Goal: Information Seeking & Learning: Learn about a topic

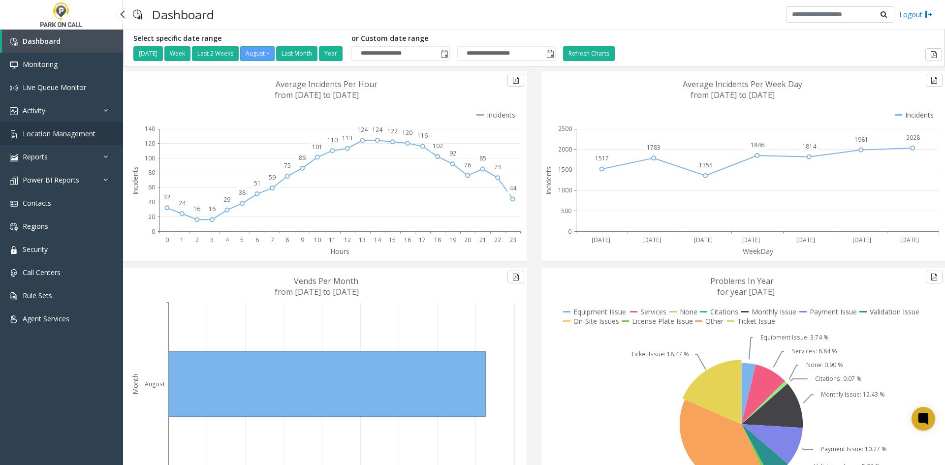
click at [98, 131] on link "Location Management" at bounding box center [61, 133] width 123 height 23
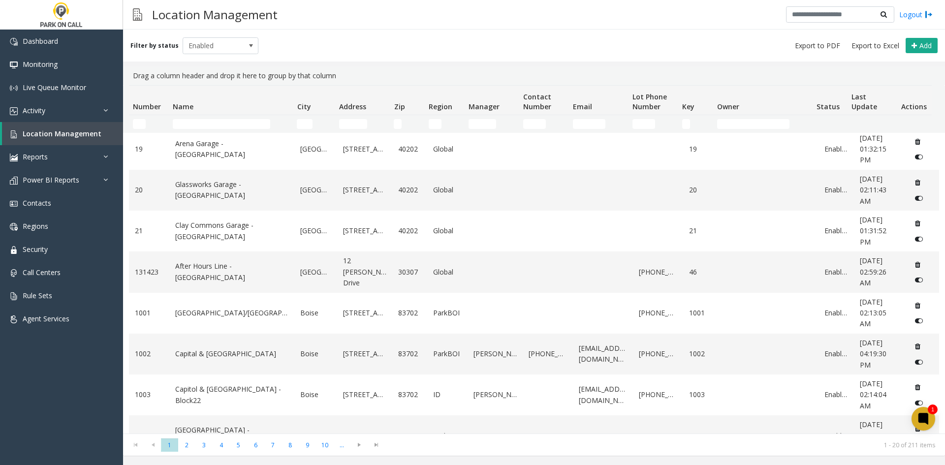
scroll to position [519, 0]
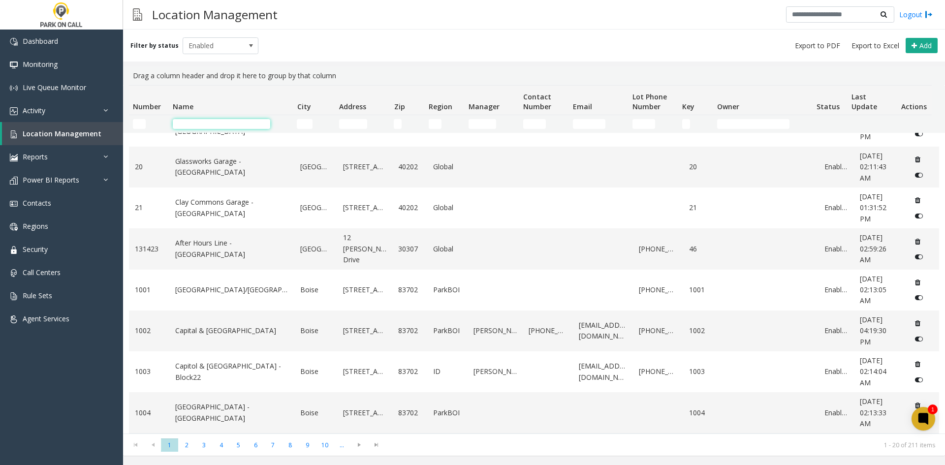
click at [192, 121] on input "Name Filter" at bounding box center [221, 124] width 97 height 10
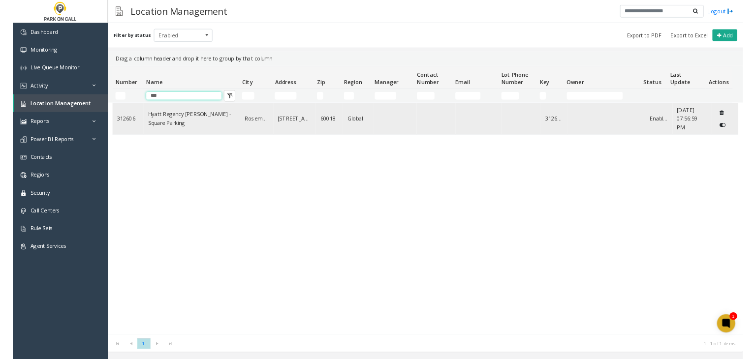
scroll to position [0, 0]
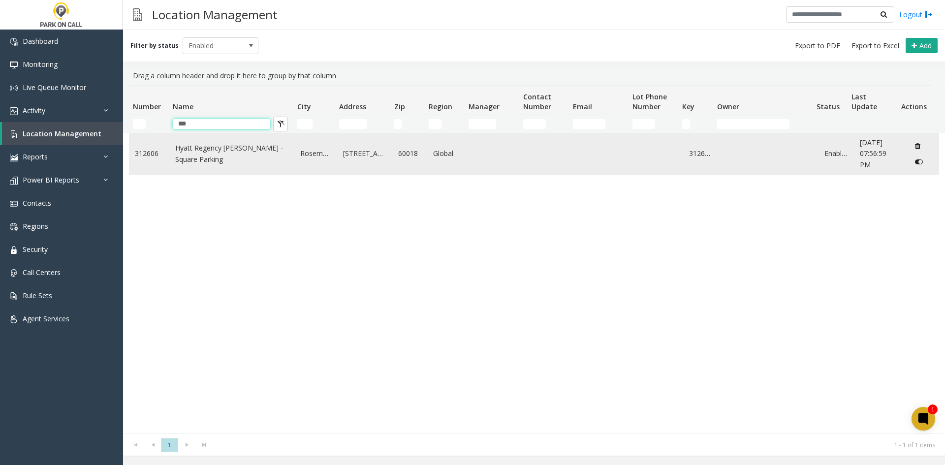
type input "***"
click at [226, 167] on td "Hyatt Regency O'Hare - Square Parking" at bounding box center [231, 153] width 125 height 41
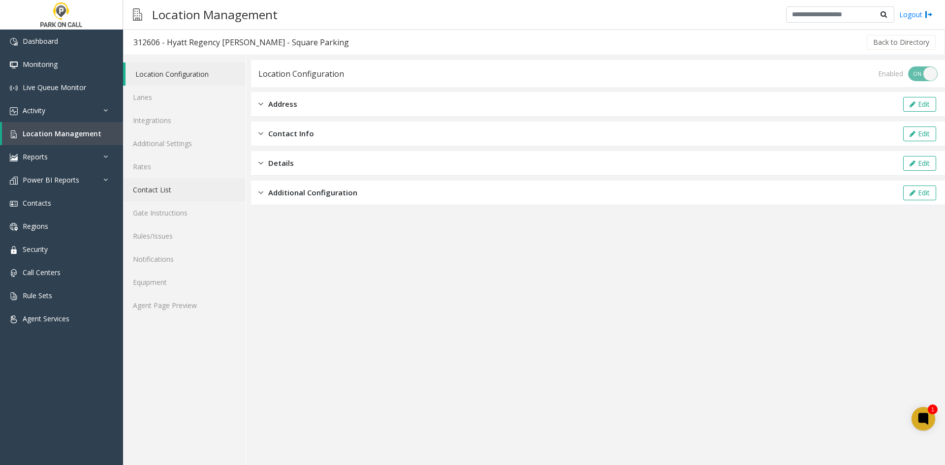
click at [181, 189] on link "Contact List" at bounding box center [184, 189] width 122 height 23
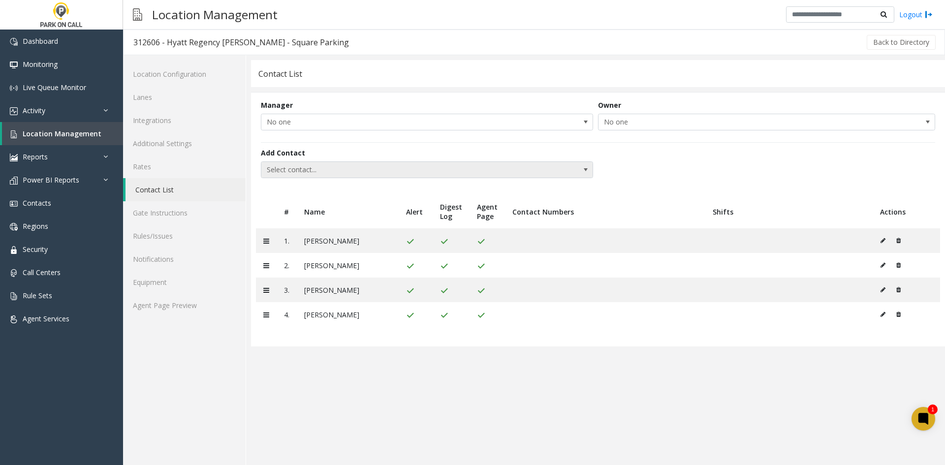
click at [453, 169] on span "Select contact..." at bounding box center [393, 170] width 265 height 16
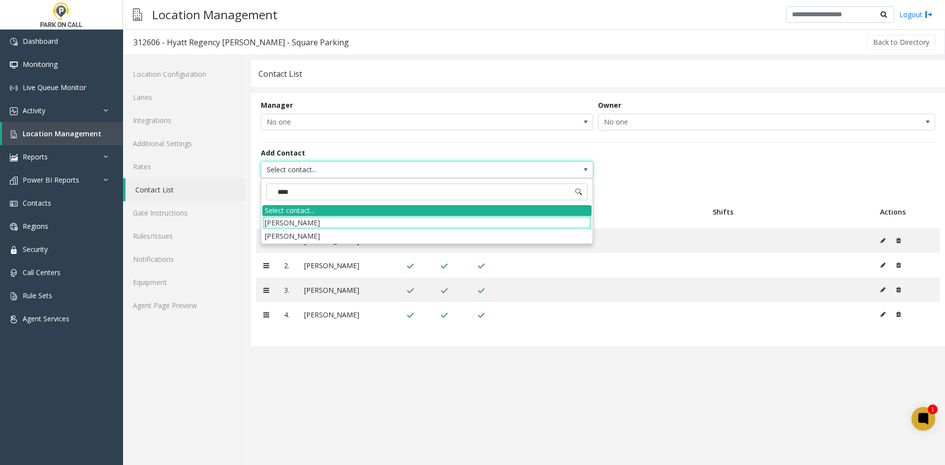
type input "*****"
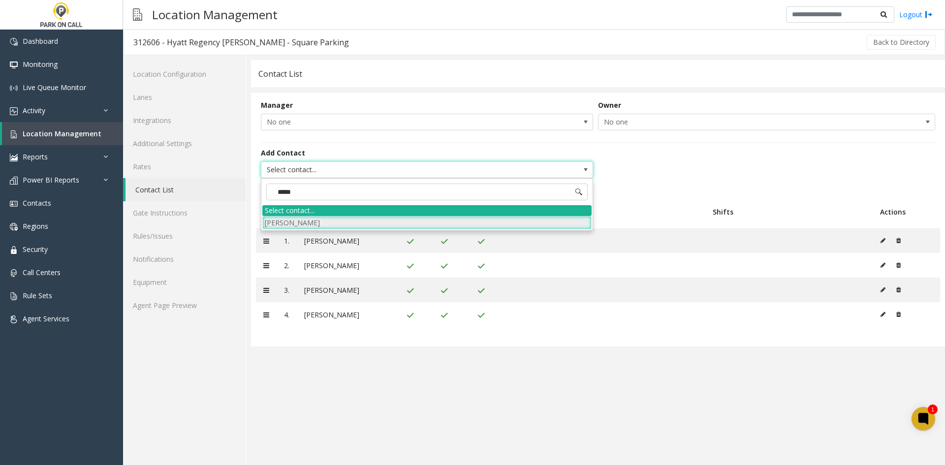
click at [384, 228] on li "Shawn Harwood" at bounding box center [426, 222] width 329 height 13
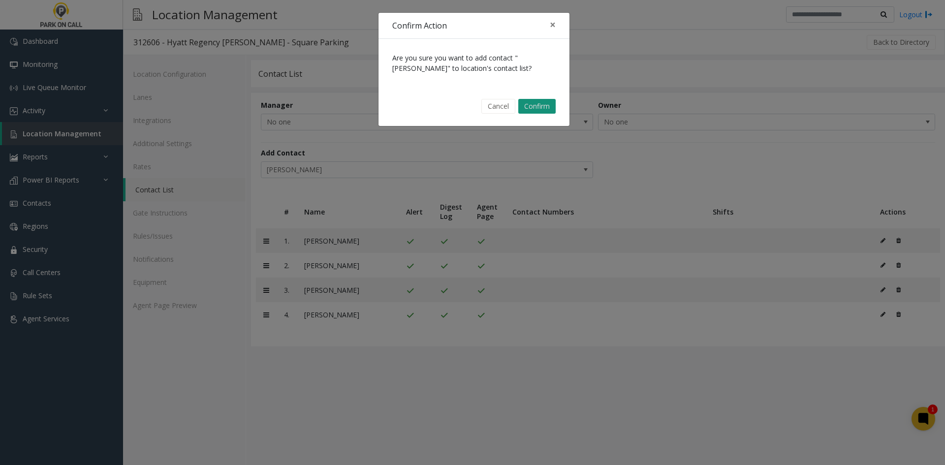
click at [538, 104] on button "Confirm" at bounding box center [536, 106] width 37 height 15
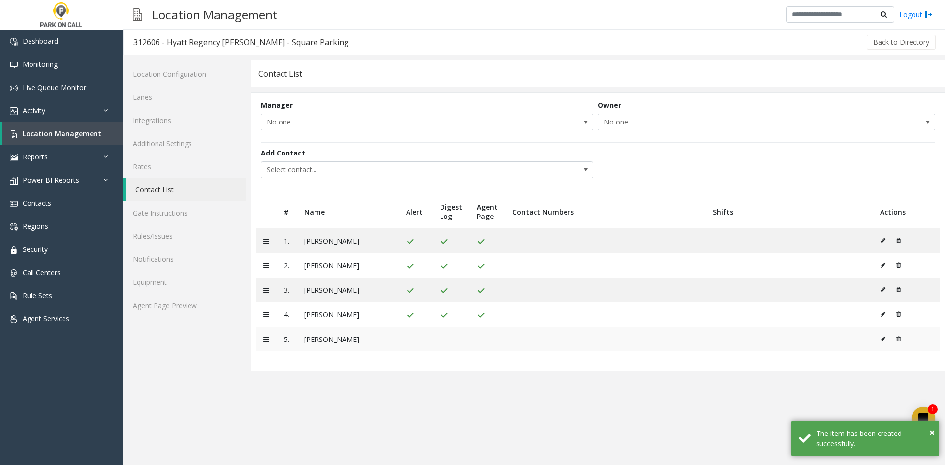
click at [880, 341] on button at bounding box center [885, 339] width 11 height 15
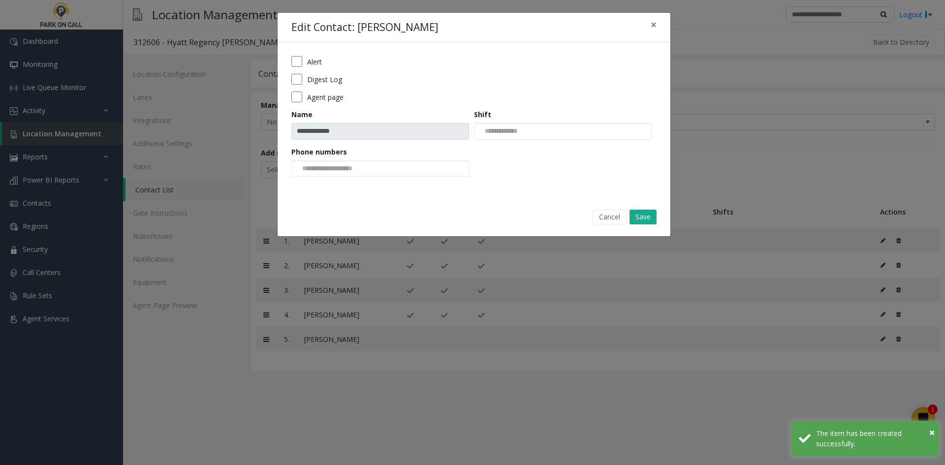
click at [320, 61] on label "Alert" at bounding box center [314, 62] width 15 height 10
click at [317, 79] on label "Digest Log" at bounding box center [324, 79] width 35 height 10
click at [314, 98] on label "Agent page" at bounding box center [325, 97] width 36 height 10
click at [646, 216] on button "Save" at bounding box center [642, 217] width 27 height 15
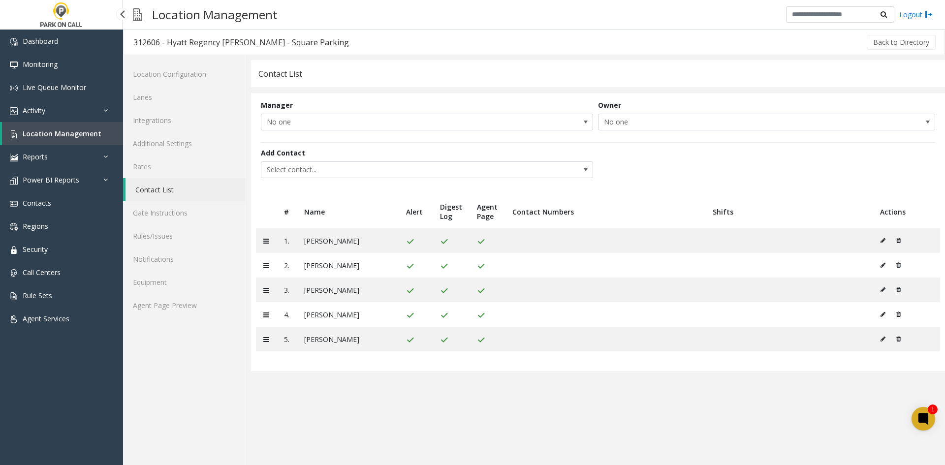
click at [54, 133] on span "Location Management" at bounding box center [62, 133] width 79 height 9
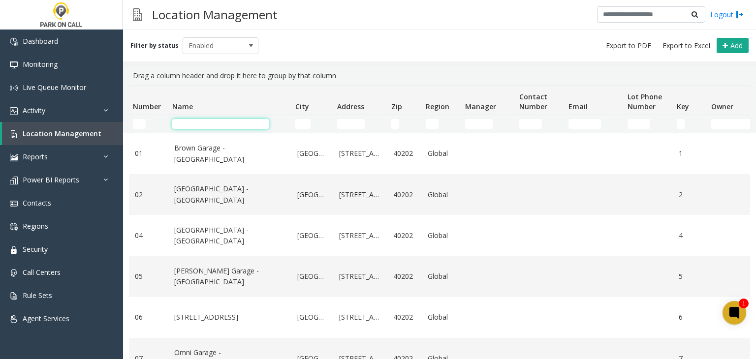
click at [203, 121] on input "Name Filter" at bounding box center [220, 124] width 96 height 10
paste input "**********"
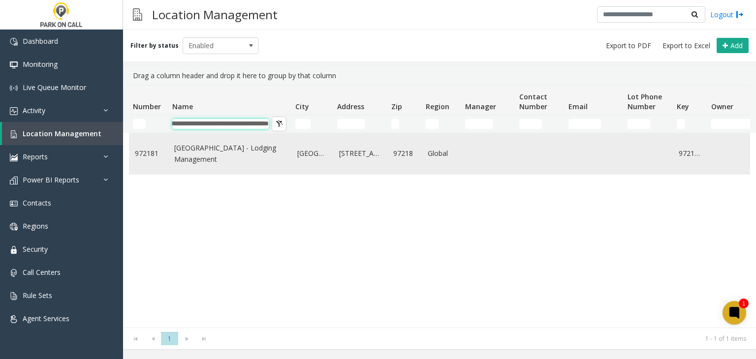
type input "**********"
click at [215, 150] on link "Radisson Hotel Portland Airport - Lodging Management" at bounding box center [229, 154] width 111 height 22
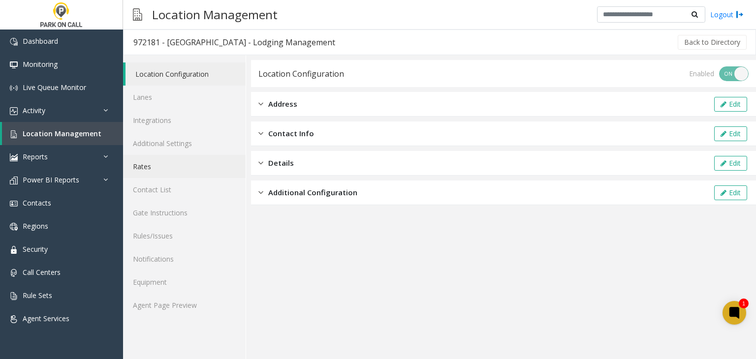
click at [214, 171] on link "Rates" at bounding box center [184, 166] width 122 height 23
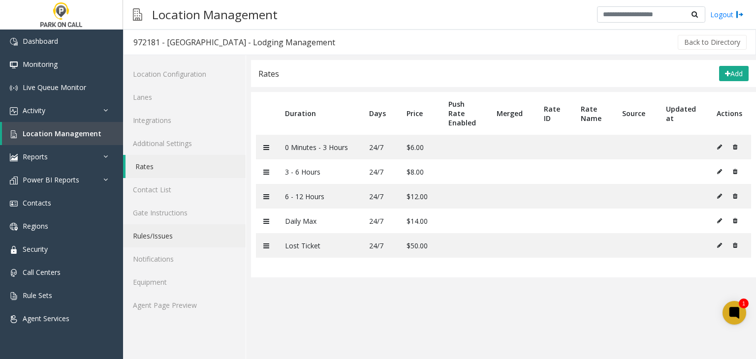
click at [181, 238] on link "Rules/Issues" at bounding box center [184, 235] width 122 height 23
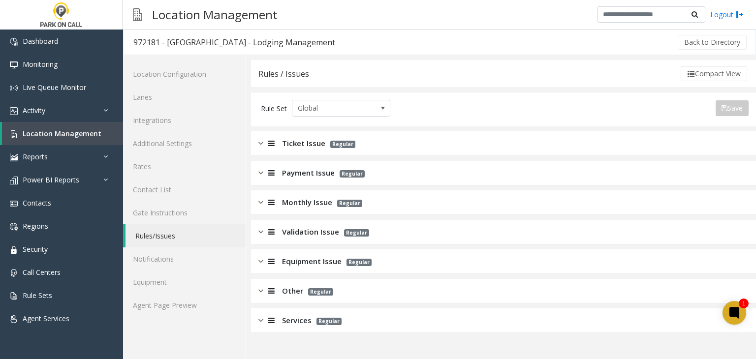
click at [319, 138] on span "Ticket Issue" at bounding box center [303, 143] width 43 height 11
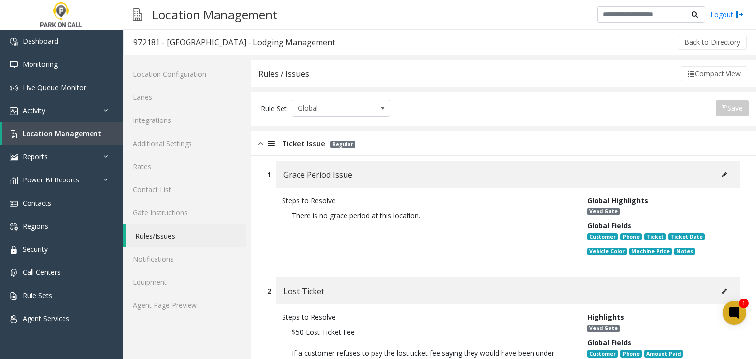
click at [265, 135] on div "Ticket Issue Regular" at bounding box center [503, 143] width 505 height 25
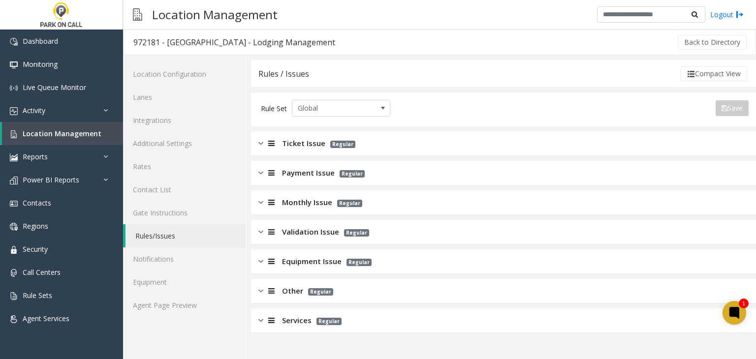
click at [306, 229] on span "Validation Issue" at bounding box center [310, 231] width 57 height 11
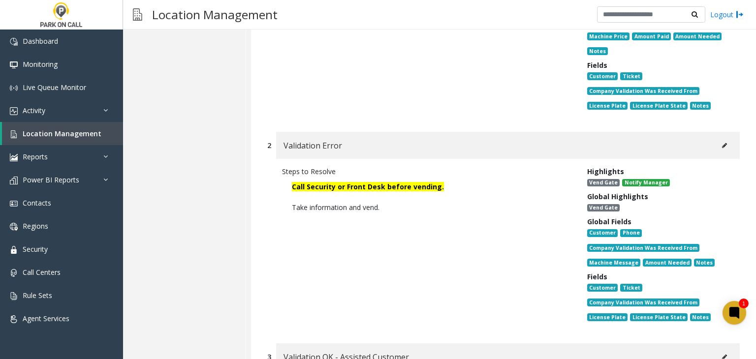
scroll to position [344, 0]
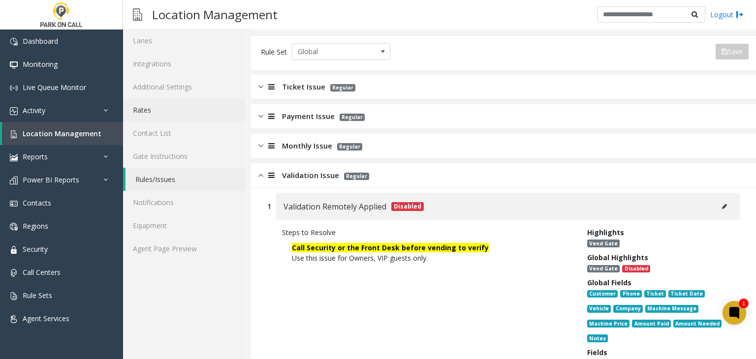
scroll to position [0, 0]
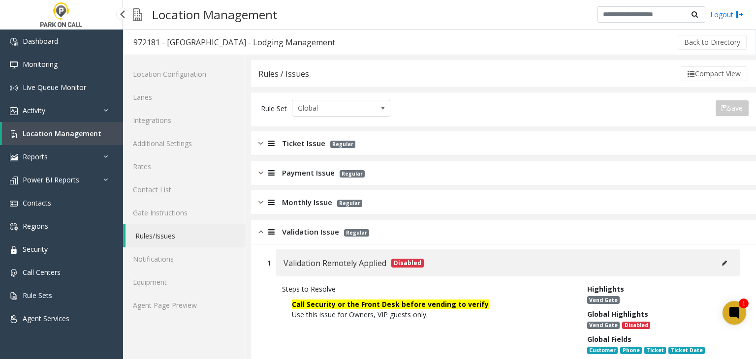
click at [91, 138] on link "Location Management" at bounding box center [62, 133] width 121 height 23
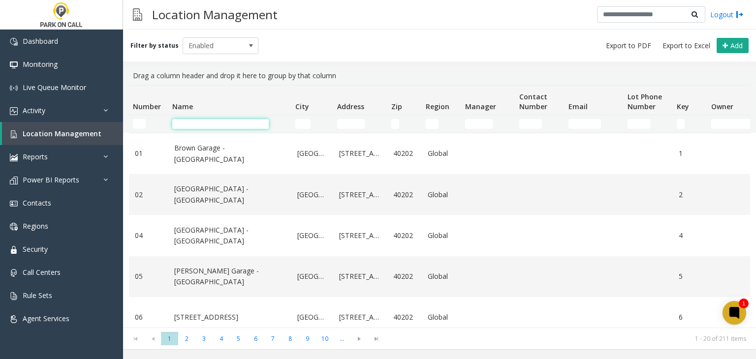
click at [223, 127] on input "Name Filter" at bounding box center [220, 124] width 96 height 10
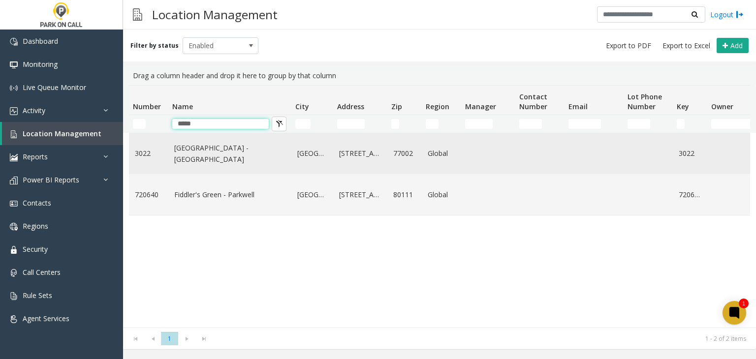
type input "*****"
click at [195, 156] on link "Green Street - Raffle Parking" at bounding box center [229, 154] width 111 height 22
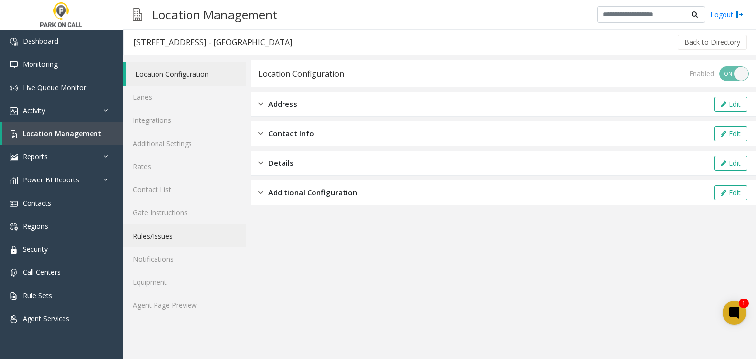
click at [161, 231] on link "Rules/Issues" at bounding box center [184, 235] width 122 height 23
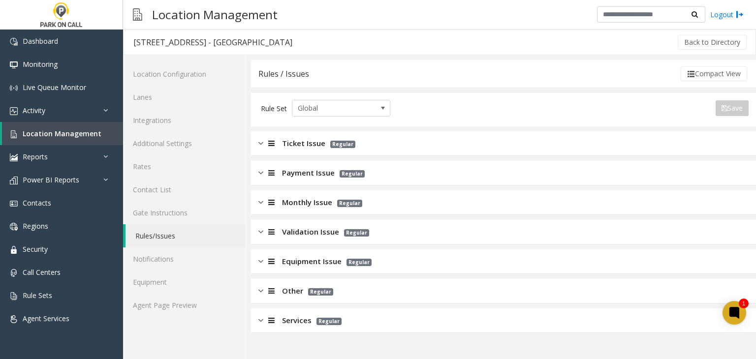
click at [288, 145] on span "Ticket Issue" at bounding box center [303, 143] width 43 height 11
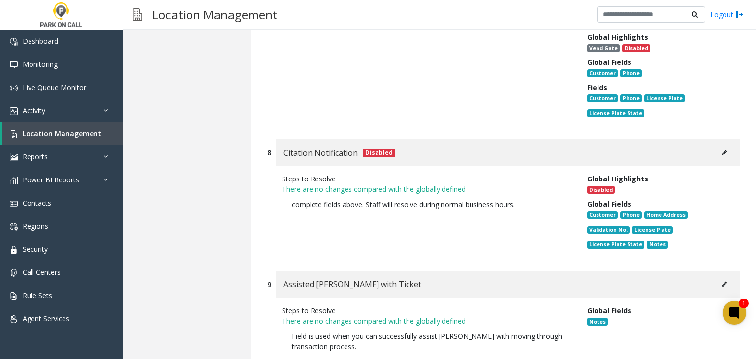
scroll to position [1516, 0]
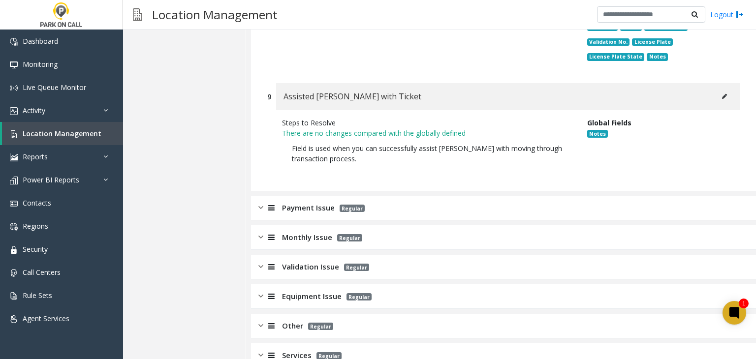
click at [287, 232] on span "Monthly Issue" at bounding box center [307, 237] width 50 height 11
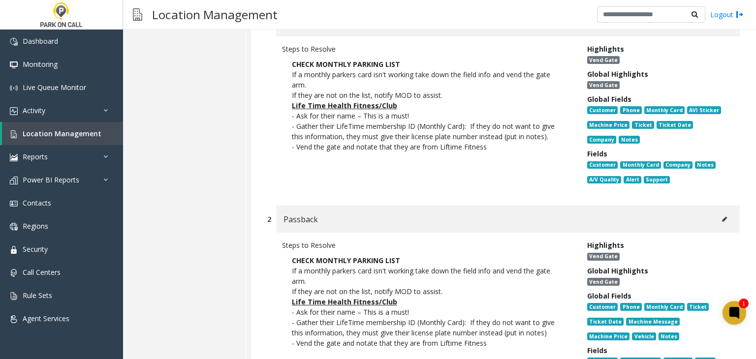
scroll to position [1762, 0]
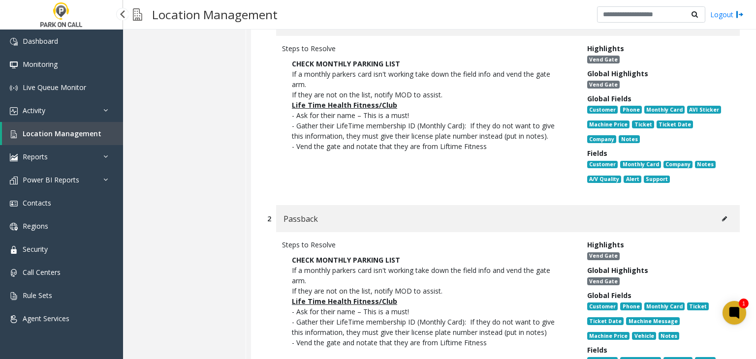
click at [95, 128] on link "Location Management" at bounding box center [62, 133] width 121 height 23
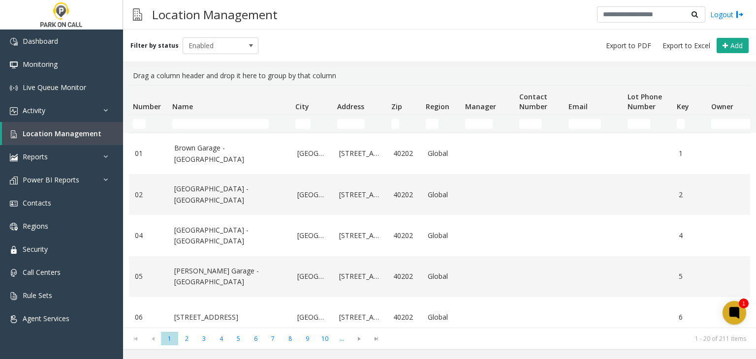
click at [209, 117] on td "Name Filter" at bounding box center [229, 124] width 123 height 18
click at [205, 120] on input "Name Filter" at bounding box center [220, 124] width 96 height 10
paste input "**********"
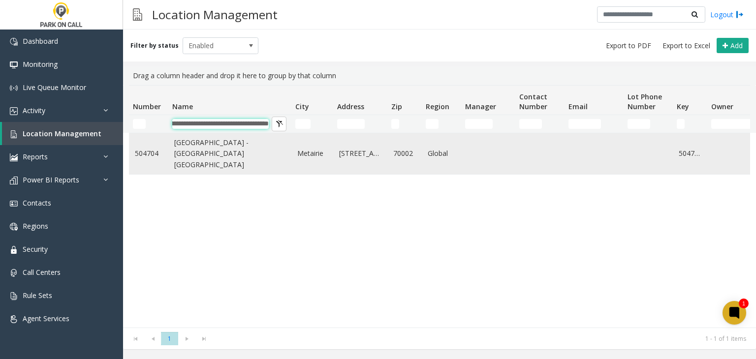
type input "**********"
click at [203, 170] on td "Three Lakeway - Universal Parking New Orleans" at bounding box center [229, 153] width 123 height 41
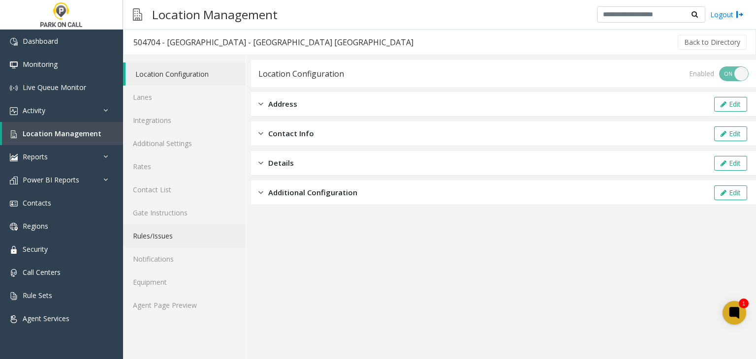
click at [174, 231] on link "Rules/Issues" at bounding box center [184, 235] width 122 height 23
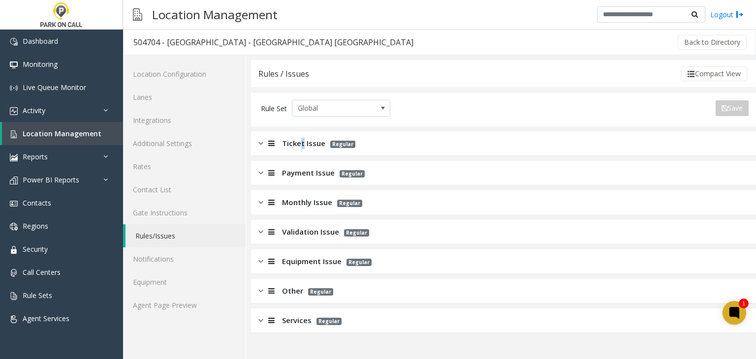
click at [302, 139] on span "Ticket Issue" at bounding box center [303, 143] width 43 height 11
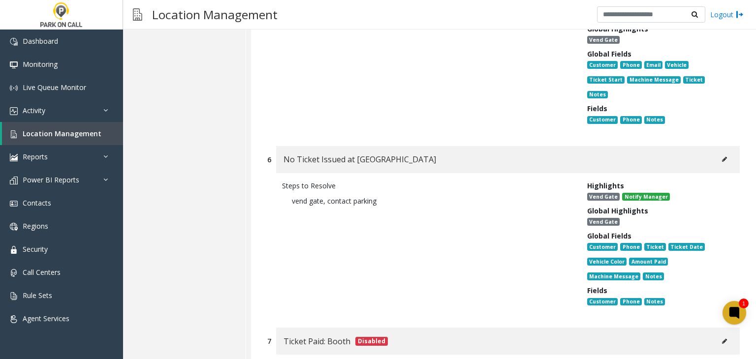
scroll to position [886, 0]
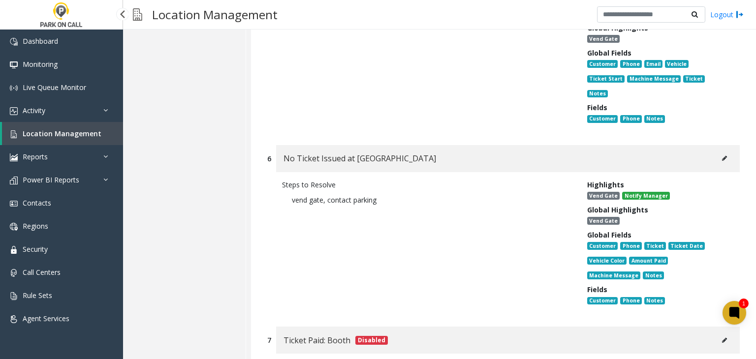
click at [114, 133] on link "Location Management" at bounding box center [62, 133] width 121 height 23
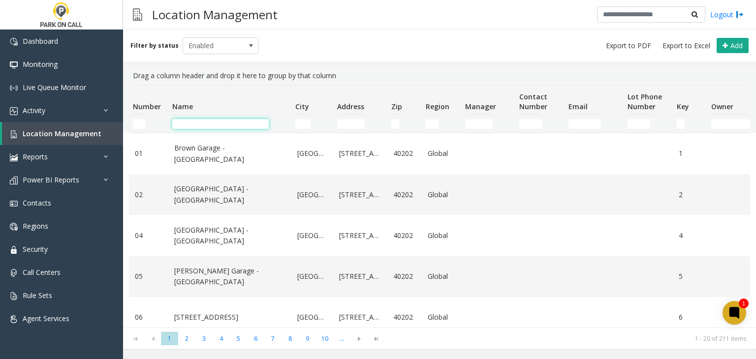
click at [237, 123] on input "Name Filter" at bounding box center [220, 124] width 96 height 10
paste input "**********"
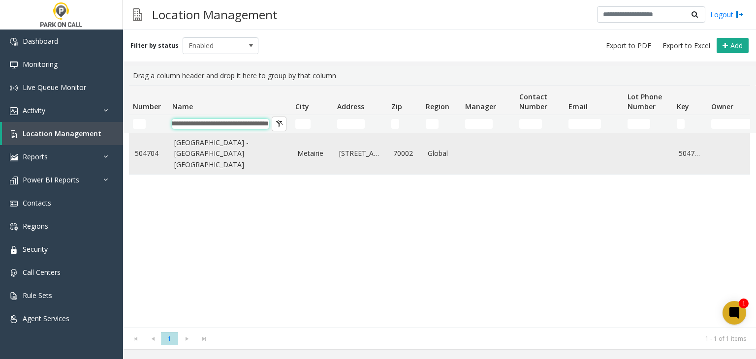
type input "**********"
click at [231, 152] on link "Three Lakeway - Universal Parking New Orleans" at bounding box center [229, 153] width 111 height 33
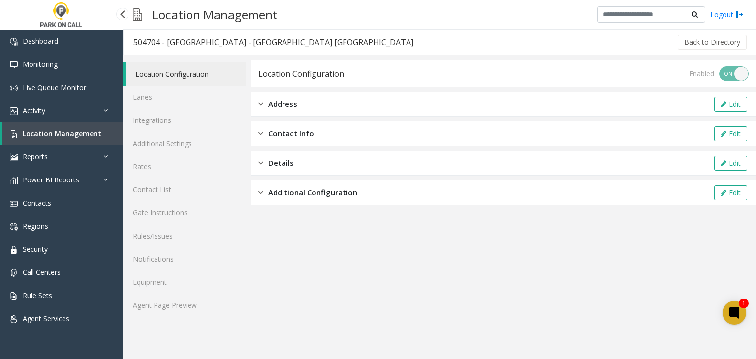
click at [91, 138] on link "Location Management" at bounding box center [62, 133] width 121 height 23
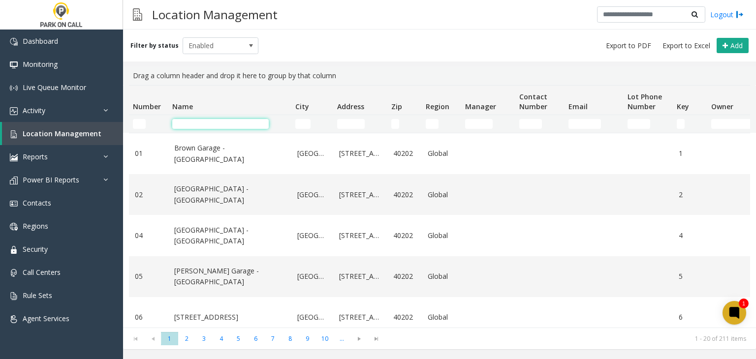
click at [201, 127] on input "Name Filter" at bounding box center [220, 124] width 96 height 10
paste input "**********"
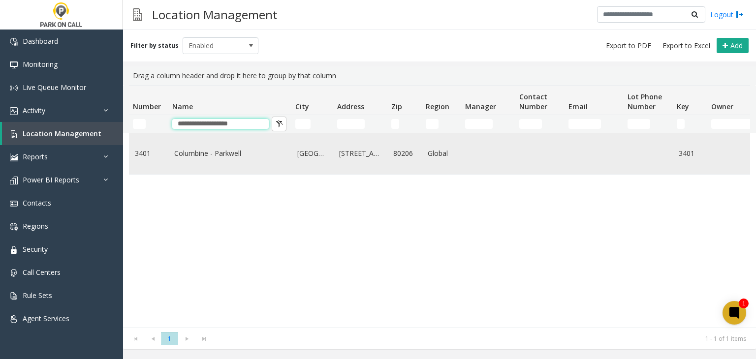
type input "**********"
click at [217, 149] on link "Columbine - Parkwell" at bounding box center [229, 153] width 111 height 11
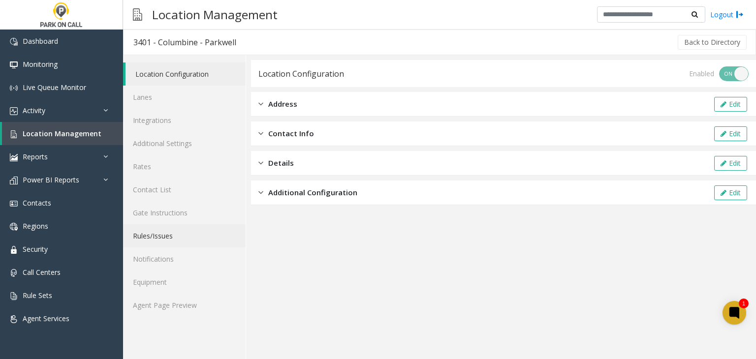
click at [178, 239] on link "Rules/Issues" at bounding box center [184, 235] width 122 height 23
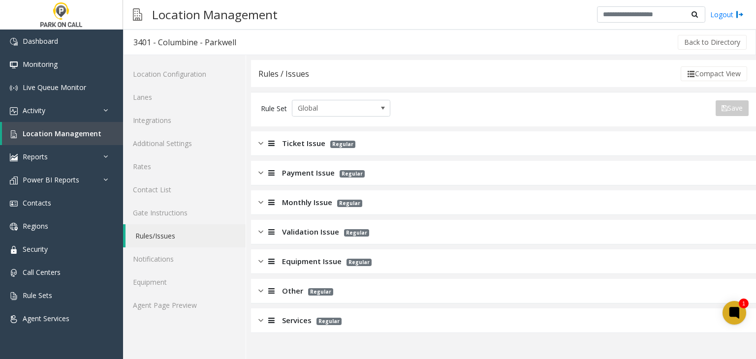
click at [285, 145] on span "Ticket Issue" at bounding box center [303, 143] width 43 height 11
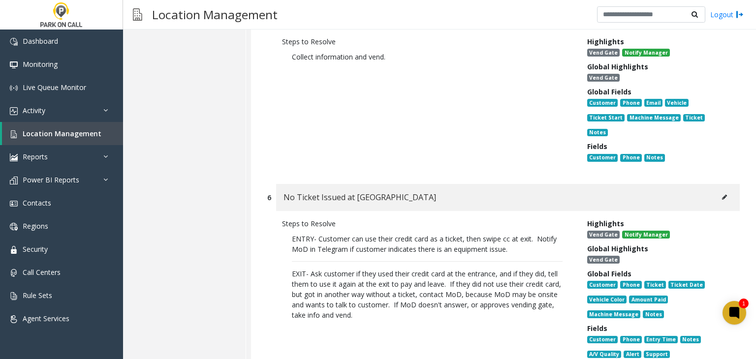
scroll to position [886, 0]
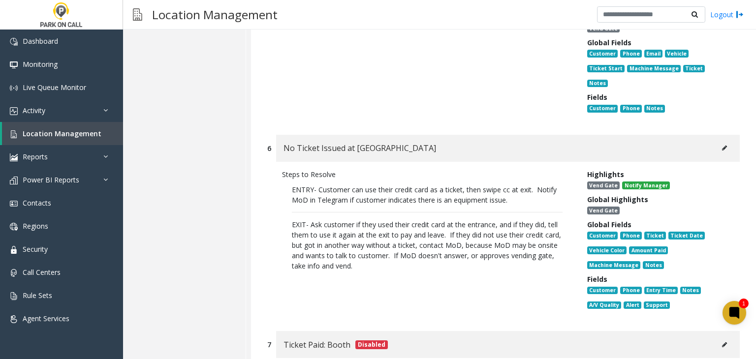
click at [296, 206] on p "ENTRY- Customer can use their credit card as a ticket, then swipe cc at exit. N…" at bounding box center [427, 228] width 290 height 96
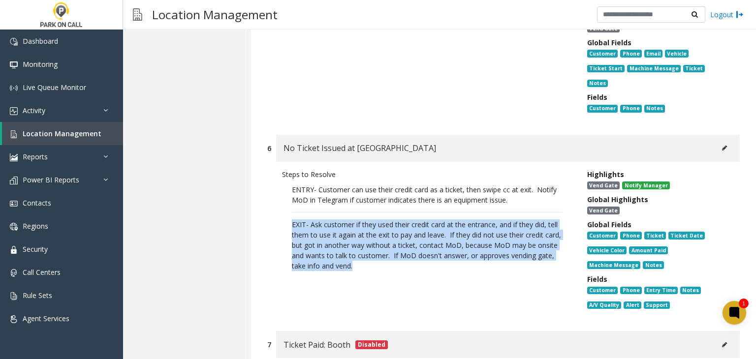
drag, startPoint x: 296, startPoint y: 206, endPoint x: 380, endPoint y: 253, distance: 96.3
click at [380, 253] on p "ENTRY- Customer can use their credit card as a ticket, then swipe cc at exit. N…" at bounding box center [427, 228] width 290 height 96
click at [321, 288] on div "Steps to Resolve ENTRY- Customer can use their credit card as a ticket, then sw…" at bounding box center [427, 241] width 305 height 145
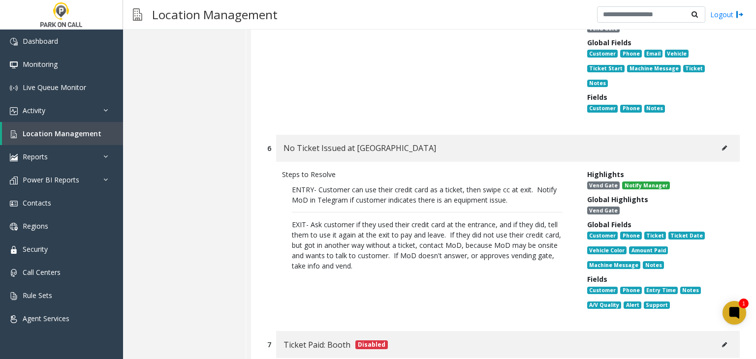
click at [449, 230] on span "EXIT- Ask customer if they used their credit card at the entrance, and if they …" at bounding box center [426, 245] width 269 height 51
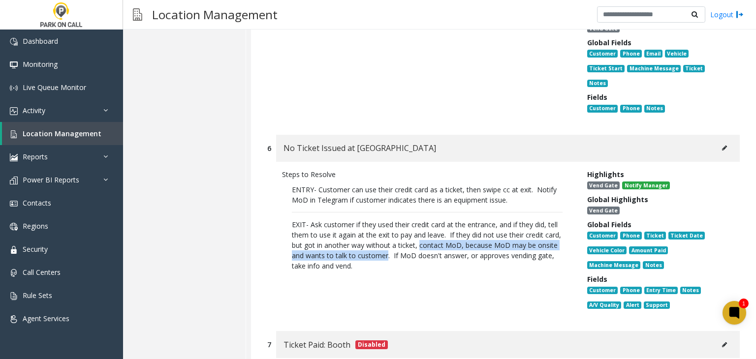
drag, startPoint x: 449, startPoint y: 230, endPoint x: 400, endPoint y: 246, distance: 51.7
click at [400, 246] on span "EXIT- Ask customer if they used their credit card at the entrance, and if they …" at bounding box center [426, 245] width 269 height 51
copy span "contact MoD, because MoD may be onsite and wants to talk to customer"
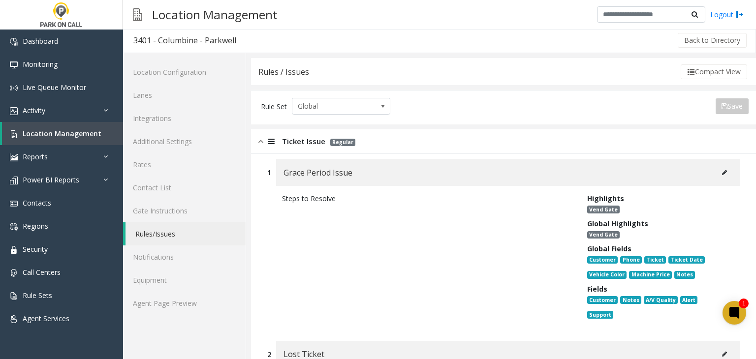
scroll to position [0, 0]
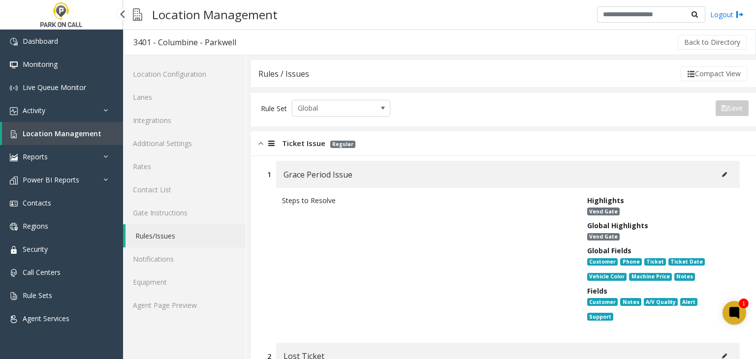
click at [94, 141] on link "Location Management" at bounding box center [62, 133] width 121 height 23
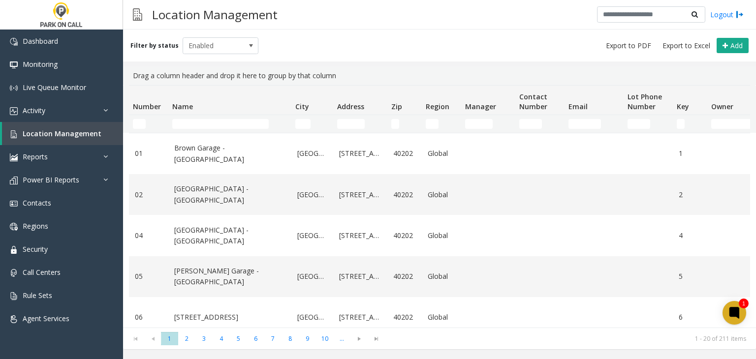
click at [228, 117] on td "Name Filter" at bounding box center [229, 124] width 123 height 18
click at [227, 120] on input "Name Filter" at bounding box center [220, 124] width 96 height 10
paste input "**********"
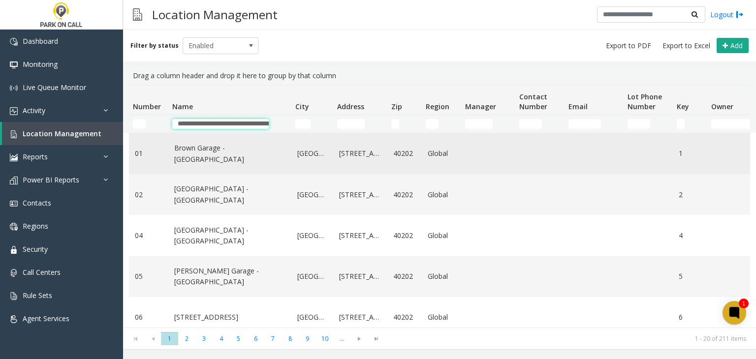
scroll to position [0, 103]
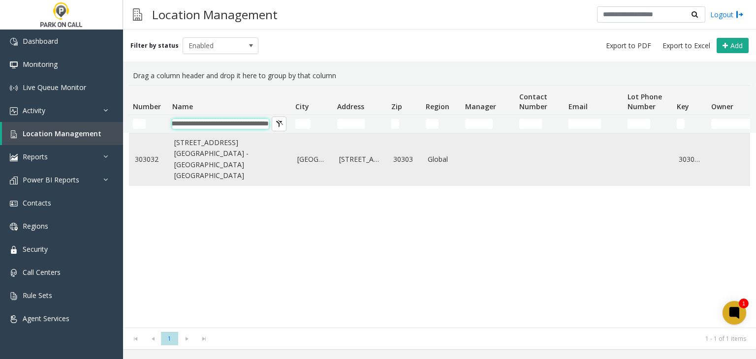
type input "**********"
click at [260, 161] on link "[STREET_ADDRESS][GEOGRAPHIC_DATA] - [GEOGRAPHIC_DATA] [GEOGRAPHIC_DATA]" at bounding box center [229, 159] width 111 height 44
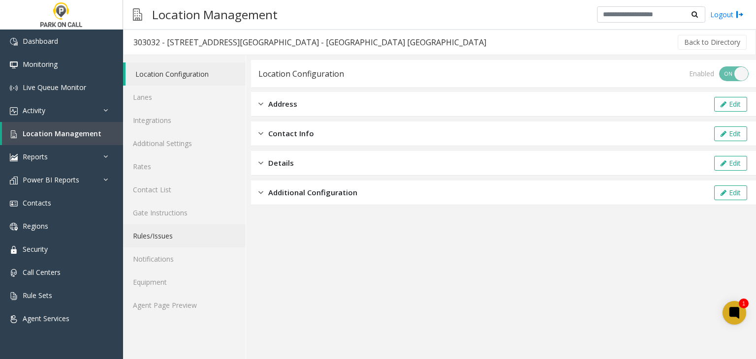
click at [201, 243] on link "Rules/Issues" at bounding box center [184, 235] width 122 height 23
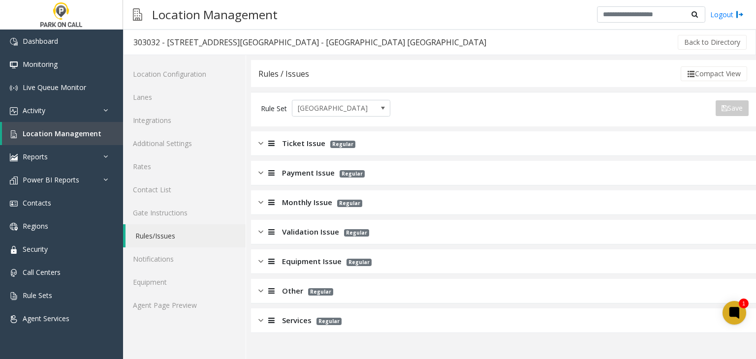
click at [285, 203] on span "Monthly Issue" at bounding box center [307, 202] width 50 height 11
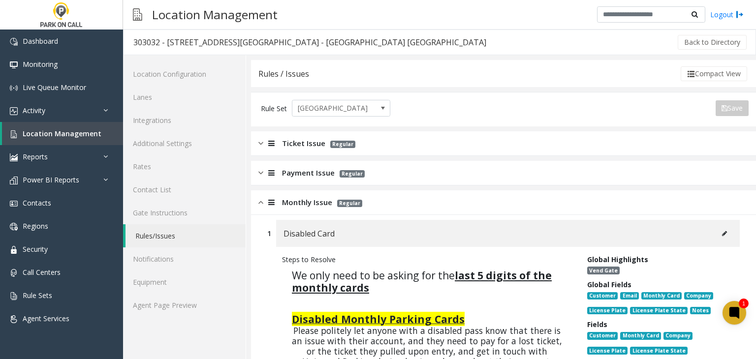
click at [285, 203] on span "Monthly Issue" at bounding box center [307, 202] width 50 height 11
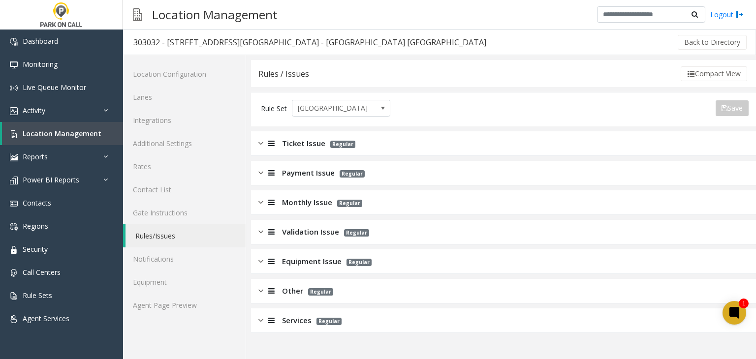
click at [294, 263] on span "Equipment Issue" at bounding box center [312, 261] width 60 height 11
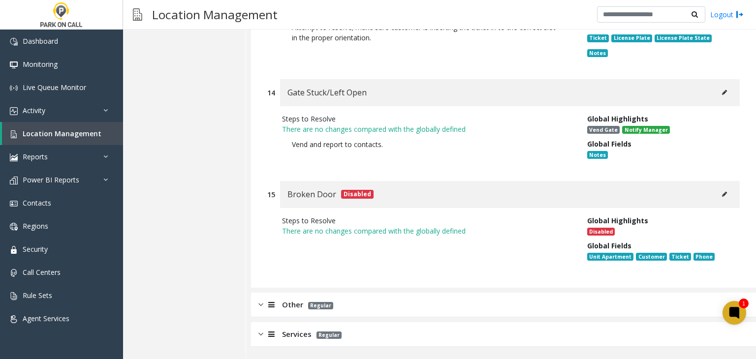
click at [313, 306] on span "Regular" at bounding box center [320, 305] width 25 height 7
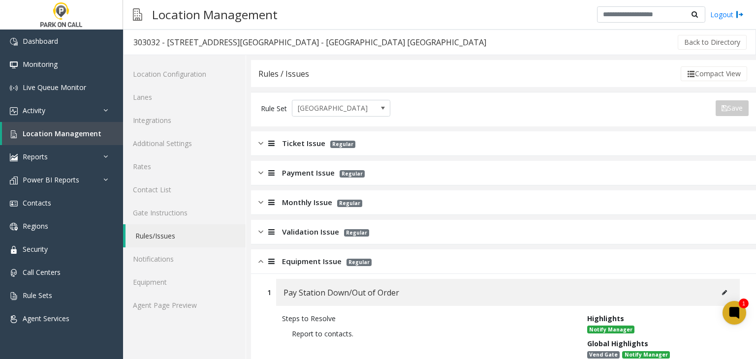
click at [289, 170] on span "Payment Issue" at bounding box center [308, 172] width 53 height 11
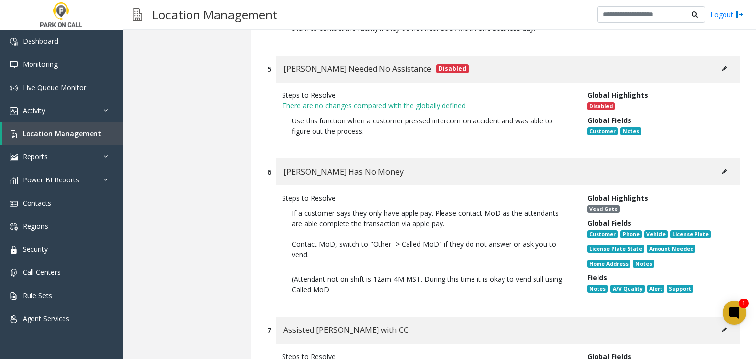
scroll to position [935, 0]
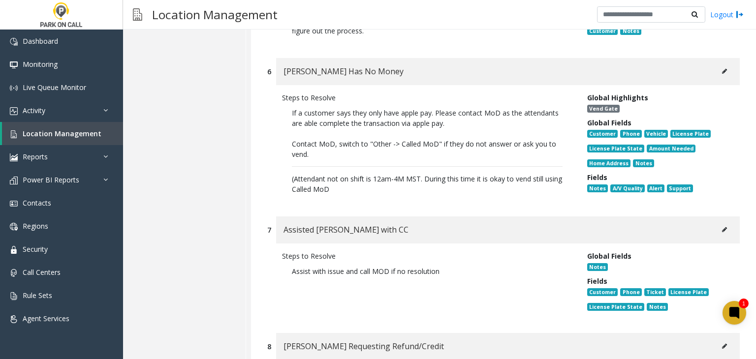
click at [716, 70] on button at bounding box center [724, 71] width 16 height 15
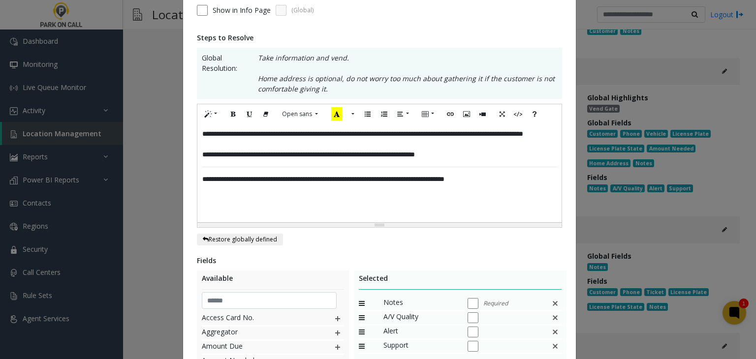
scroll to position [148, 0]
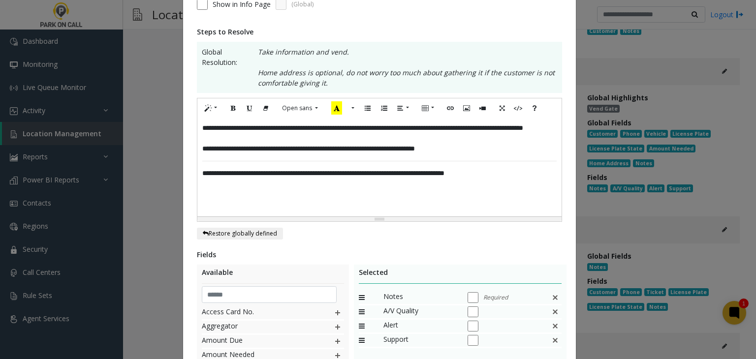
click at [307, 174] on span "**********" at bounding box center [323, 173] width 242 height 7
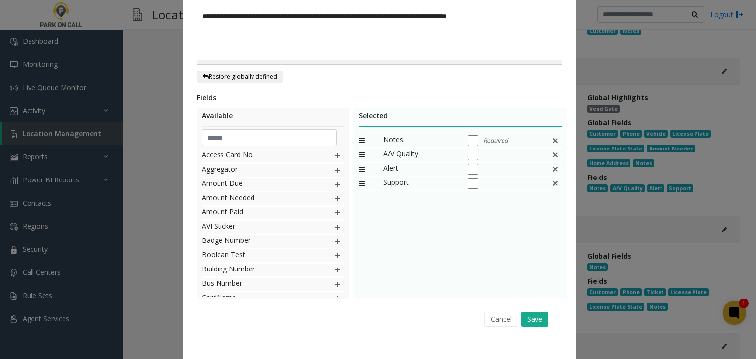
scroll to position [318, 0]
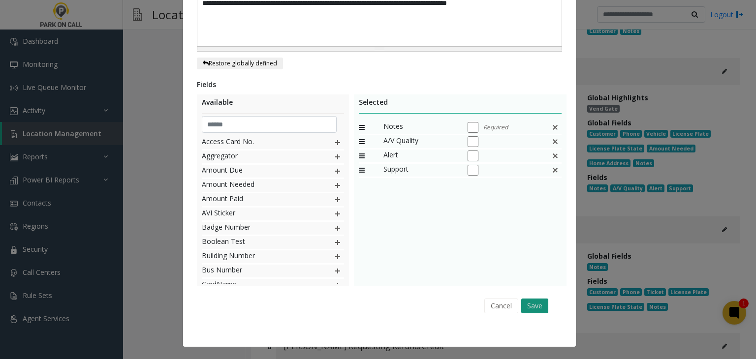
click at [525, 303] on button "Save" at bounding box center [534, 306] width 27 height 15
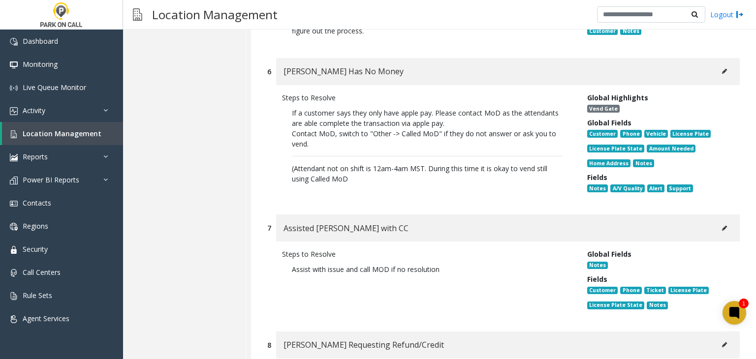
drag, startPoint x: 723, startPoint y: 82, endPoint x: 718, endPoint y: 77, distance: 6.6
click at [718, 77] on div "Parker Has No Money" at bounding box center [507, 71] width 463 height 27
click at [716, 74] on button at bounding box center [724, 71] width 16 height 15
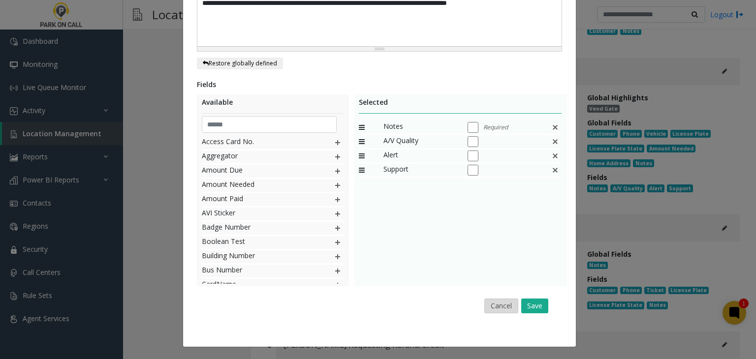
click at [492, 304] on button "Cancel" at bounding box center [501, 306] width 34 height 15
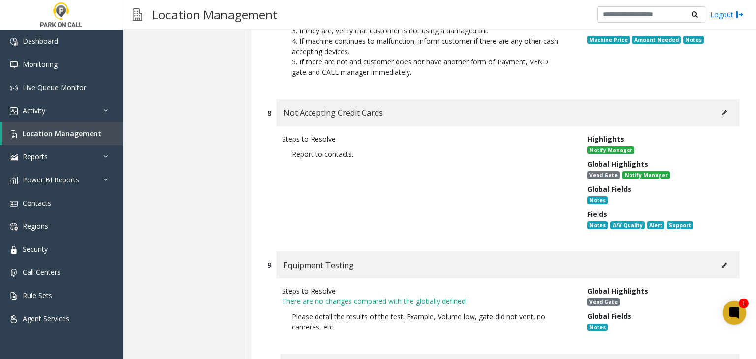
scroll to position [4477, 0]
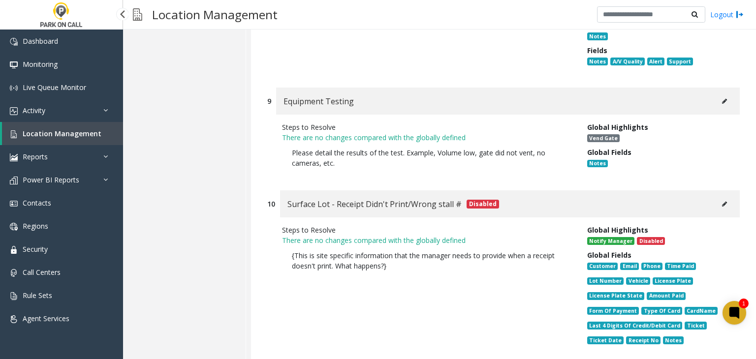
click at [69, 135] on span "Location Management" at bounding box center [62, 133] width 79 height 9
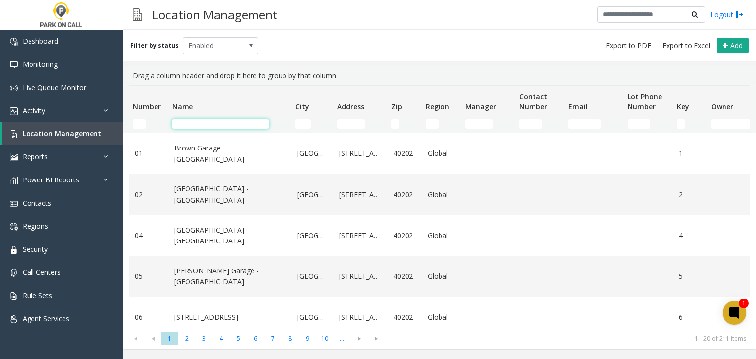
click at [207, 126] on input "Name Filter" at bounding box center [220, 124] width 96 height 10
paste input "**********"
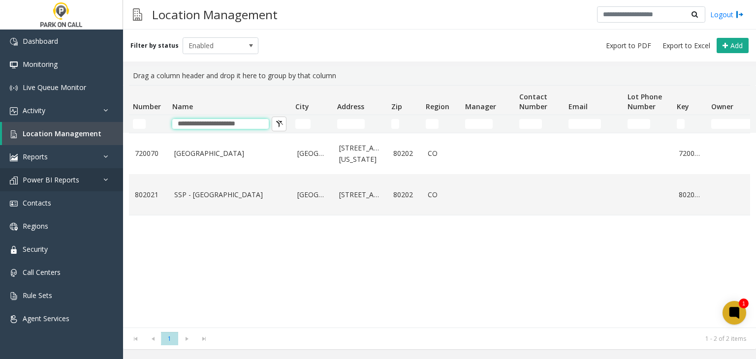
type input "**********"
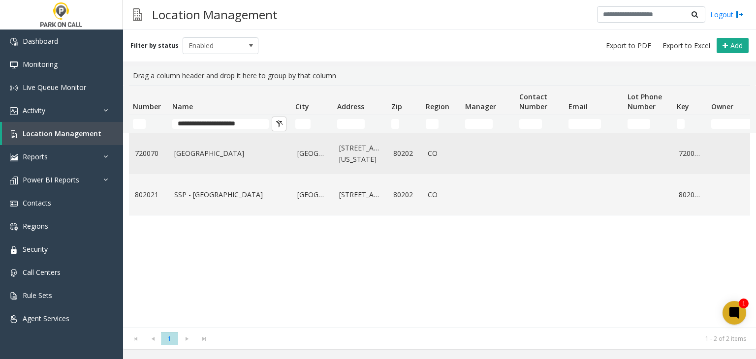
click at [178, 161] on td "Plaza Garage - Parkwell" at bounding box center [229, 153] width 123 height 41
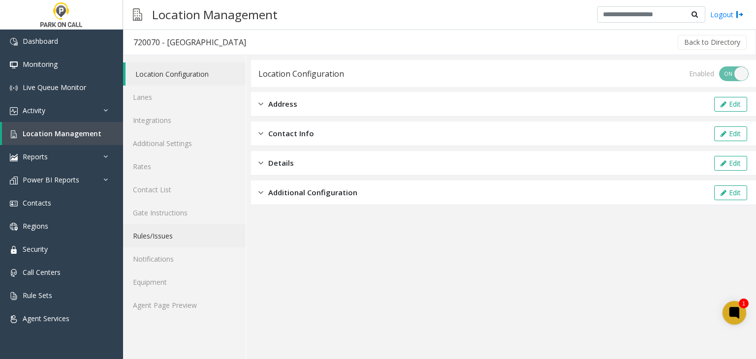
click at [173, 237] on link "Rules/Issues" at bounding box center [184, 235] width 122 height 23
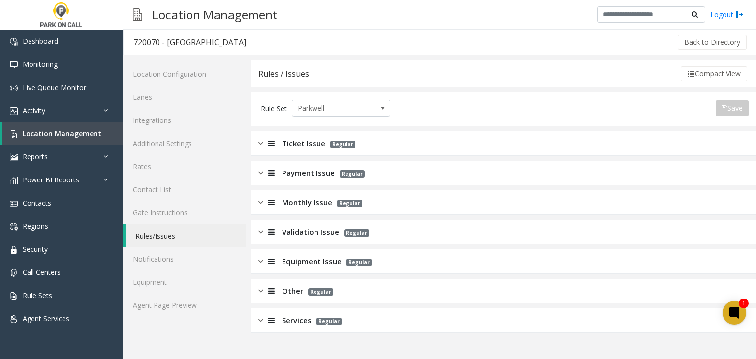
click at [298, 301] on div "Other Regular" at bounding box center [503, 291] width 505 height 25
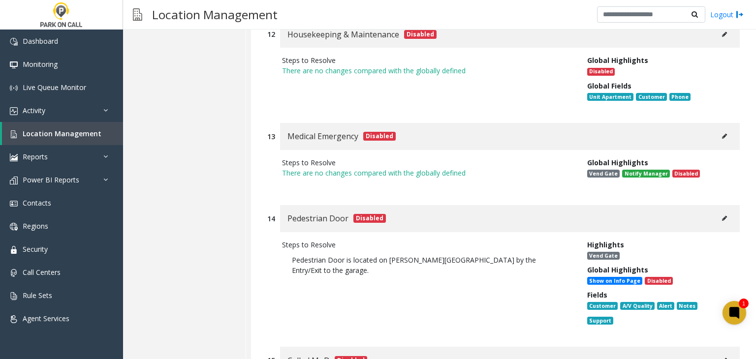
scroll to position [1574, 0]
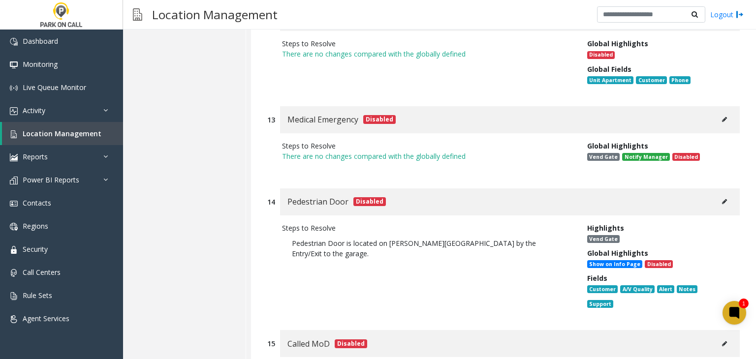
click at [716, 194] on button at bounding box center [724, 201] width 16 height 15
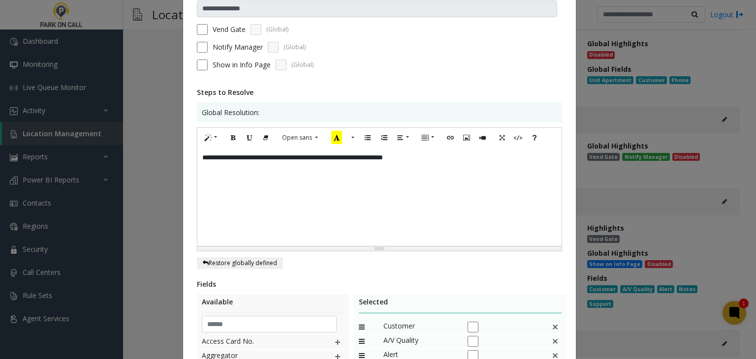
scroll to position [0, 0]
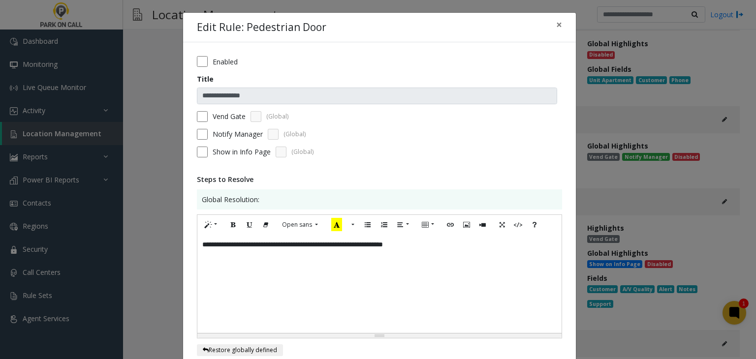
click at [127, 217] on div "**********" at bounding box center [378, 179] width 756 height 359
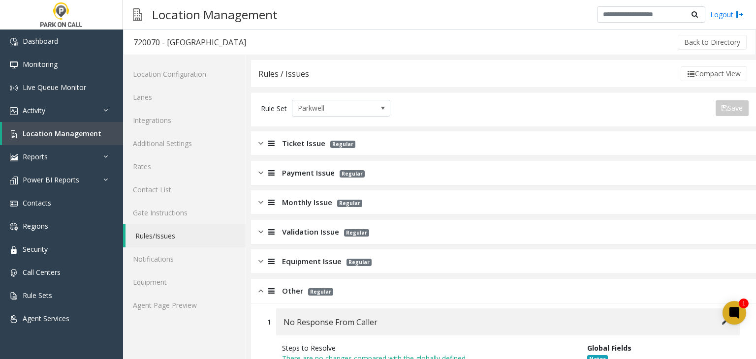
click at [308, 190] on div "Monthly Issue Regular" at bounding box center [503, 202] width 505 height 25
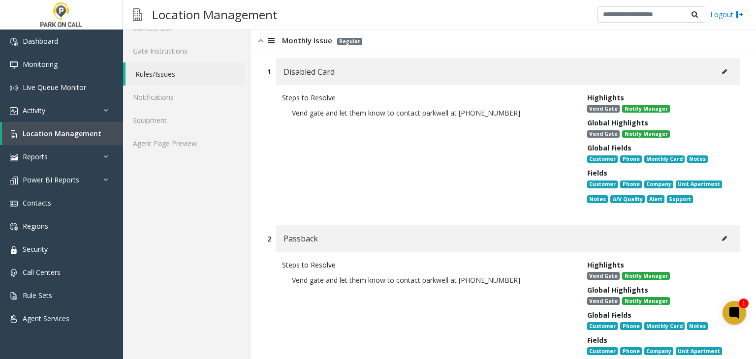
scroll to position [148, 0]
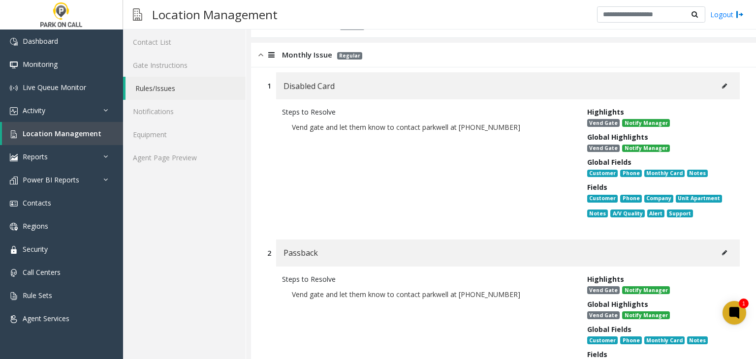
click at [716, 257] on button at bounding box center [724, 252] width 16 height 15
type input "********"
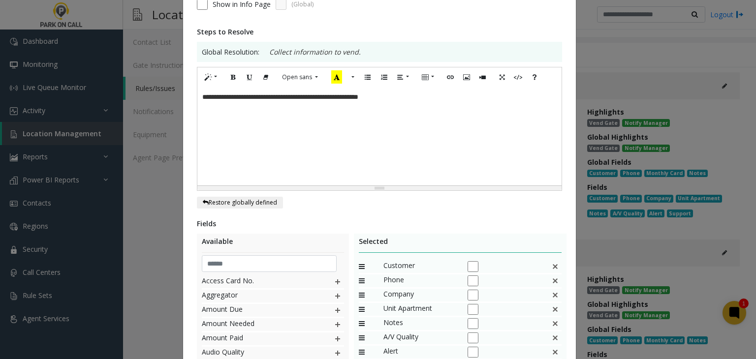
scroll to position [197, 0]
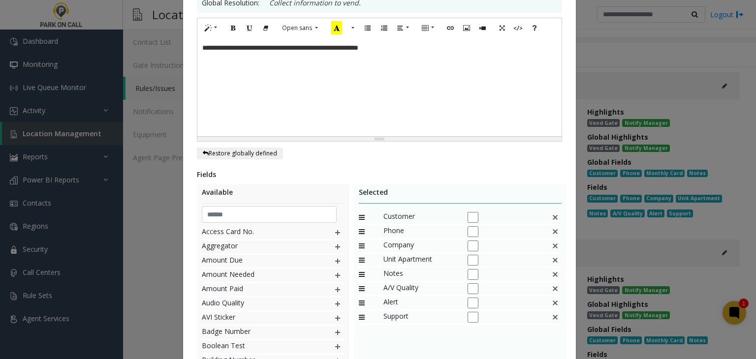
click at [602, 110] on div "**********" at bounding box center [378, 179] width 756 height 359
click at [641, 95] on div "**********" at bounding box center [378, 179] width 756 height 359
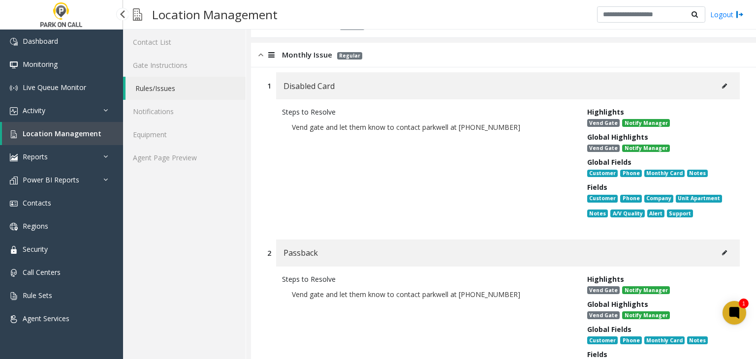
click at [74, 138] on link "Location Management" at bounding box center [62, 133] width 121 height 23
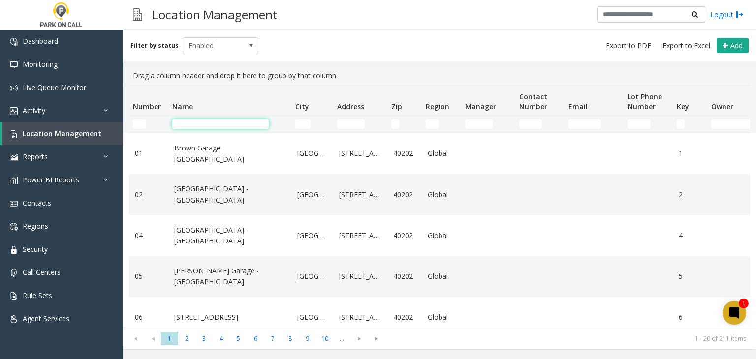
click at [201, 124] on input "Name Filter" at bounding box center [220, 124] width 96 height 10
paste input "**********"
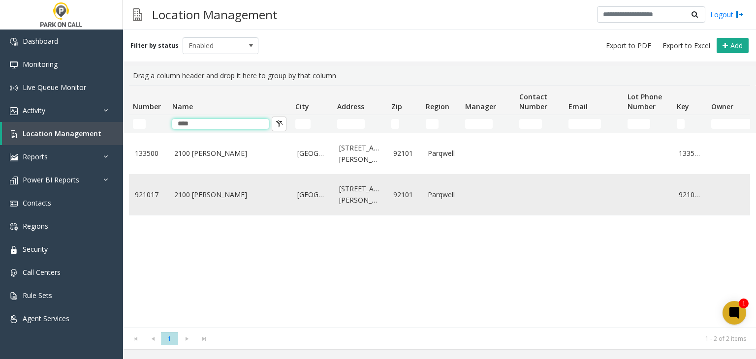
type input "****"
click at [203, 199] on link "2100 Kettner - Parkwell" at bounding box center [229, 194] width 111 height 11
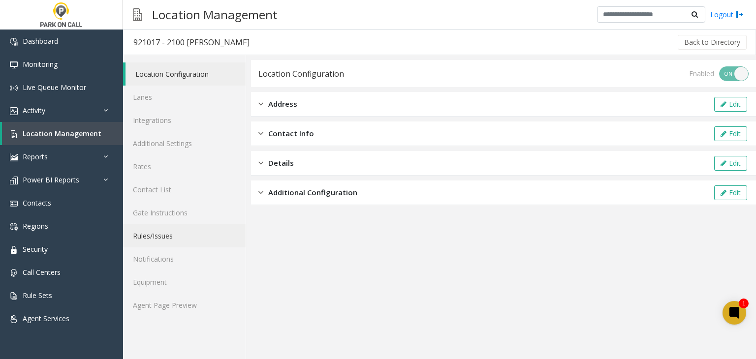
click at [175, 245] on link "Rules/Issues" at bounding box center [184, 235] width 122 height 23
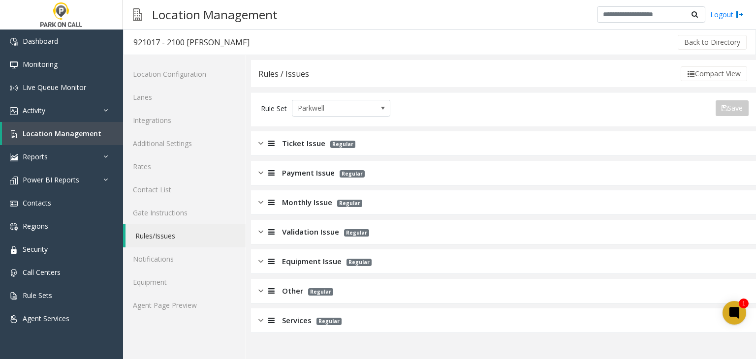
click at [385, 313] on div "Services Regular" at bounding box center [503, 320] width 505 height 25
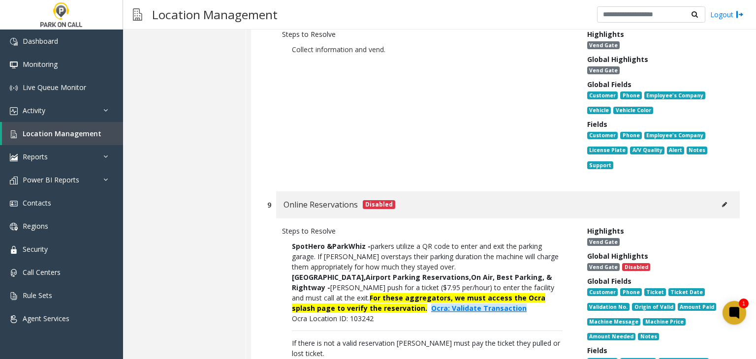
scroll to position [1623, 0]
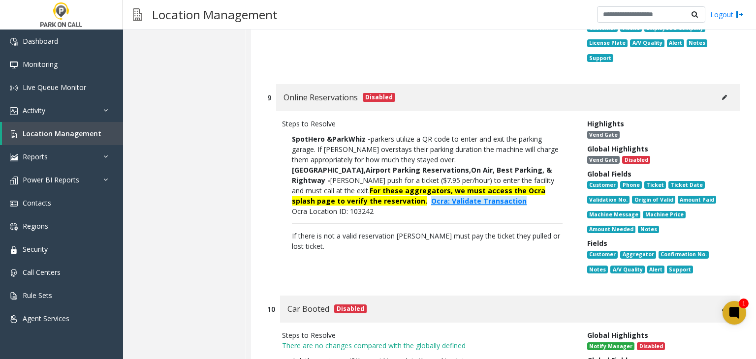
click at [716, 90] on button at bounding box center [724, 97] width 16 height 15
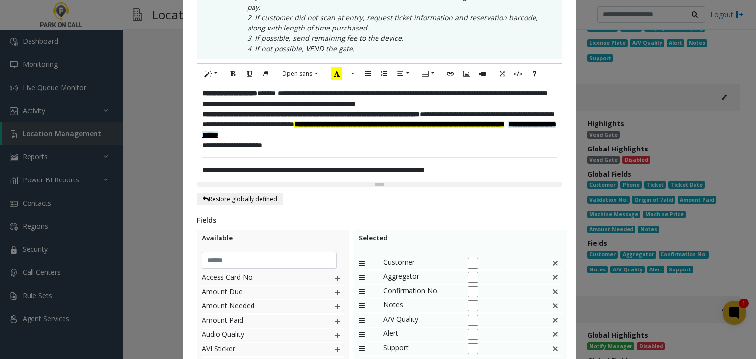
scroll to position [295, 0]
click at [278, 91] on span "**********" at bounding box center [374, 99] width 344 height 17
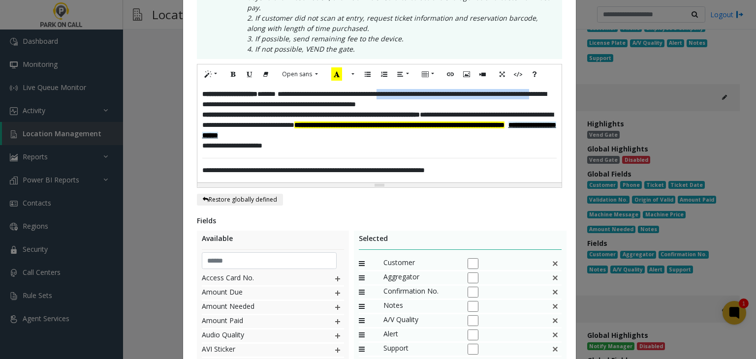
drag, startPoint x: 278, startPoint y: 91, endPoint x: 436, endPoint y: 80, distance: 158.3
click at [433, 91] on span "**********" at bounding box center [374, 99] width 344 height 17
click at [513, 84] on div "**********" at bounding box center [379, 133] width 364 height 98
click at [516, 91] on p "**********" at bounding box center [379, 99] width 354 height 21
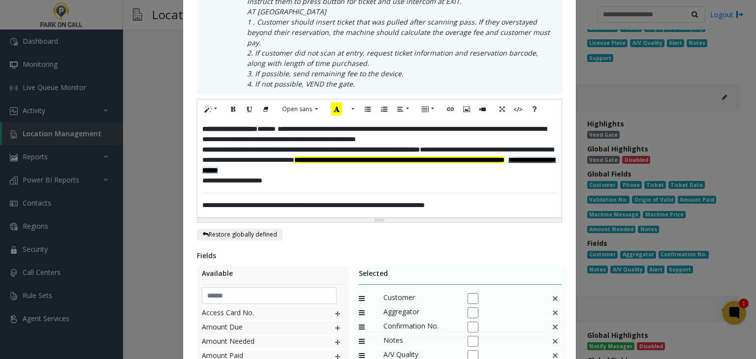
scroll to position [394, 0]
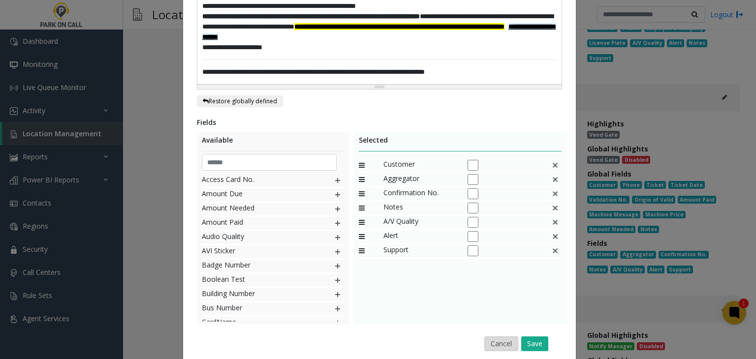
click at [510, 337] on button "Cancel" at bounding box center [501, 344] width 34 height 15
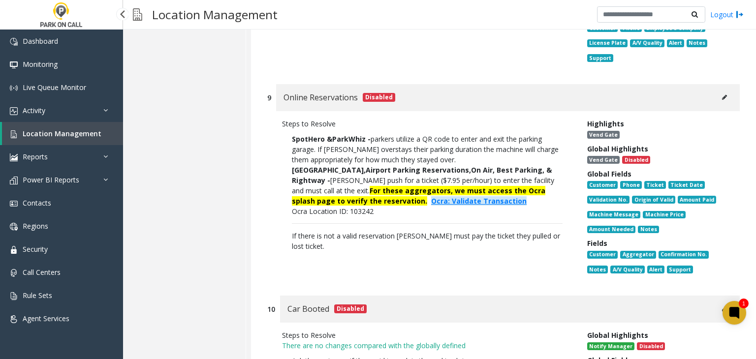
click at [88, 134] on span "Location Management" at bounding box center [62, 133] width 79 height 9
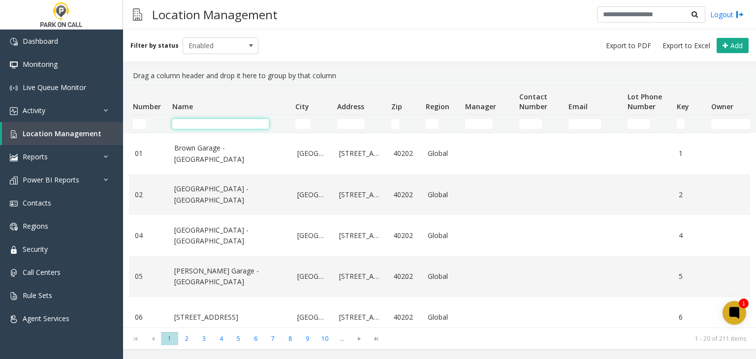
click at [216, 119] on input "Name Filter" at bounding box center [220, 124] width 96 height 10
paste input "**********"
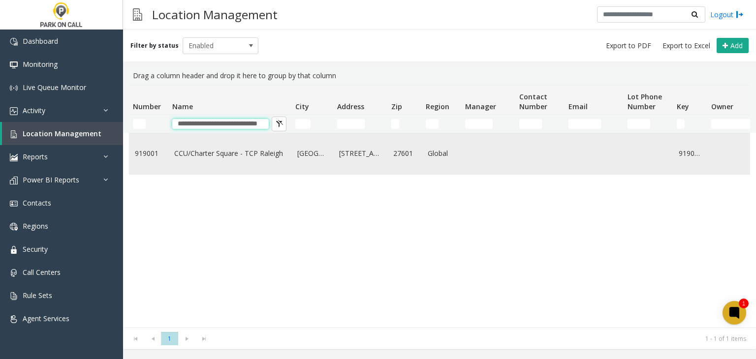
type input "**********"
click at [206, 154] on link "CCU/Charter Square - TCP Raleigh" at bounding box center [229, 153] width 111 height 11
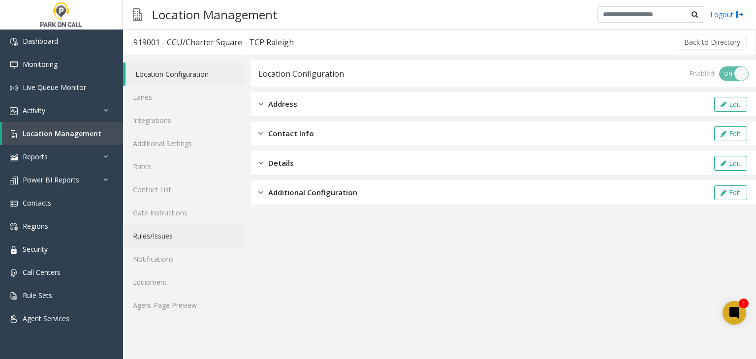
click at [181, 235] on link "Rules/Issues" at bounding box center [184, 235] width 122 height 23
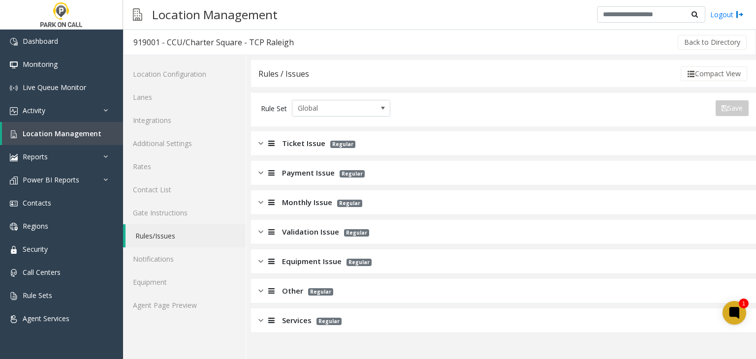
drag, startPoint x: 274, startPoint y: 317, endPoint x: 279, endPoint y: 313, distance: 6.3
click at [275, 316] on div at bounding box center [270, 320] width 14 height 11
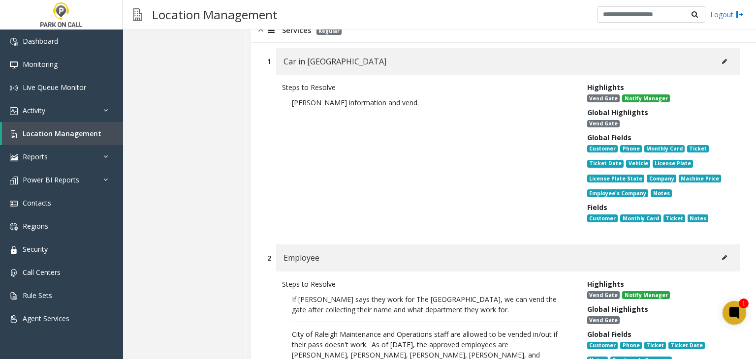
scroll to position [443, 0]
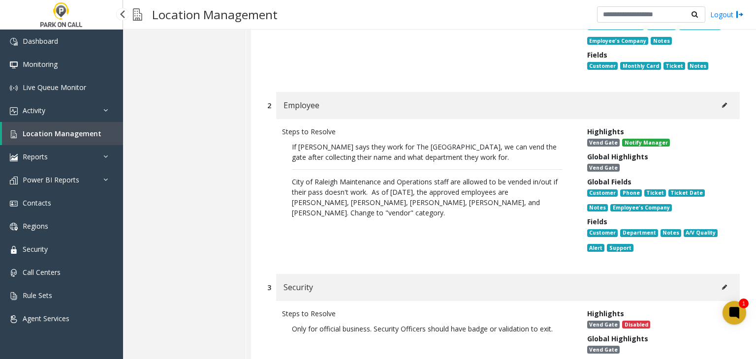
click at [61, 136] on span "Location Management" at bounding box center [62, 133] width 79 height 9
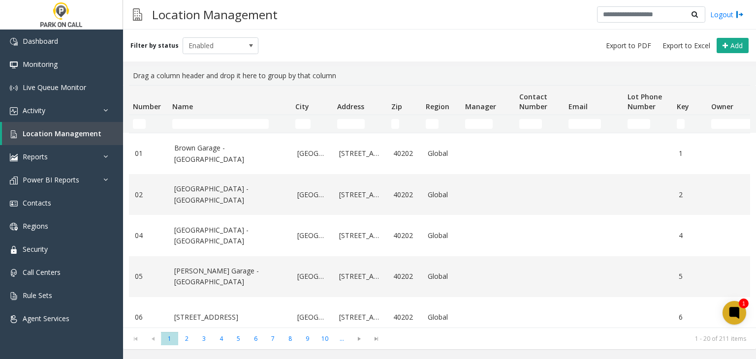
click at [242, 119] on td "Name Filter" at bounding box center [229, 124] width 123 height 18
click at [239, 122] on input "Name Filter" at bounding box center [220, 124] width 96 height 10
paste input "**********"
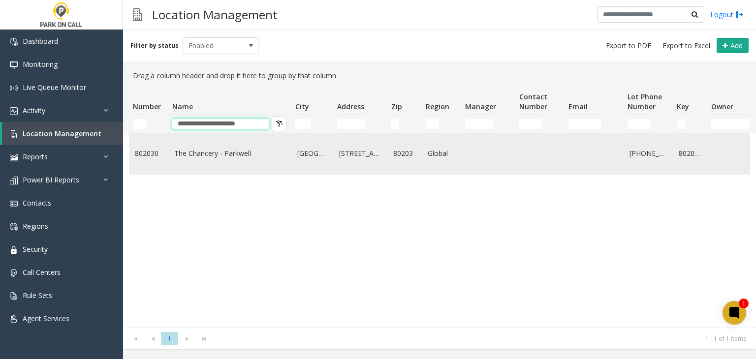
type input "**********"
click at [219, 144] on td "The Chancery - Parkwell" at bounding box center [229, 153] width 123 height 41
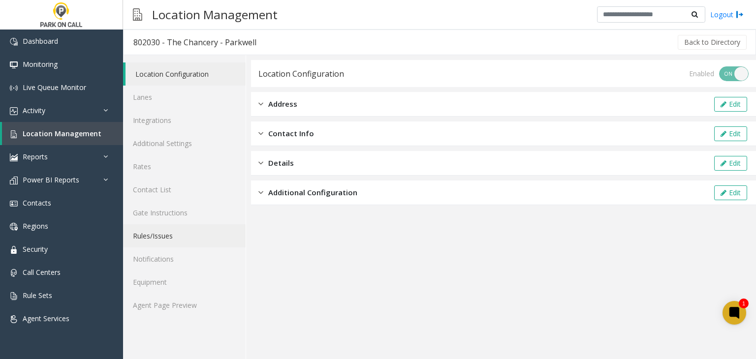
click at [161, 229] on link "Rules/Issues" at bounding box center [184, 235] width 122 height 23
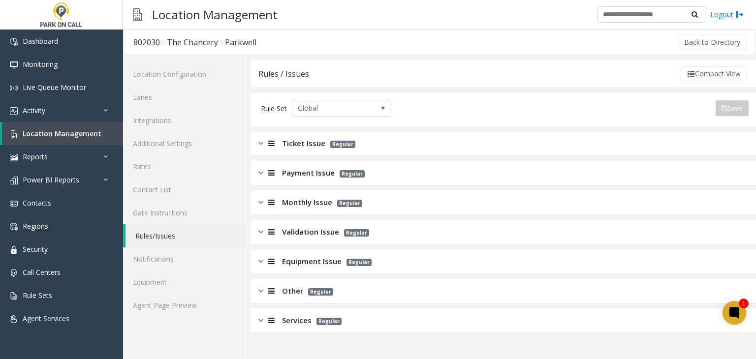
click at [269, 206] on div at bounding box center [270, 202] width 14 height 11
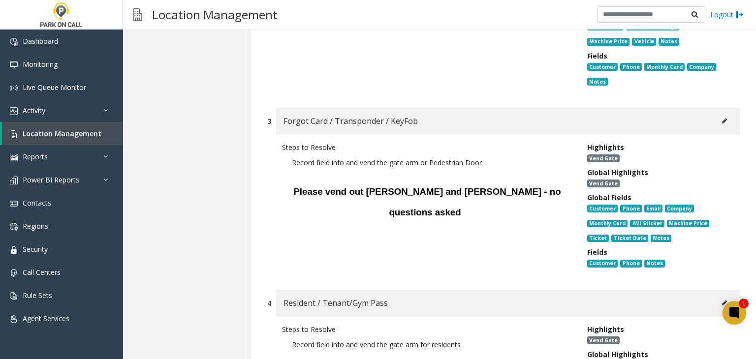
scroll to position [541, 0]
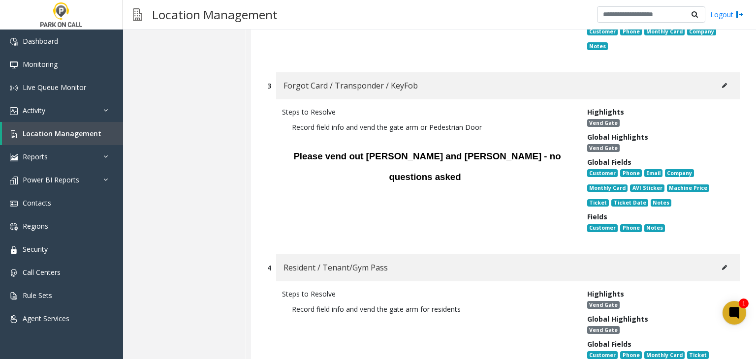
click at [723, 85] on button at bounding box center [724, 85] width 16 height 15
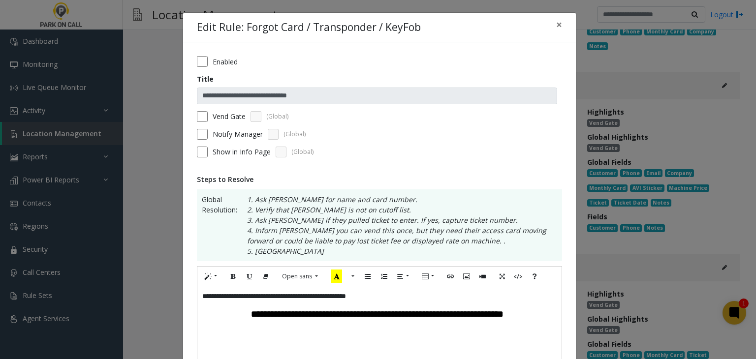
click at [716, 85] on div "**********" at bounding box center [378, 179] width 756 height 359
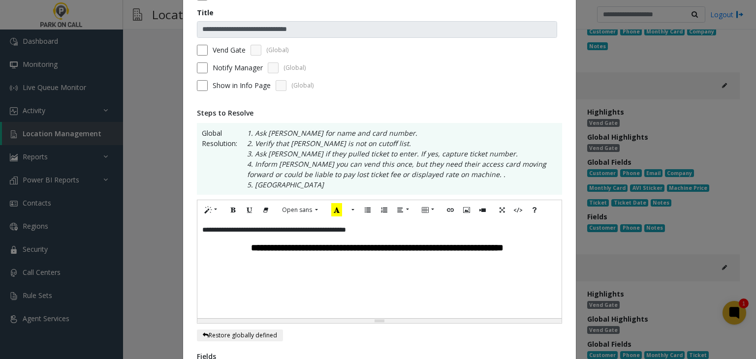
scroll to position [246, 0]
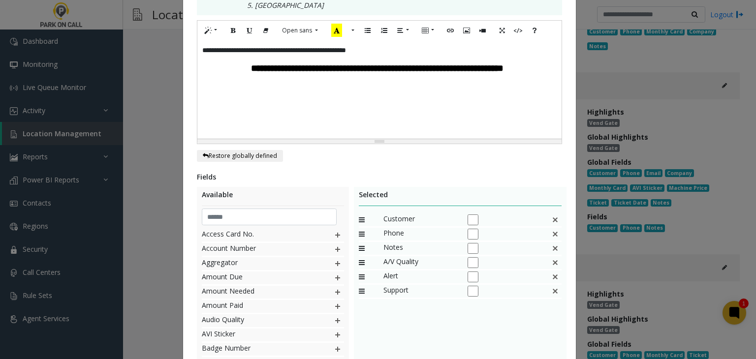
click at [153, 116] on div "**********" at bounding box center [378, 179] width 756 height 359
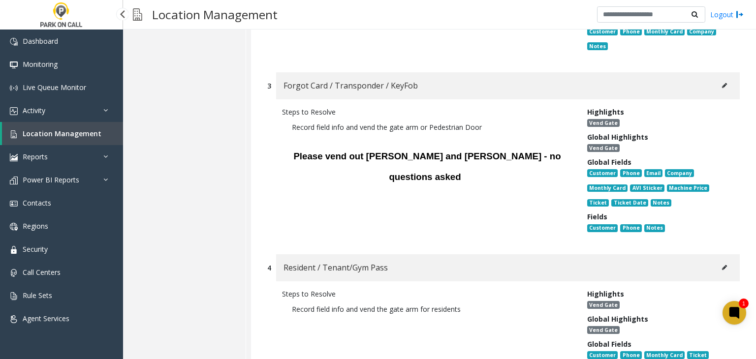
click at [80, 131] on span "Location Management" at bounding box center [62, 133] width 79 height 9
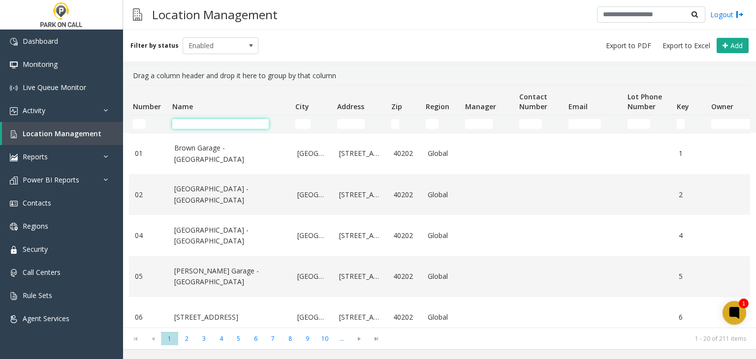
click at [239, 127] on input "Name Filter" at bounding box center [220, 124] width 96 height 10
paste input "**********"
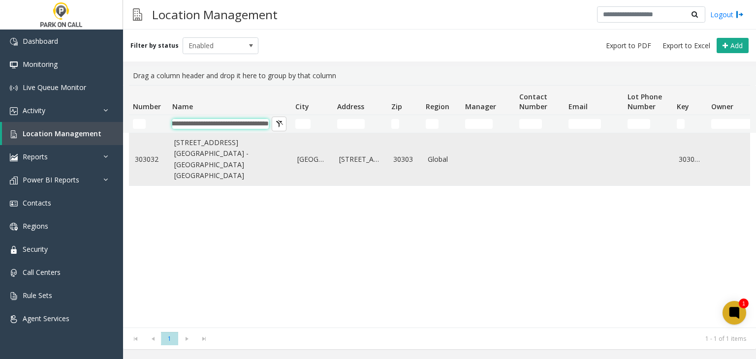
type input "**********"
click at [230, 154] on link "[STREET_ADDRESS][GEOGRAPHIC_DATA] - [GEOGRAPHIC_DATA] [GEOGRAPHIC_DATA]" at bounding box center [229, 159] width 111 height 44
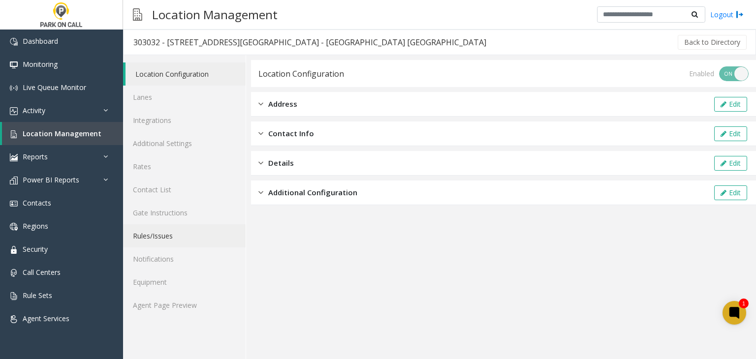
click at [205, 235] on link "Rules/Issues" at bounding box center [184, 235] width 122 height 23
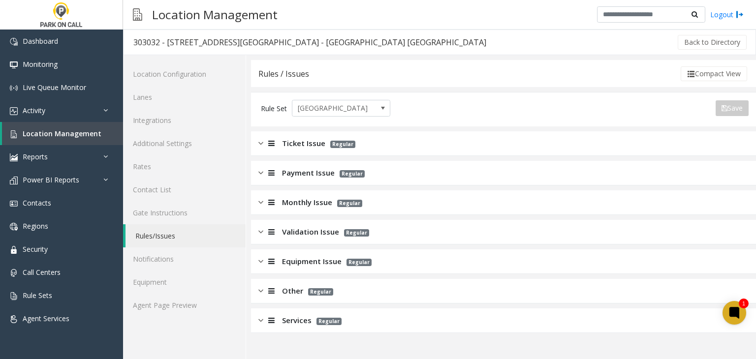
click at [292, 284] on div "Other Regular" at bounding box center [503, 291] width 505 height 25
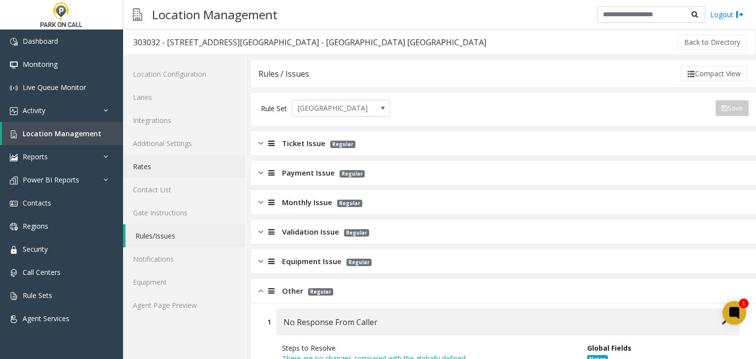
click at [189, 161] on link "Rates" at bounding box center [184, 166] width 122 height 23
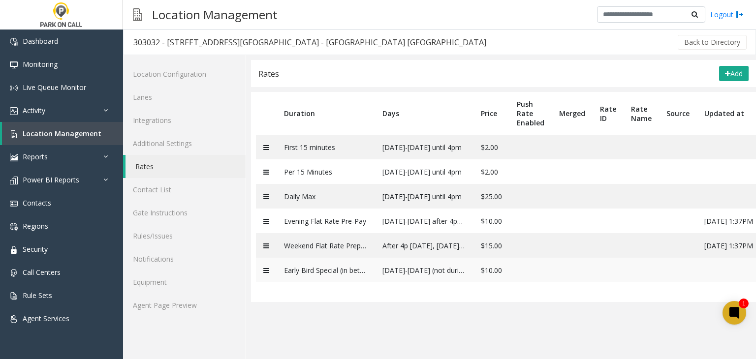
click at [342, 268] on td "Early Bird Special (in between 5 AM and 8:30am EST out between 2pm-7pm)" at bounding box center [325, 270] width 98 height 25
click at [174, 317] on div "Location Configuration Lanes Integrations Additional Settings Rates Contact Lis…" at bounding box center [184, 207] width 123 height 304
click at [175, 311] on link "Agent Page Preview" at bounding box center [184, 305] width 122 height 23
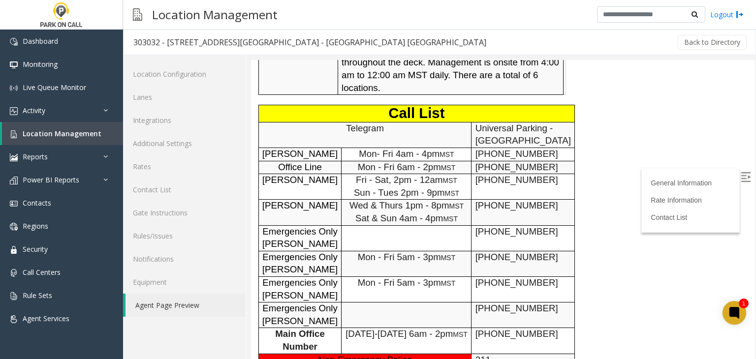
scroll to position [984, 0]
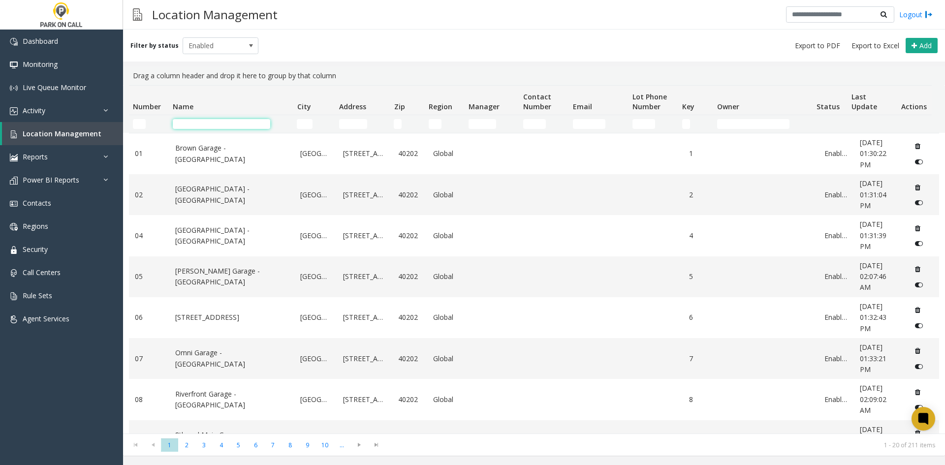
click at [248, 123] on input "Name Filter" at bounding box center [221, 124] width 97 height 10
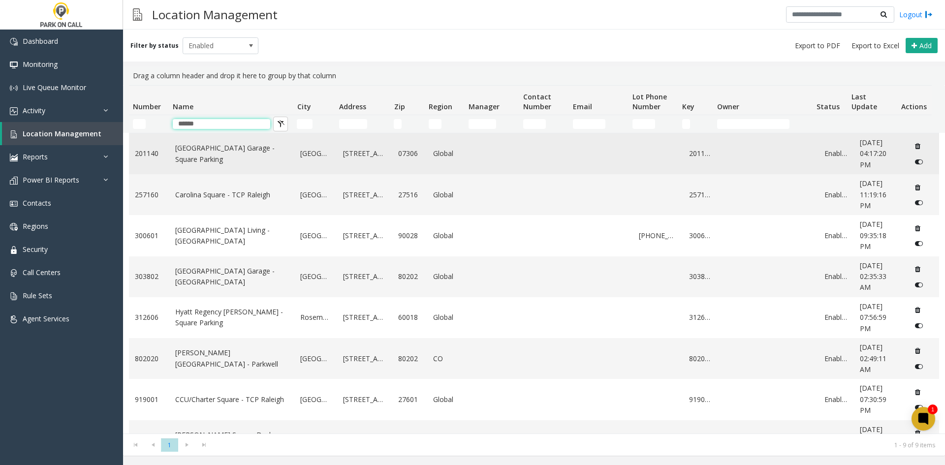
type input "******"
click at [209, 162] on link "State Square Garage - Square Parking" at bounding box center [232, 154] width 114 height 22
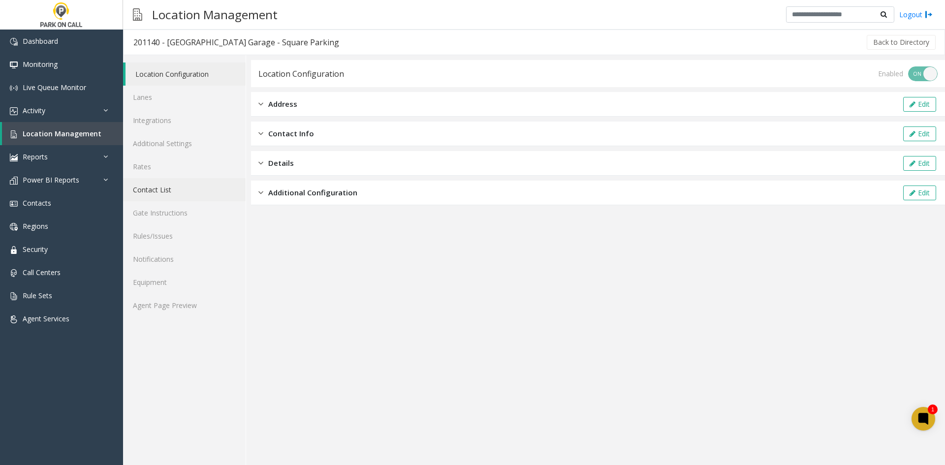
click at [182, 196] on link "Contact List" at bounding box center [184, 189] width 122 height 23
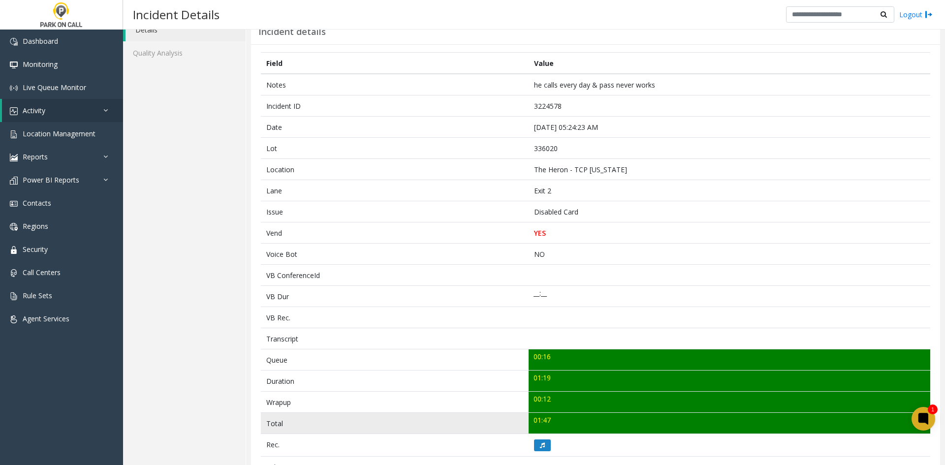
scroll to position [98, 0]
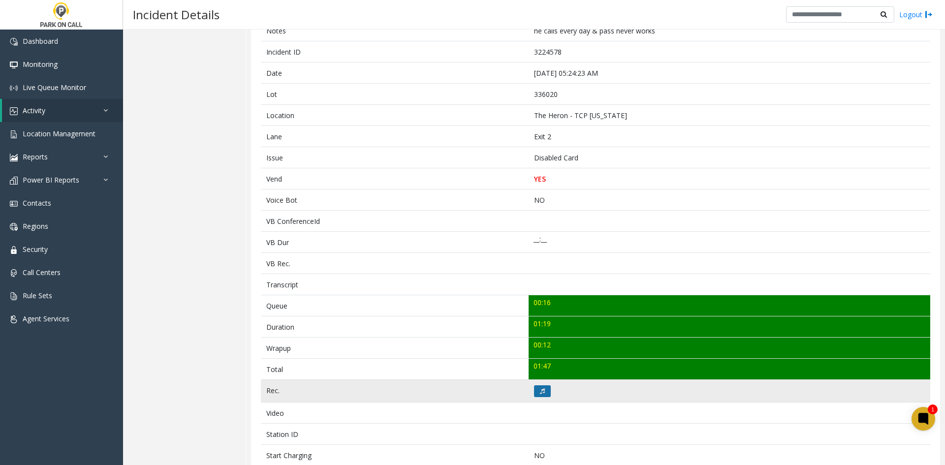
click at [540, 391] on icon at bounding box center [542, 391] width 5 height 6
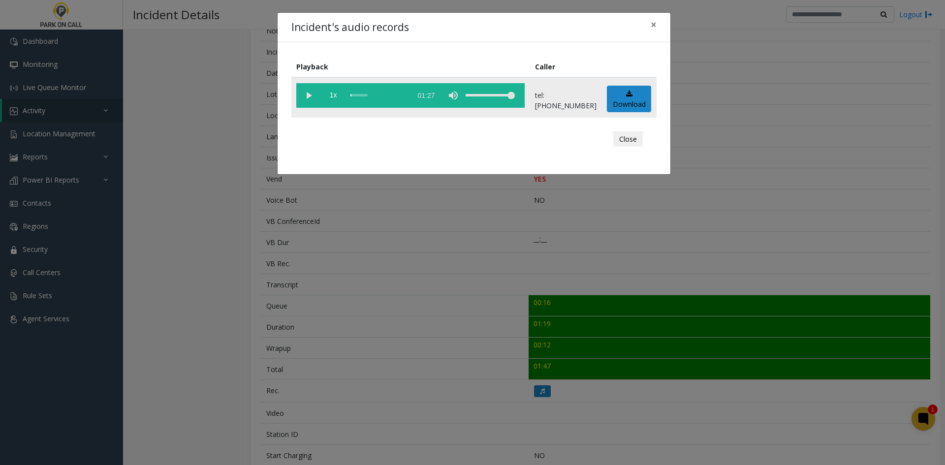
click at [313, 95] on vg-play-pause at bounding box center [308, 95] width 25 height 25
click at [496, 96] on div "volume level" at bounding box center [489, 95] width 49 height 25
click at [222, 259] on div "Incident's audio records × Playback Caller 1x 01:27 tel:3360209004 Download Clo…" at bounding box center [472, 232] width 945 height 465
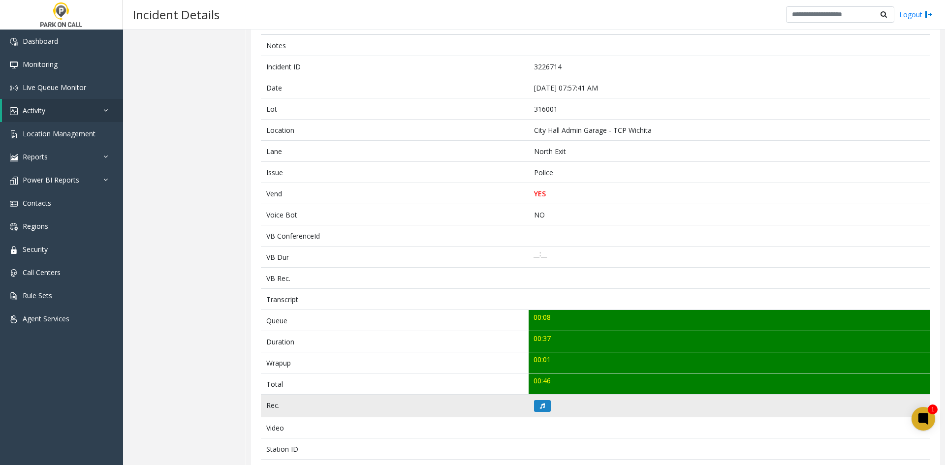
scroll to position [98, 0]
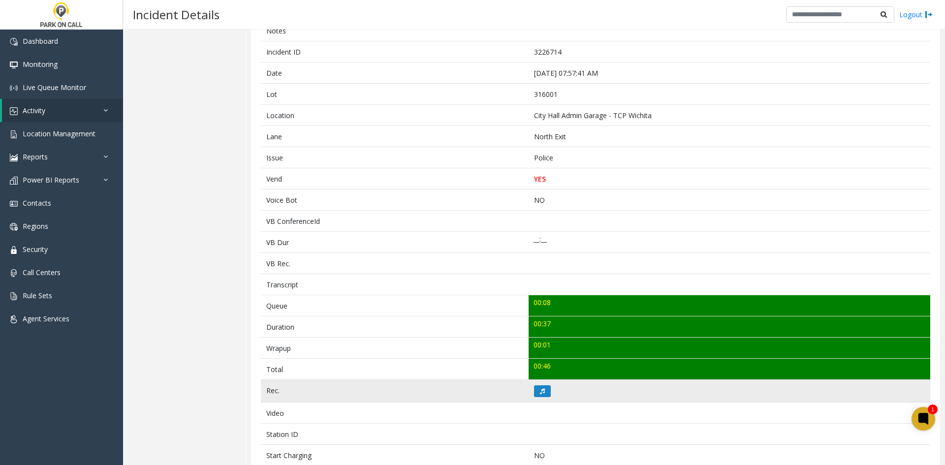
click at [539, 397] on td at bounding box center [728, 391] width 401 height 23
click at [540, 394] on icon at bounding box center [542, 391] width 5 height 6
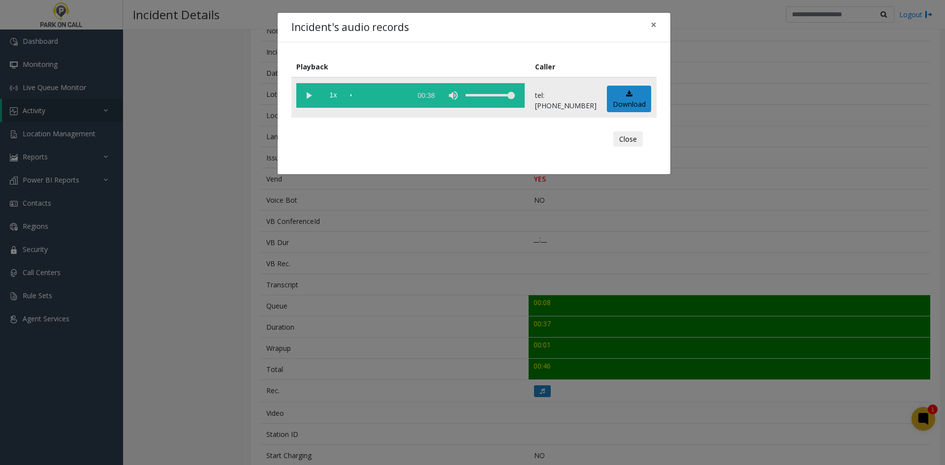
click at [307, 95] on vg-play-pause at bounding box center [308, 95] width 25 height 25
click at [488, 99] on div "volume level" at bounding box center [489, 95] width 49 height 25
drag, startPoint x: 486, startPoint y: 91, endPoint x: 480, endPoint y: 94, distance: 6.6
click at [480, 94] on div "volume level" at bounding box center [489, 95] width 49 height 25
click at [333, 95] on span "1x" at bounding box center [333, 95] width 25 height 25
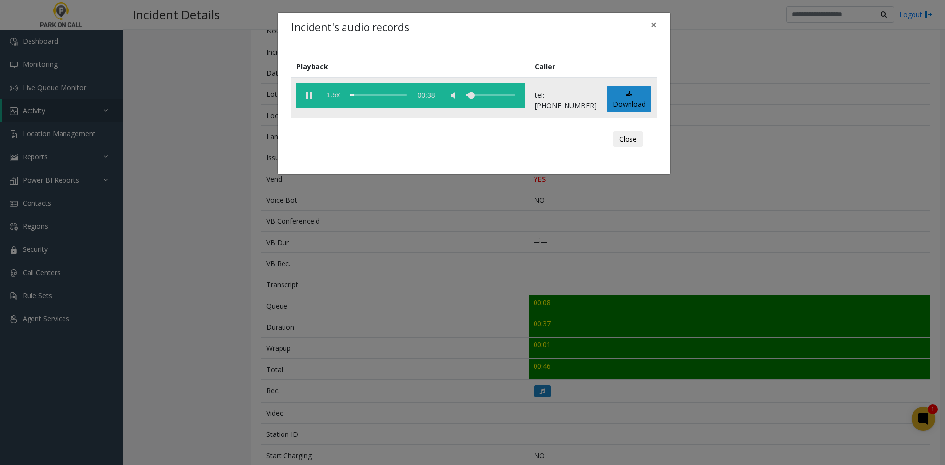
click at [333, 95] on span "1.5x" at bounding box center [333, 95] width 25 height 25
click at [411, 286] on div "Incident's audio records × Playback Caller 2x 00:38 tel:3160019002 Download Clo…" at bounding box center [472, 232] width 945 height 465
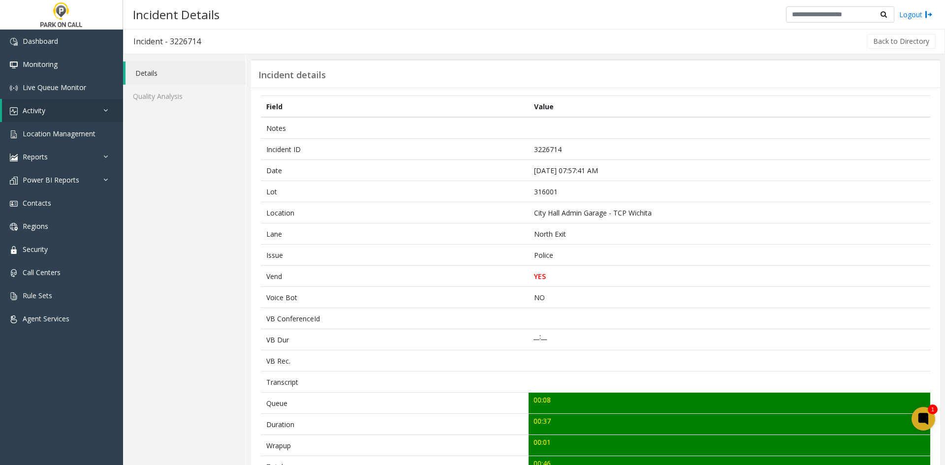
scroll to position [0, 0]
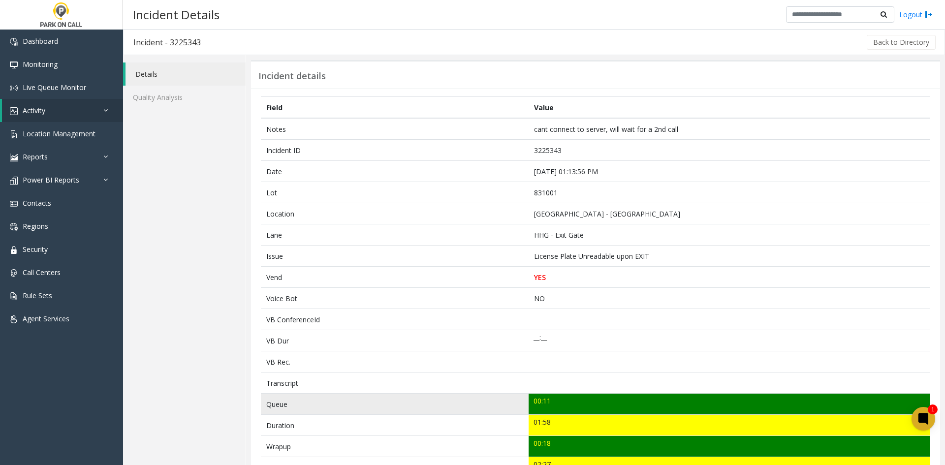
scroll to position [49, 0]
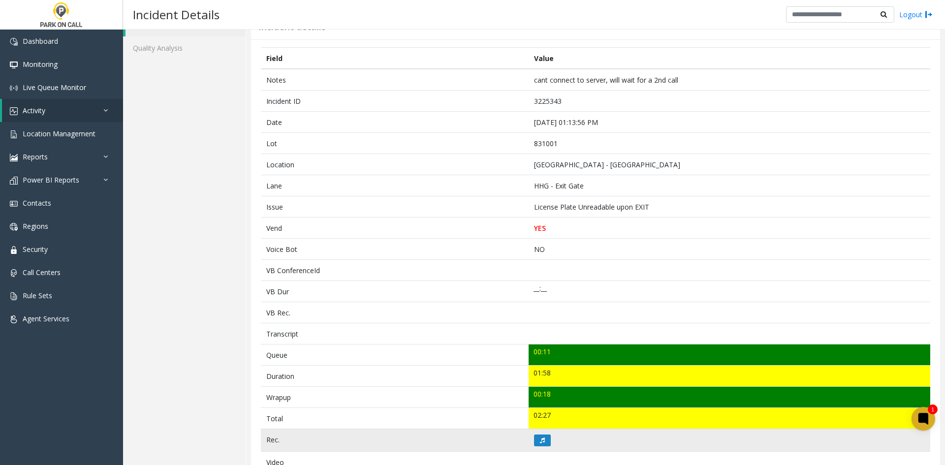
click at [549, 436] on td at bounding box center [728, 440] width 401 height 23
click at [562, 432] on td at bounding box center [728, 440] width 401 height 23
click at [551, 448] on td at bounding box center [728, 440] width 401 height 23
click at [547, 446] on button at bounding box center [542, 440] width 17 height 12
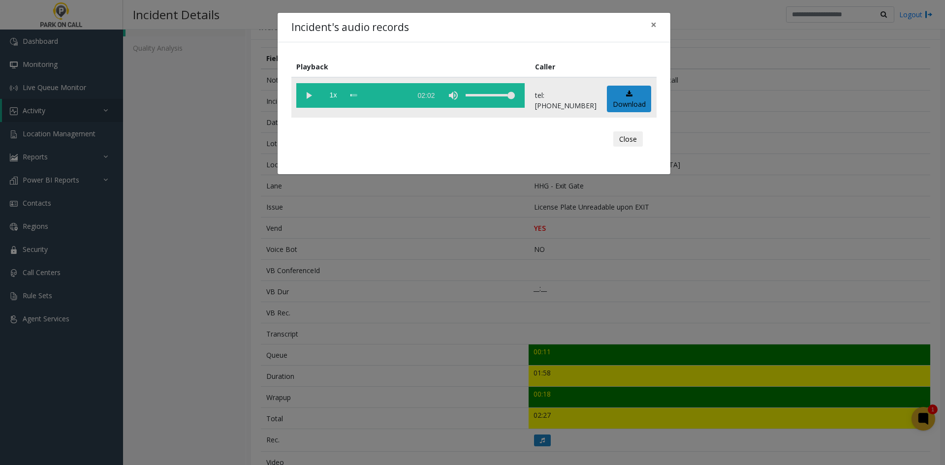
click at [306, 110] on td "1x 02:02" at bounding box center [410, 97] width 239 height 40
click at [308, 90] on vg-play-pause at bounding box center [308, 95] width 25 height 25
drag, startPoint x: 503, startPoint y: 92, endPoint x: 486, endPoint y: 94, distance: 18.0
click at [486, 94] on div "volume level" at bounding box center [489, 95] width 49 height 25
click at [337, 102] on span "1x" at bounding box center [333, 95] width 25 height 25
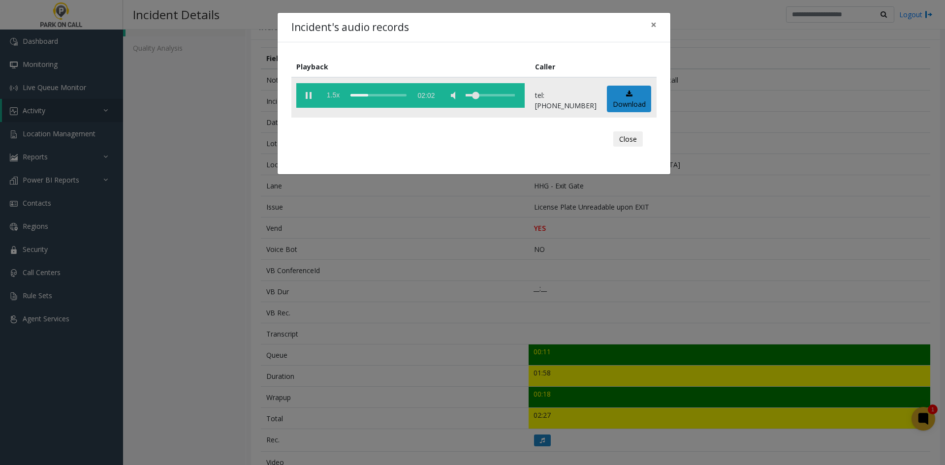
click at [337, 102] on span "1.5x" at bounding box center [333, 95] width 25 height 25
click at [186, 290] on div "Incident's audio records × Playback Caller 2x 02:02 tel:8310019002 Download Clo…" at bounding box center [472, 232] width 945 height 465
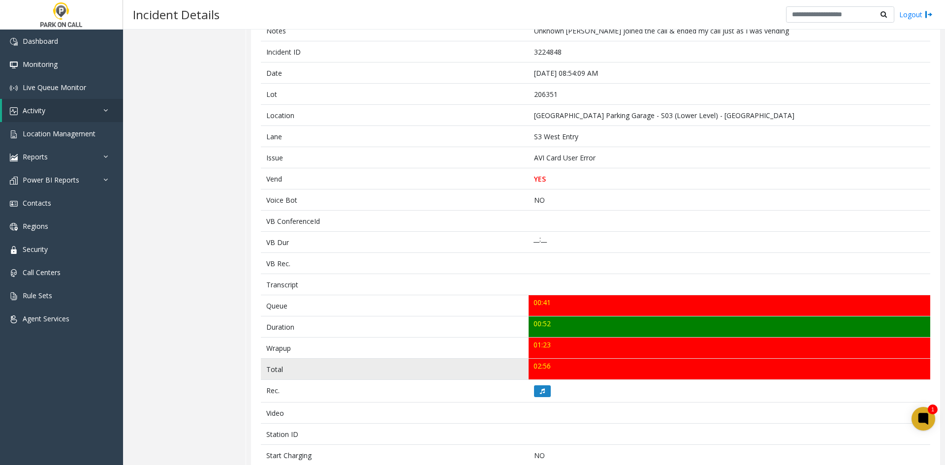
scroll to position [49, 0]
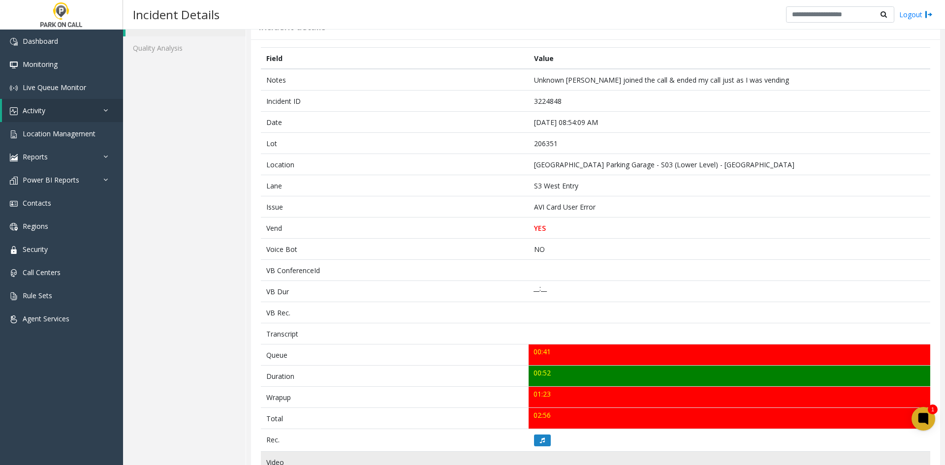
click at [549, 453] on td at bounding box center [728, 462] width 401 height 21
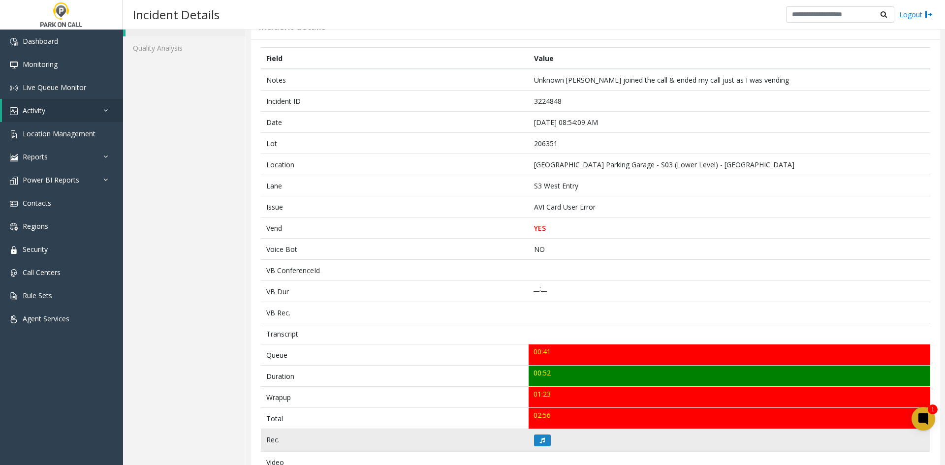
click at [548, 446] on td at bounding box center [728, 440] width 401 height 23
click at [562, 436] on td at bounding box center [728, 440] width 401 height 23
click at [546, 447] on td at bounding box center [728, 440] width 401 height 23
click at [545, 446] on td at bounding box center [728, 440] width 401 height 23
click at [541, 441] on icon at bounding box center [542, 440] width 5 height 6
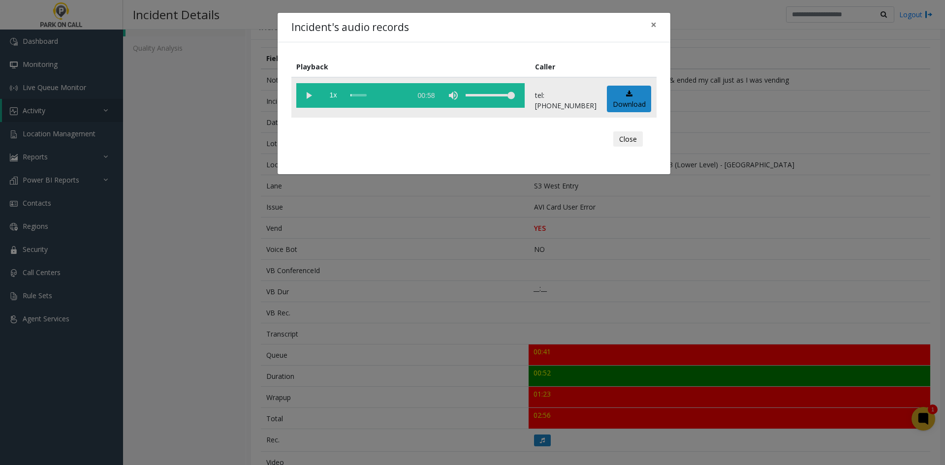
click at [305, 84] on vg-play-pause at bounding box center [308, 95] width 25 height 25
click at [494, 101] on div "volume level" at bounding box center [489, 95] width 49 height 25
drag, startPoint x: 494, startPoint y: 101, endPoint x: 483, endPoint y: 104, distance: 11.6
click at [483, 102] on div "volume level" at bounding box center [489, 95] width 49 height 25
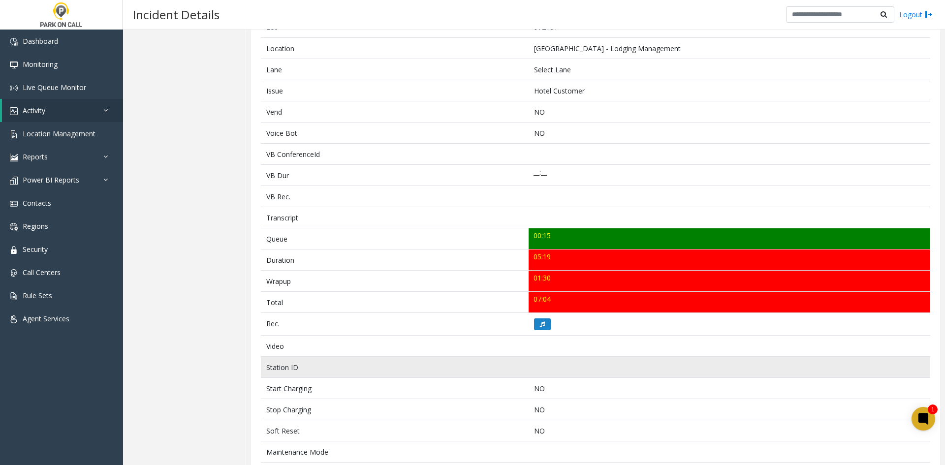
scroll to position [75, 0]
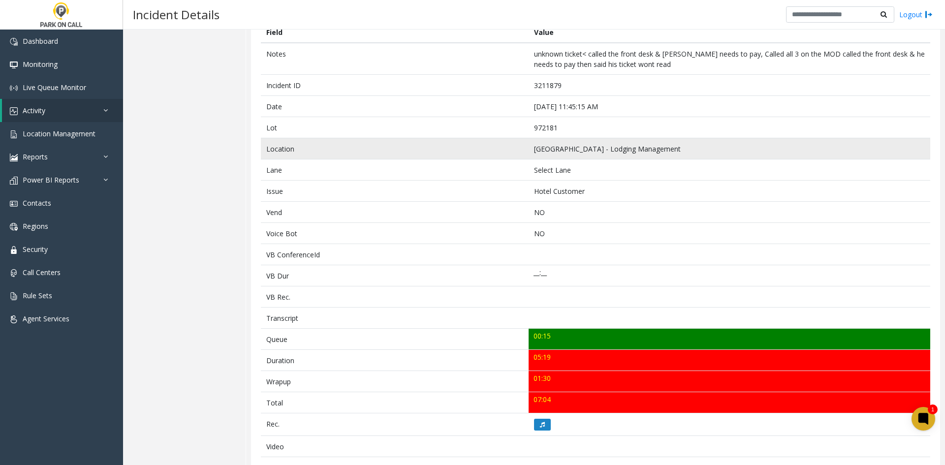
click at [529, 153] on td "[GEOGRAPHIC_DATA] - Lodging Management" at bounding box center [728, 148] width 401 height 21
drag, startPoint x: 529, startPoint y: 153, endPoint x: 726, endPoint y: 147, distance: 197.4
click at [726, 147] on td "[GEOGRAPHIC_DATA] - Lodging Management" at bounding box center [728, 148] width 401 height 21
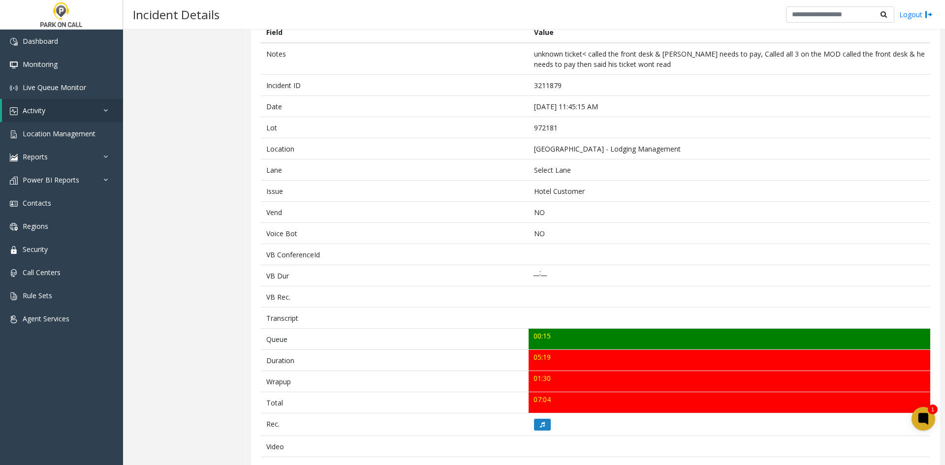
copy td "[GEOGRAPHIC_DATA] - Lodging Management"
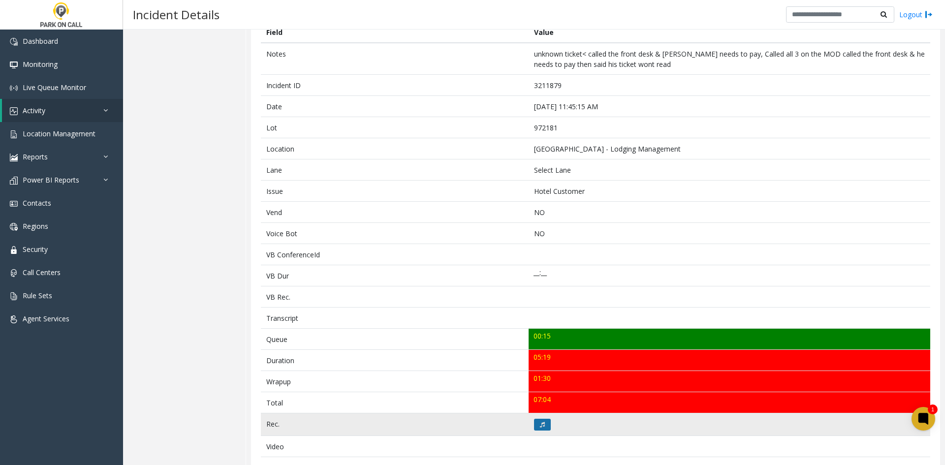
click at [542, 423] on button at bounding box center [542, 425] width 17 height 12
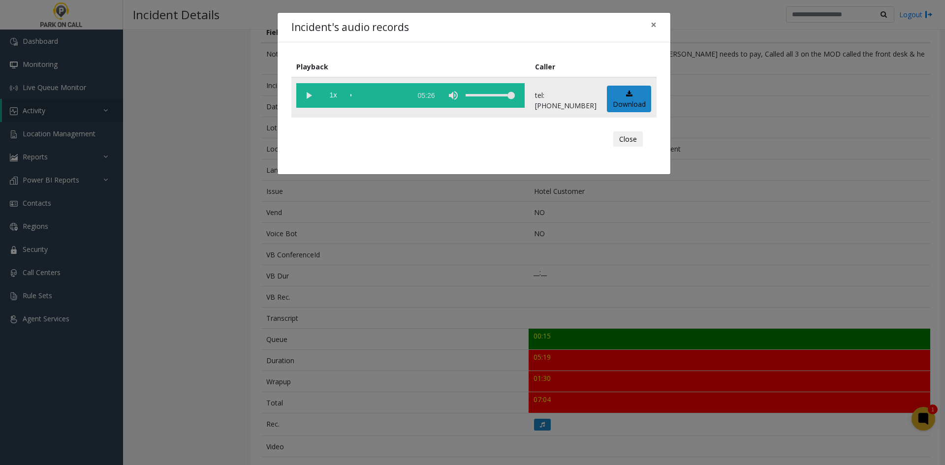
click at [316, 95] on vg-play-pause at bounding box center [308, 95] width 25 height 25
drag, startPoint x: 458, startPoint y: 101, endPoint x: 442, endPoint y: 93, distance: 17.6
click at [465, 93] on div "volume level" at bounding box center [489, 95] width 49 height 25
click at [331, 85] on span "1x" at bounding box center [333, 95] width 25 height 25
click at [331, 85] on span "1.5x" at bounding box center [333, 95] width 25 height 25
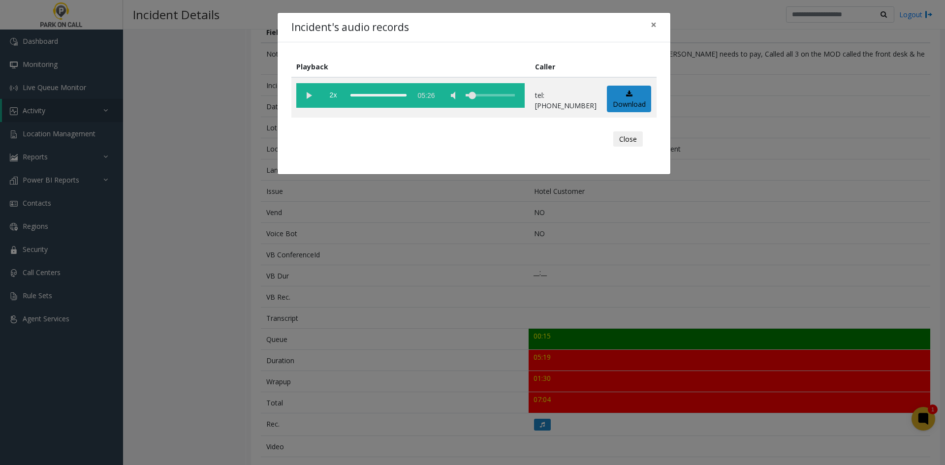
click at [336, 225] on div "Incident's audio records × Playback Caller 2x 05:26 tel:97218190015035729066 Do…" at bounding box center [472, 232] width 945 height 465
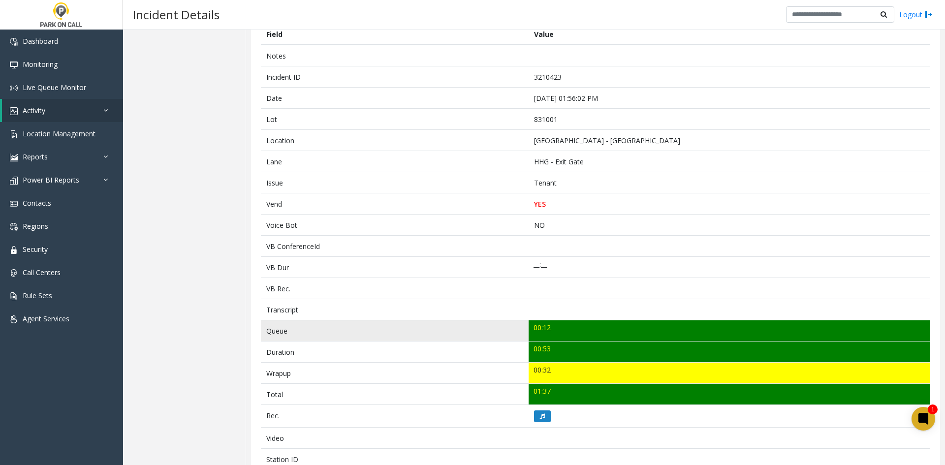
scroll to position [49, 0]
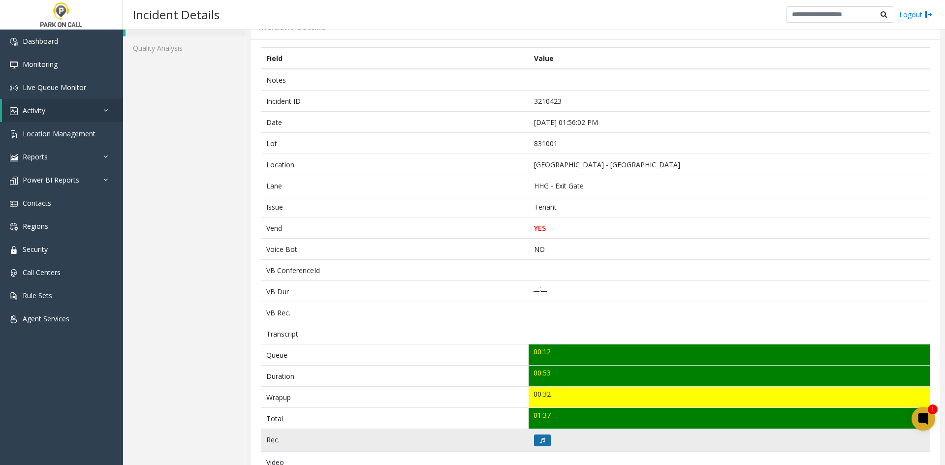
click at [541, 444] on button at bounding box center [542, 440] width 17 height 12
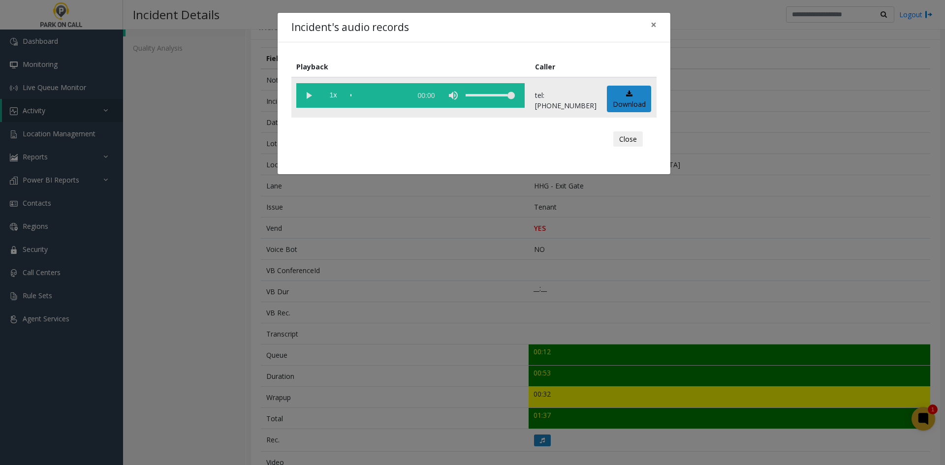
click at [305, 93] on vg-play-pause at bounding box center [308, 95] width 25 height 25
drag, startPoint x: 512, startPoint y: 89, endPoint x: 486, endPoint y: 95, distance: 27.3
click at [486, 95] on div "volume level" at bounding box center [489, 95] width 49 height 25
click at [293, 293] on div "Incident's audio records × Playback Caller 1x 00:57 tel:8310019002 Download Clo…" at bounding box center [472, 232] width 945 height 465
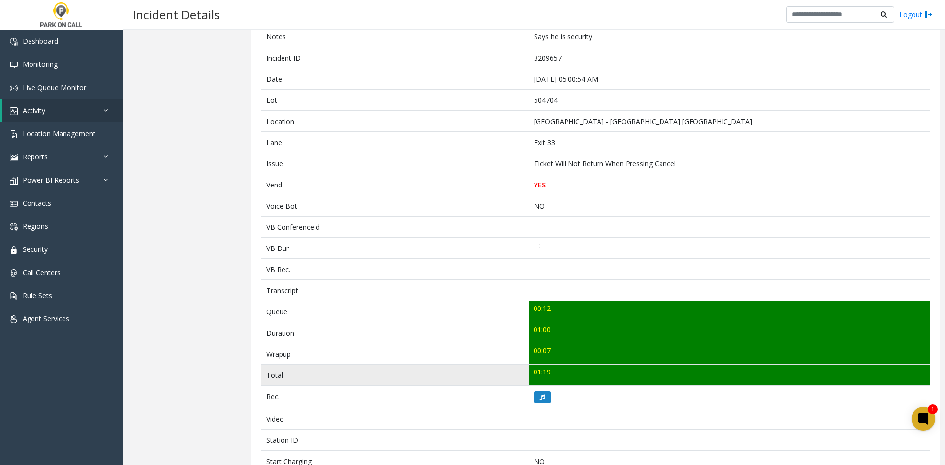
scroll to position [98, 0]
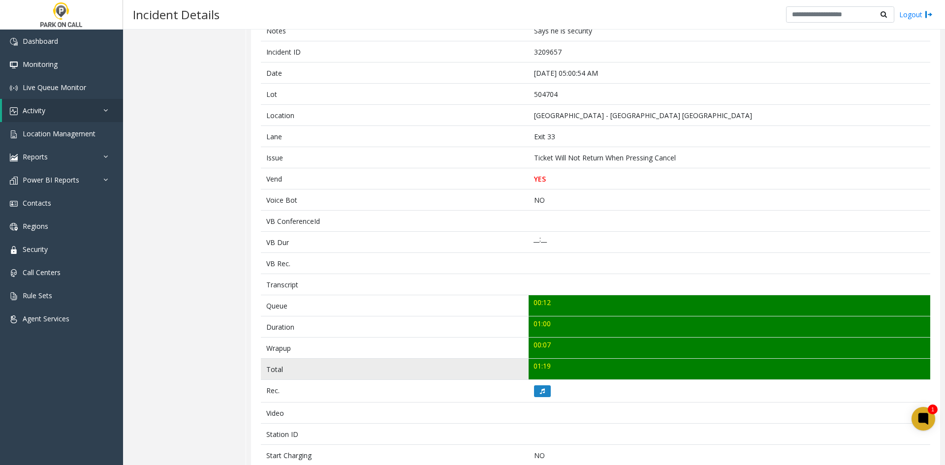
click at [528, 373] on td "01:19" at bounding box center [728, 369] width 401 height 21
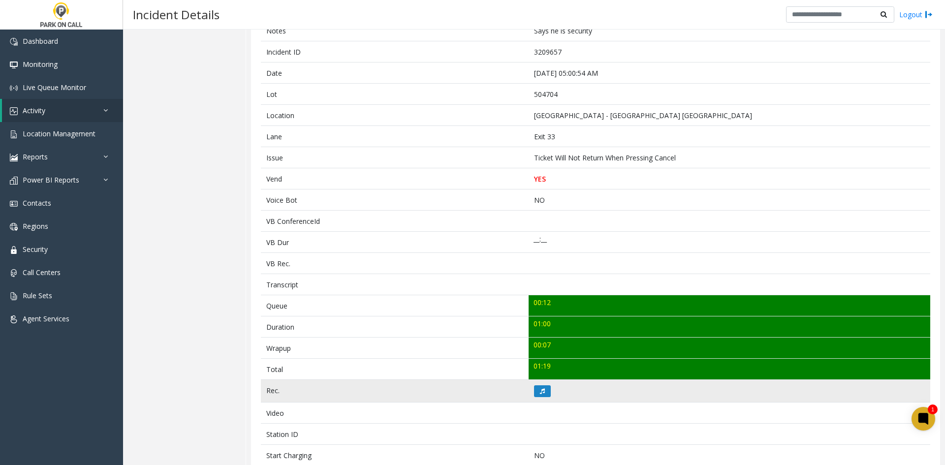
click at [532, 384] on td at bounding box center [728, 391] width 401 height 23
click at [535, 393] on button at bounding box center [542, 391] width 17 height 12
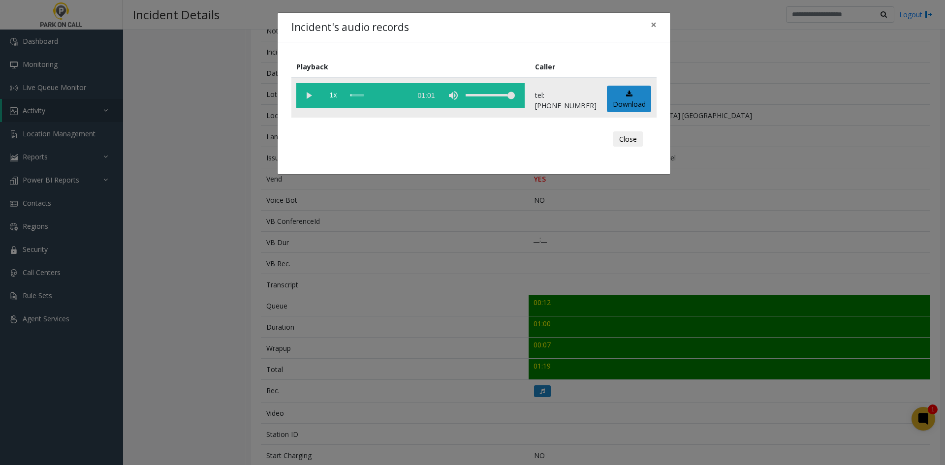
click at [312, 88] on vg-play-pause at bounding box center [308, 95] width 25 height 25
drag, startPoint x: 479, startPoint y: 98, endPoint x: 471, endPoint y: 99, distance: 7.4
click at [471, 99] on div "volume level" at bounding box center [489, 95] width 49 height 25
click at [307, 92] on vg-play-pause at bounding box center [308, 95] width 25 height 25
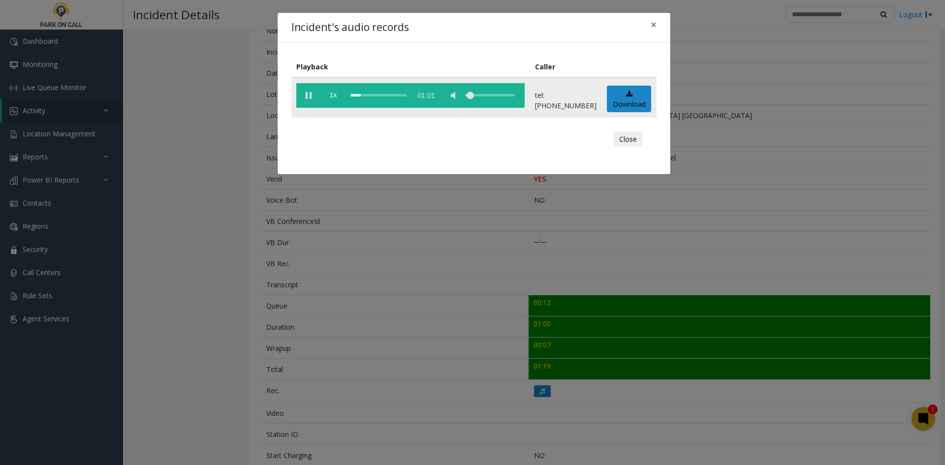
click at [471, 98] on div "volume level" at bounding box center [489, 95] width 49 height 25
click at [331, 101] on span "1x" at bounding box center [333, 95] width 25 height 25
click at [331, 101] on span "1.5x" at bounding box center [333, 95] width 25 height 25
click at [306, 99] on vg-play-pause at bounding box center [308, 95] width 25 height 25
click at [302, 95] on vg-play-pause at bounding box center [308, 95] width 25 height 25
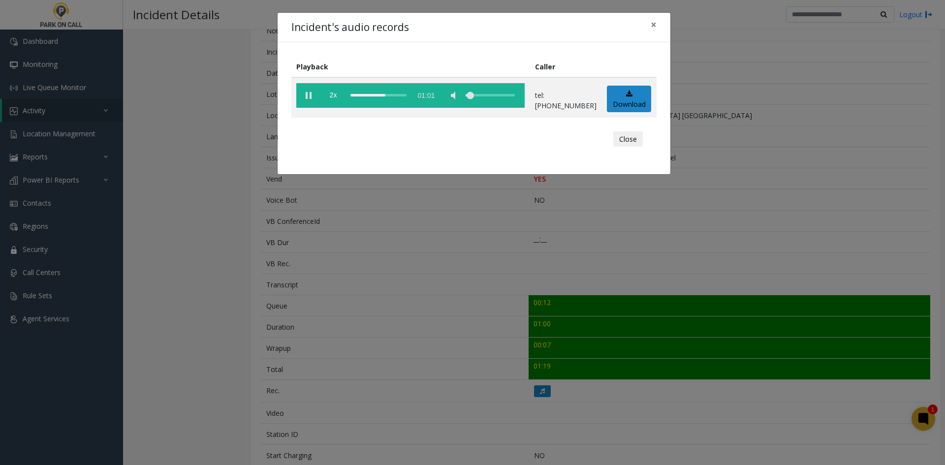
click at [737, 189] on div "Incident's audio records × Playback Caller 2x 01:01 tel:+15047049003 Download C…" at bounding box center [472, 232] width 945 height 465
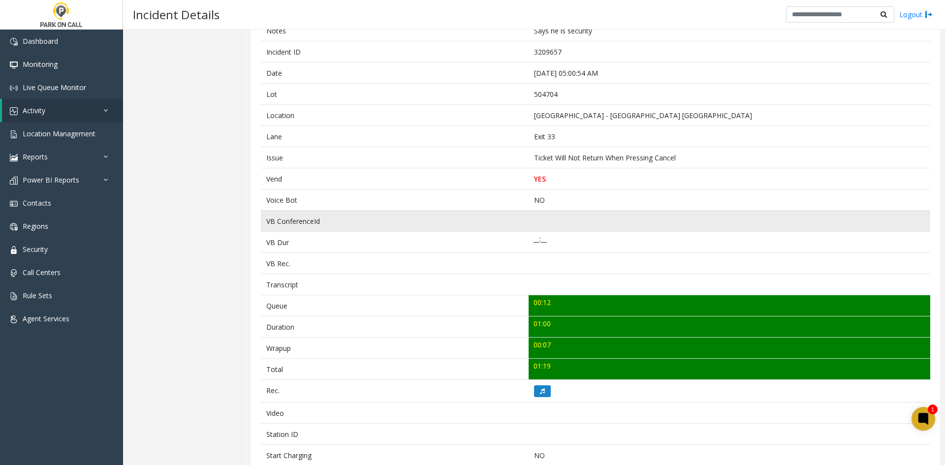
scroll to position [0, 0]
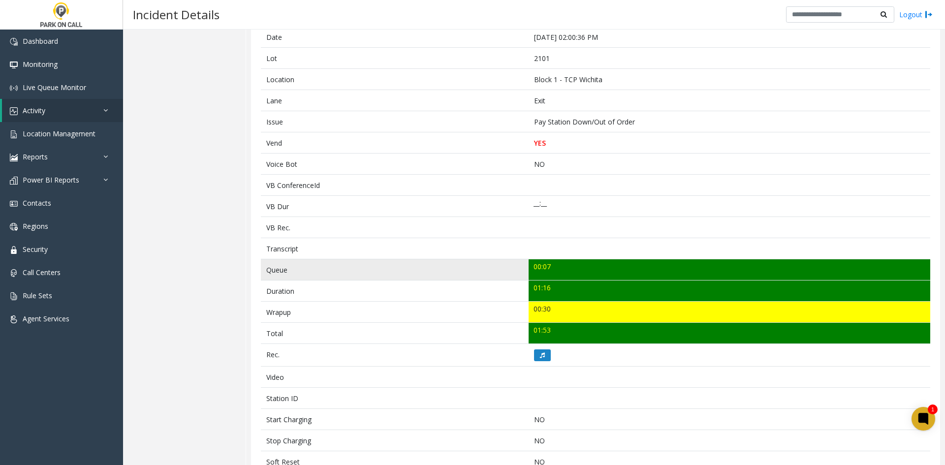
scroll to position [148, 0]
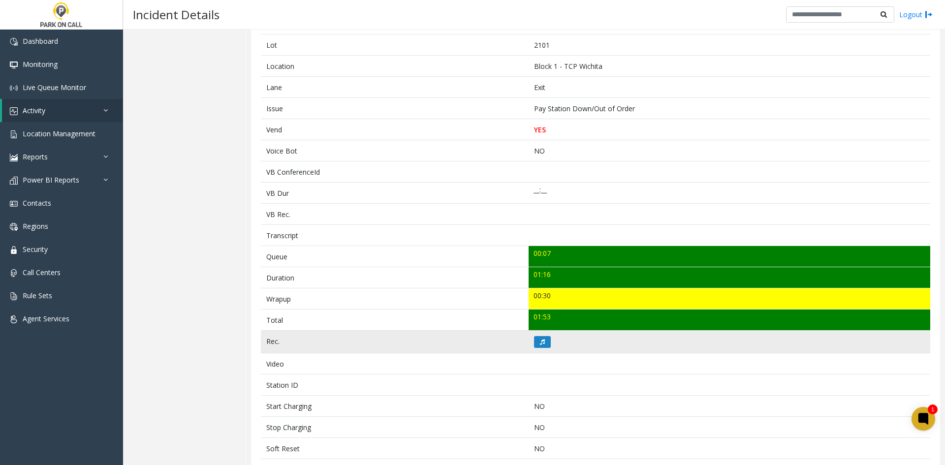
click at [528, 346] on td at bounding box center [728, 342] width 401 height 23
click at [546, 345] on button at bounding box center [542, 342] width 17 height 12
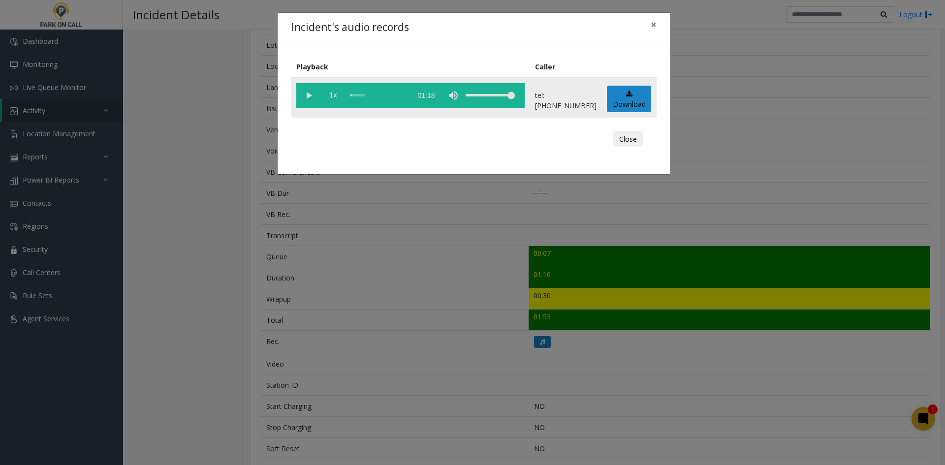
click at [303, 95] on vg-play-pause at bounding box center [308, 95] width 25 height 25
drag, startPoint x: 499, startPoint y: 93, endPoint x: 481, endPoint y: 94, distance: 18.2
click at [481, 94] on div "volume level" at bounding box center [489, 95] width 49 height 25
click at [165, 257] on div "Incident's audio records × Playback Caller 1x 01:18 tel:[PHONE_NUMBER] Download…" at bounding box center [472, 232] width 945 height 465
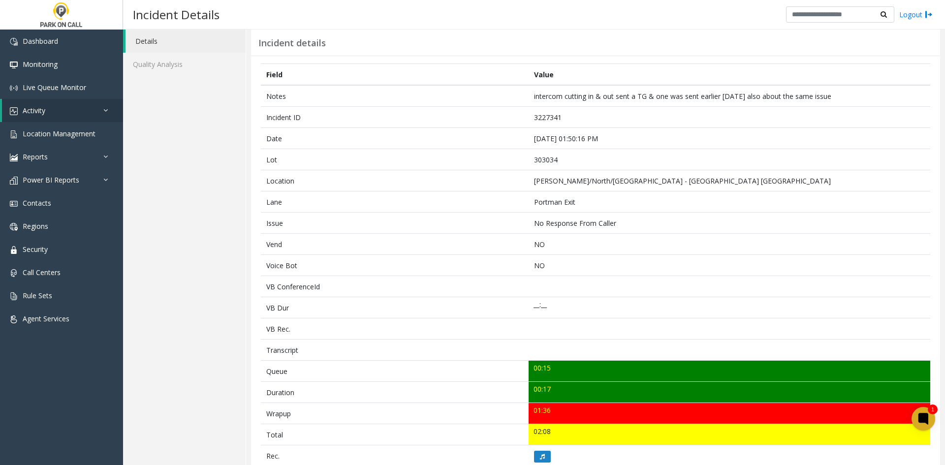
scroll to position [49, 0]
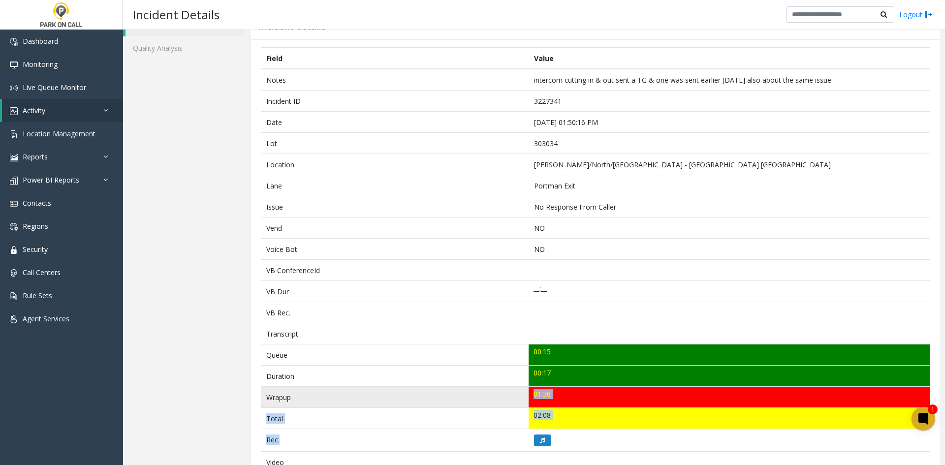
drag, startPoint x: 543, startPoint y: 432, endPoint x: 483, endPoint y: 388, distance: 74.9
click at [483, 388] on tbody "Notes intercom cutting in & out sent a TG & one was sent earlier today also abo…" at bounding box center [595, 355] width 669 height 573
click at [483, 388] on td "Wrapup" at bounding box center [395, 397] width 268 height 21
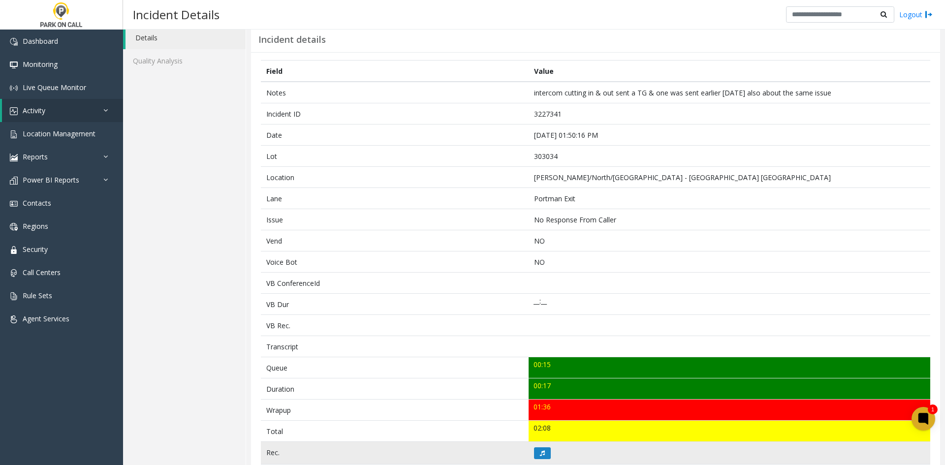
scroll to position [98, 0]
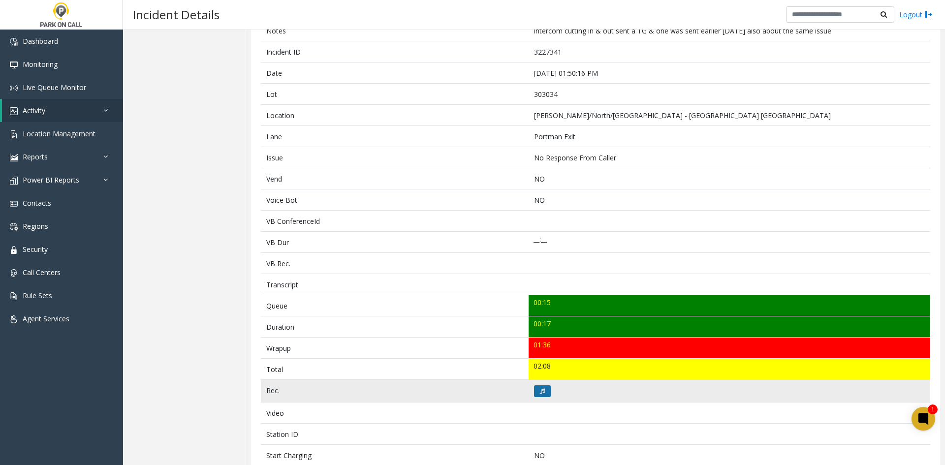
click at [546, 390] on button at bounding box center [542, 391] width 17 height 12
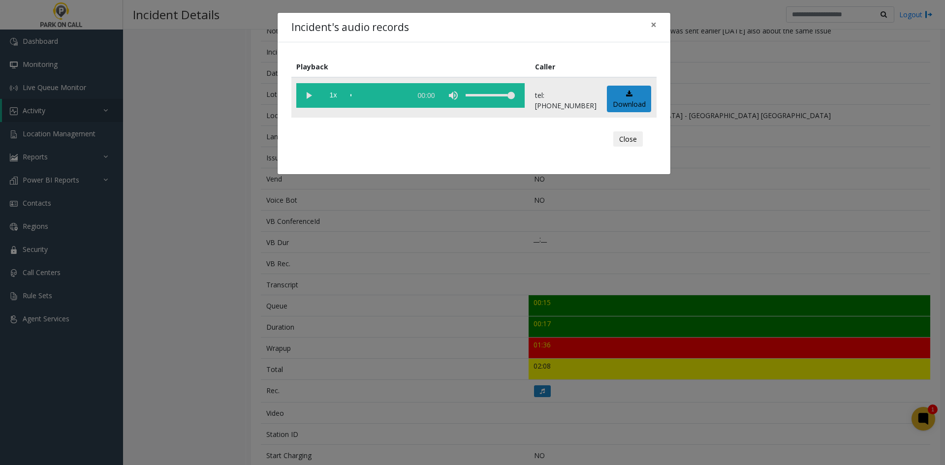
click at [306, 98] on vg-play-pause at bounding box center [308, 95] width 25 height 25
drag, startPoint x: 495, startPoint y: 107, endPoint x: 482, endPoint y: 101, distance: 14.1
click at [482, 101] on div "volume level" at bounding box center [489, 95] width 49 height 25
click at [294, 304] on div "Incident's audio records × Playback Caller 1x 00:23 tel:3030349008 Download Clo…" at bounding box center [472, 232] width 945 height 465
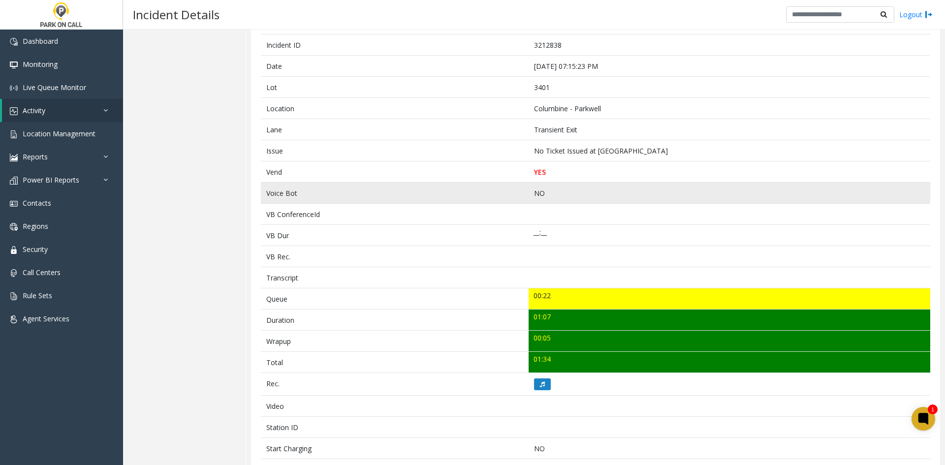
scroll to position [49, 0]
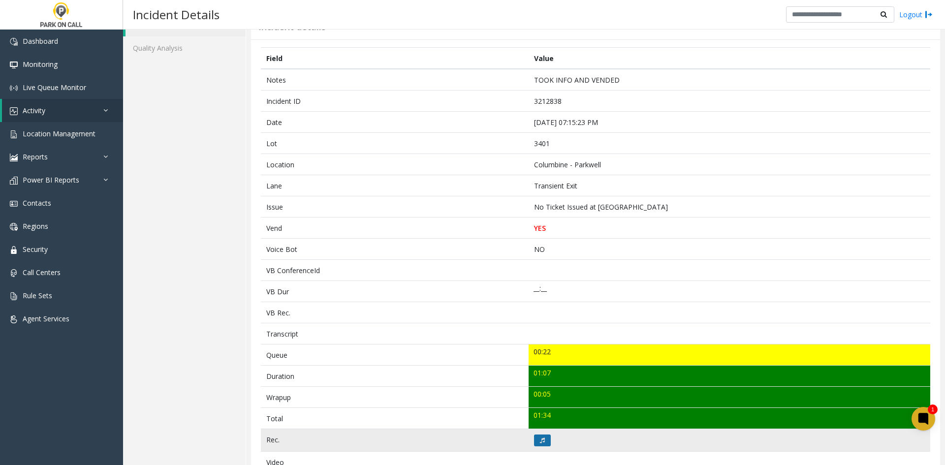
click at [534, 442] on button at bounding box center [542, 440] width 17 height 12
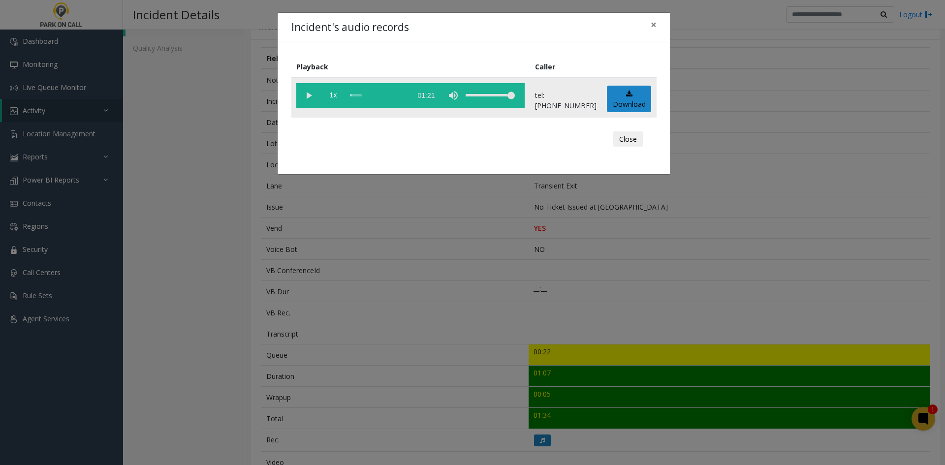
click at [305, 109] on td "1x 01:21" at bounding box center [410, 97] width 239 height 40
click at [306, 99] on vg-play-pause at bounding box center [308, 95] width 25 height 25
click at [492, 98] on div "volume level" at bounding box center [489, 95] width 49 height 25
click at [485, 94] on div "volume level" at bounding box center [489, 95] width 49 height 25
click at [480, 94] on div "volume level" at bounding box center [489, 95] width 49 height 25
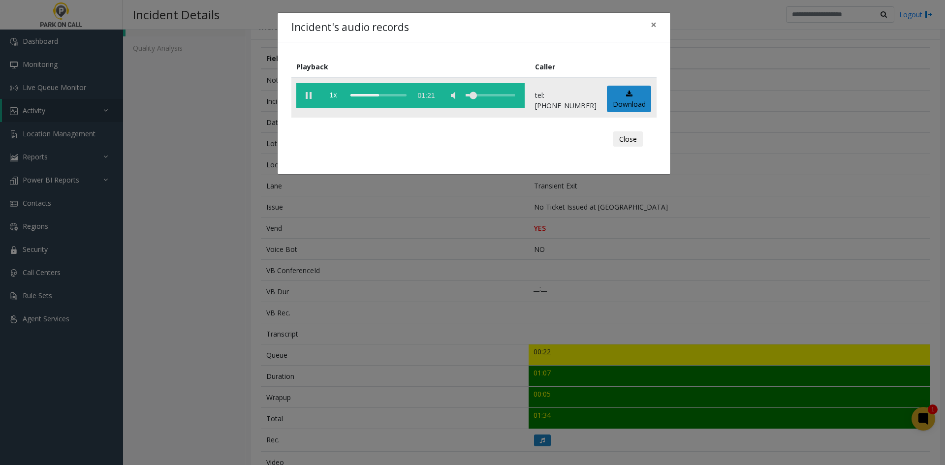
drag, startPoint x: 491, startPoint y: 95, endPoint x: 483, endPoint y: 97, distance: 8.7
click at [483, 97] on div "volume level" at bounding box center [489, 95] width 49 height 25
drag, startPoint x: 476, startPoint y: 240, endPoint x: 153, endPoint y: 260, distance: 323.8
click at [413, 250] on div "Incident's audio records × Playback Caller 1x 01:21 tel:[PHONE_NUMBER] Download…" at bounding box center [472, 232] width 945 height 465
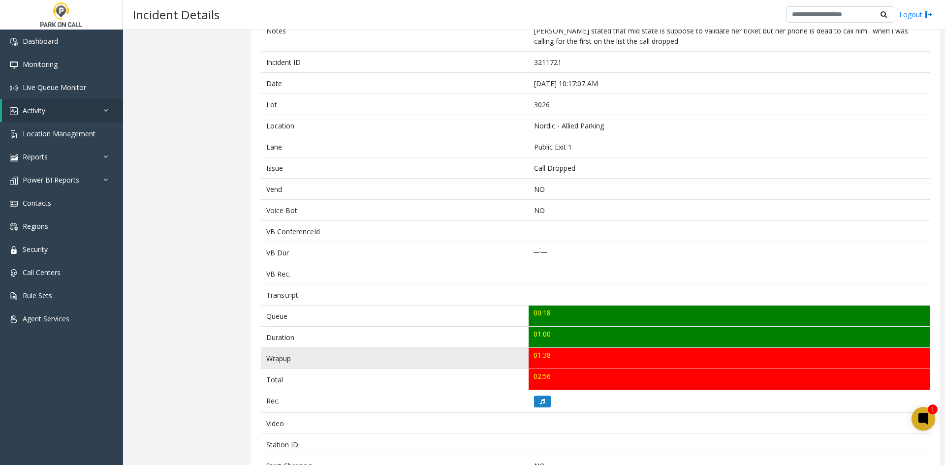
scroll to position [49, 0]
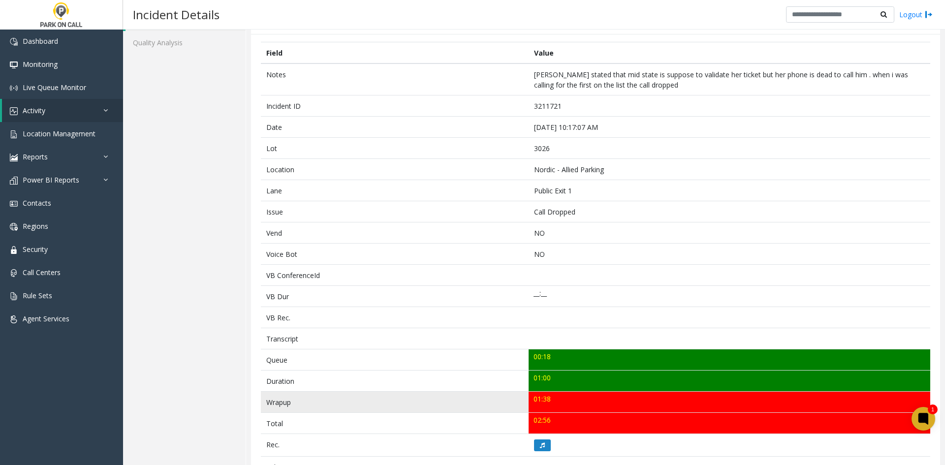
drag, startPoint x: 534, startPoint y: 400, endPoint x: 454, endPoint y: 357, distance: 91.4
click at [454, 357] on tbody "Notes [PERSON_NAME] stated that mid state is suppose to validate her ticket but…" at bounding box center [595, 354] width 669 height 583
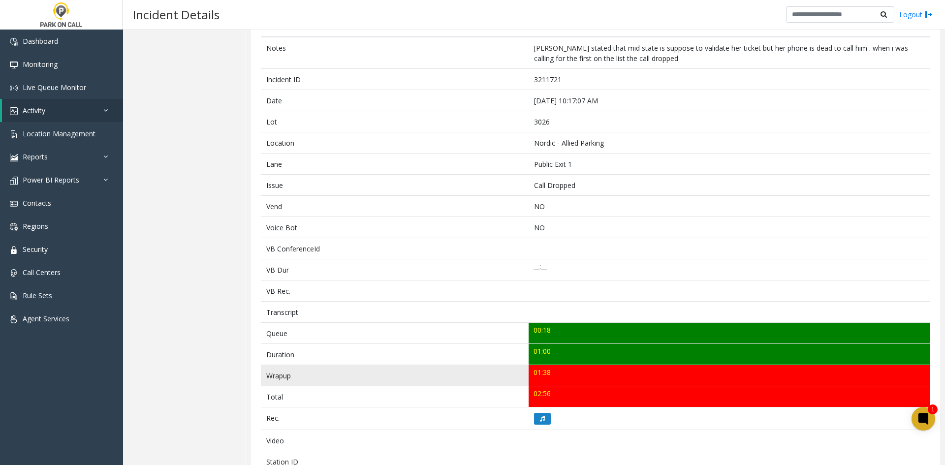
scroll to position [98, 0]
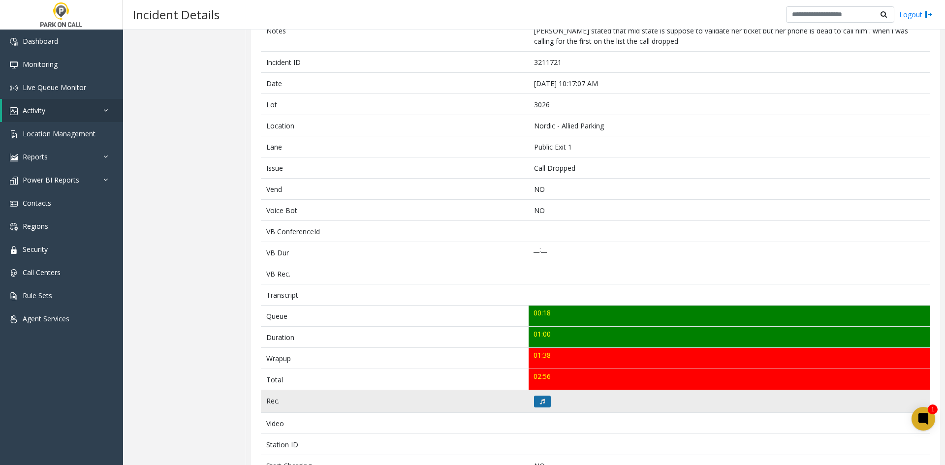
click at [540, 400] on icon at bounding box center [542, 401] width 5 height 6
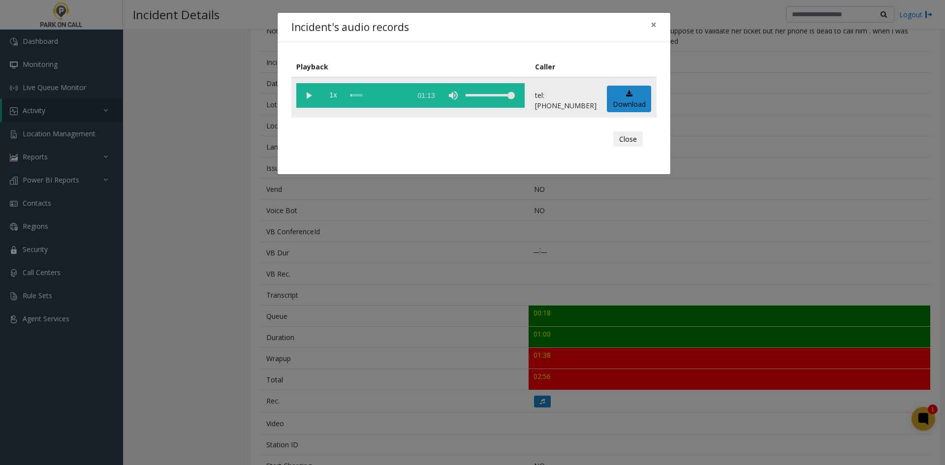
click at [311, 107] on vg-play-pause at bounding box center [308, 95] width 25 height 25
drag, startPoint x: 369, startPoint y: 179, endPoint x: 379, endPoint y: 192, distance: 17.2
click at [376, 188] on div "Incident's audio records × Playback Caller 1x 01:13 tel:0030269003 Download Clo…" at bounding box center [472, 232] width 945 height 465
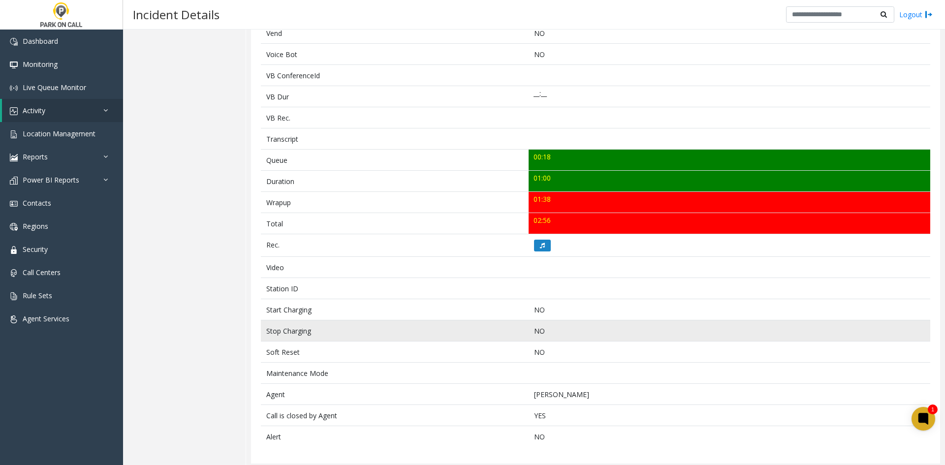
scroll to position [258, 0]
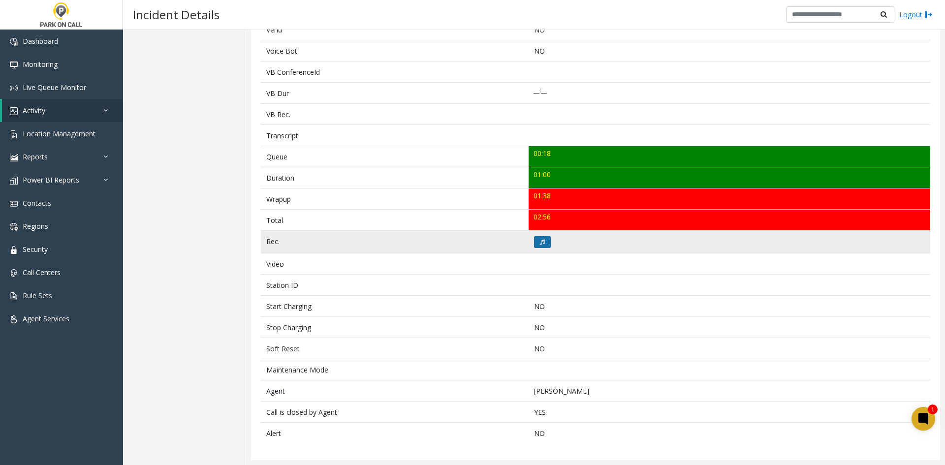
click at [539, 245] on button at bounding box center [542, 242] width 17 height 12
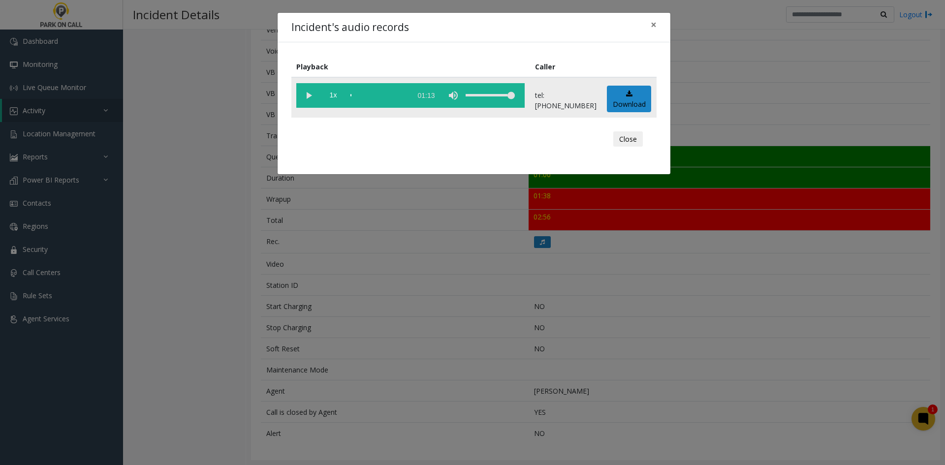
click at [312, 96] on vg-play-pause at bounding box center [308, 95] width 25 height 25
drag, startPoint x: 484, startPoint y: 109, endPoint x: 487, endPoint y: 98, distance: 10.7
click at [487, 98] on td "1x 01:13" at bounding box center [410, 97] width 239 height 40
click at [487, 100] on div "volume level" at bounding box center [489, 95] width 49 height 25
click at [339, 96] on span "1x" at bounding box center [333, 95] width 25 height 25
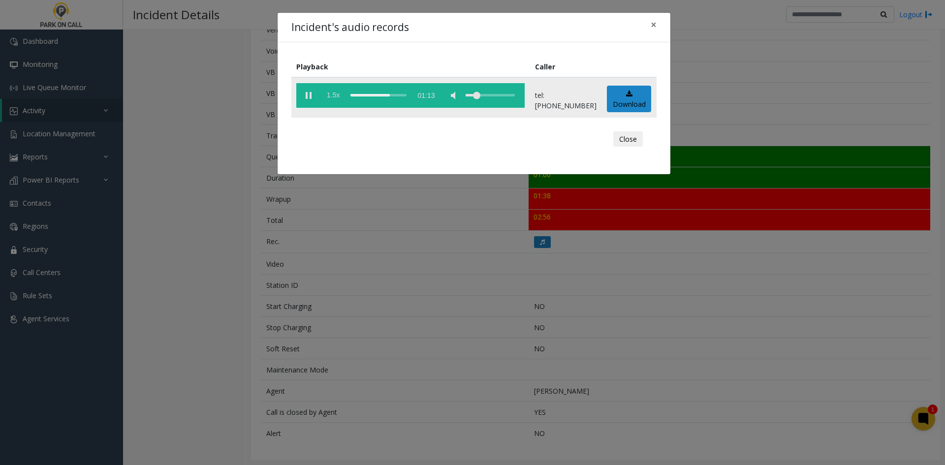
click at [340, 96] on span "1.5x" at bounding box center [333, 95] width 25 height 25
click at [338, 98] on span "2x" at bounding box center [333, 95] width 25 height 25
click at [338, 98] on span "0.5x" at bounding box center [333, 95] width 25 height 25
drag, startPoint x: 354, startPoint y: 97, endPoint x: 275, endPoint y: 100, distance: 78.8
click at [275, 100] on div "Incident's audio records × Playback Caller 1x 01:13 tel:0030269003 Download Clo…" at bounding box center [472, 232] width 945 height 465
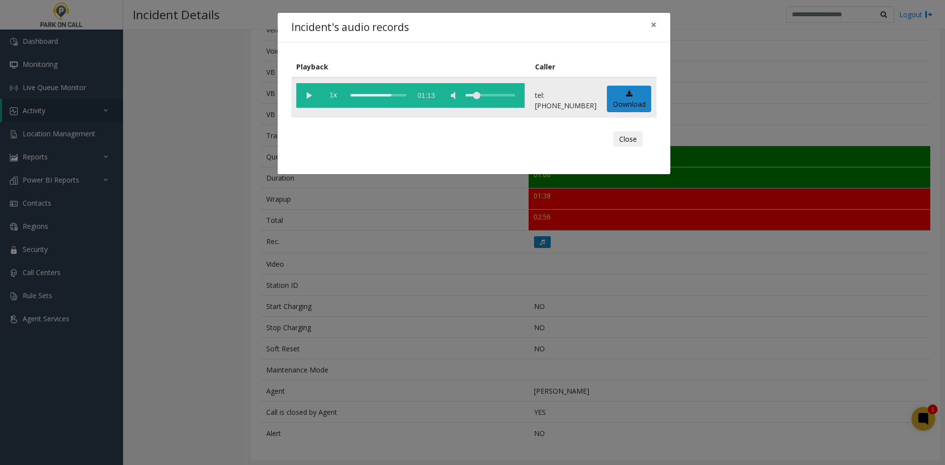
drag, startPoint x: 346, startPoint y: 94, endPoint x: 310, endPoint y: 95, distance: 35.9
click at [310, 95] on vg-controls "1x 01:13" at bounding box center [410, 95] width 228 height 25
click at [351, 94] on div "scrub bar" at bounding box center [378, 95] width 56 height 25
drag, startPoint x: 351, startPoint y: 94, endPoint x: 331, endPoint y: 96, distance: 20.7
click at [331, 96] on vg-controls "1x 01:13" at bounding box center [410, 95] width 228 height 25
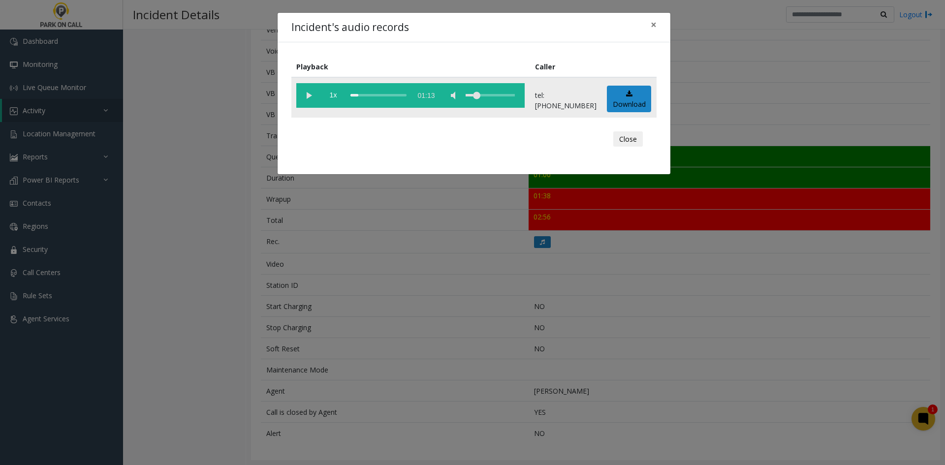
click at [354, 98] on div "scrub bar" at bounding box center [378, 95] width 56 height 25
click at [348, 93] on vg-controls "1x 01:13" at bounding box center [410, 95] width 228 height 25
click at [349, 94] on vg-controls "1x 01:13" at bounding box center [410, 95] width 228 height 25
click at [350, 95] on div "scrub bar" at bounding box center [378, 95] width 56 height 25
click at [299, 94] on vg-play-pause at bounding box center [308, 95] width 25 height 25
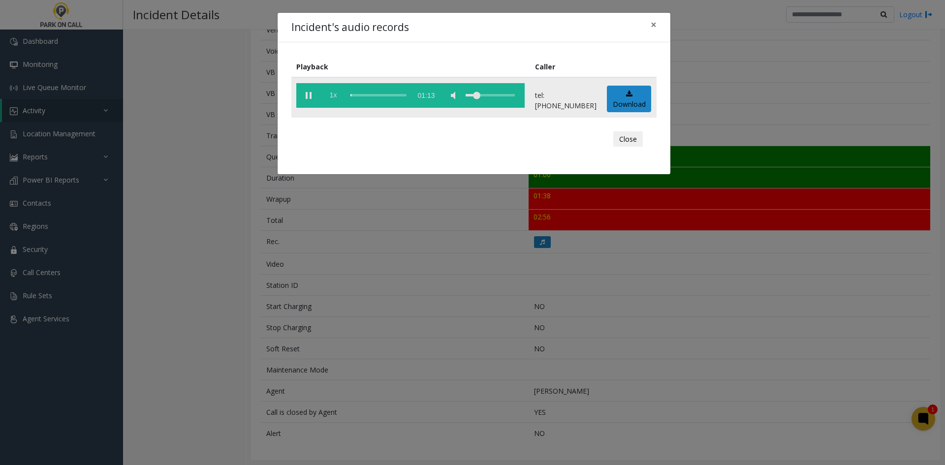
click at [328, 97] on span "1x" at bounding box center [333, 95] width 25 height 25
click at [328, 97] on span "1.5x" at bounding box center [333, 95] width 25 height 25
click at [275, 389] on div "Incident's audio records × Playback Caller 2x 01:13 tel:0030269003 Download Clo…" at bounding box center [472, 232] width 945 height 465
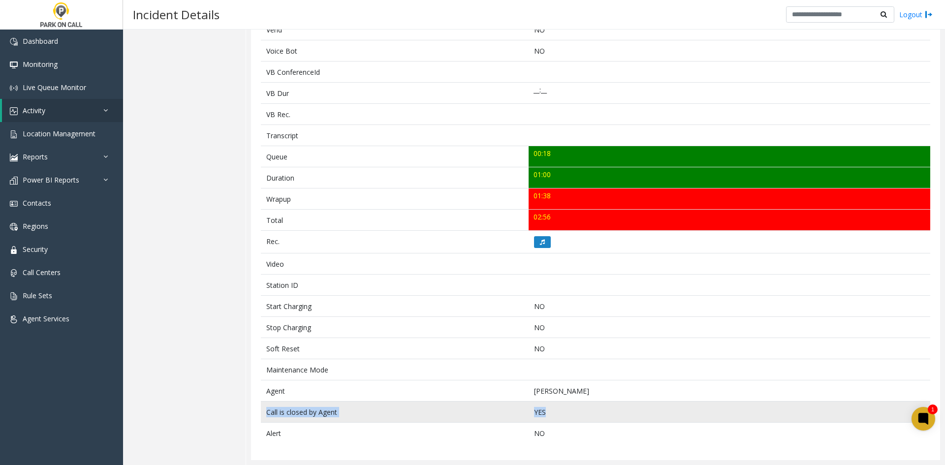
drag, startPoint x: 553, startPoint y: 408, endPoint x: 265, endPoint y: 413, distance: 288.8
click at [265, 413] on tr "Call is closed by Agent YES" at bounding box center [595, 411] width 669 height 21
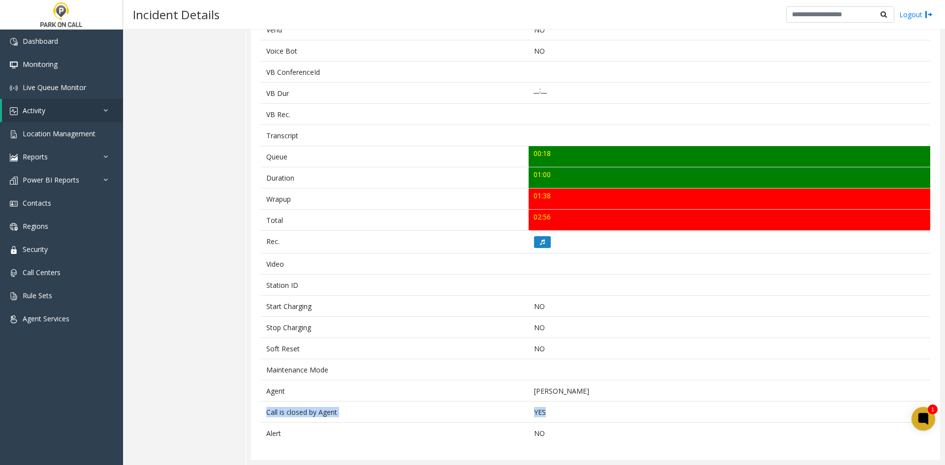
copy tr "Call is closed by Agent YES"
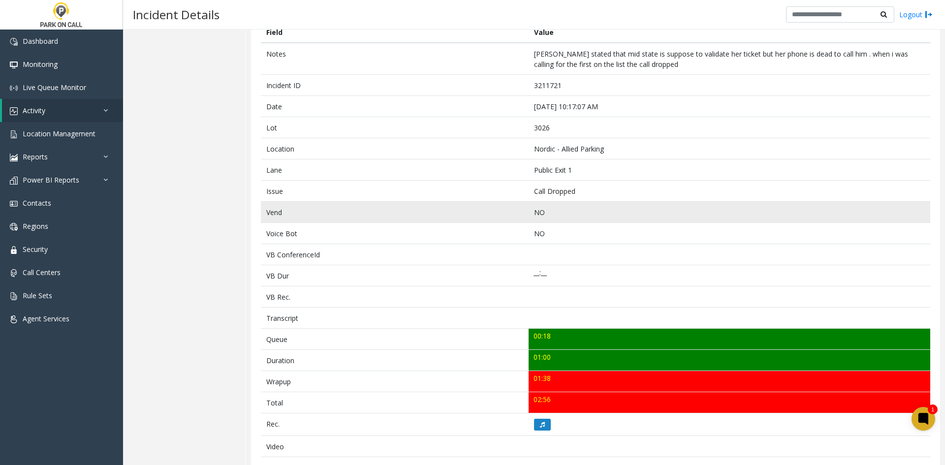
scroll to position [0, 0]
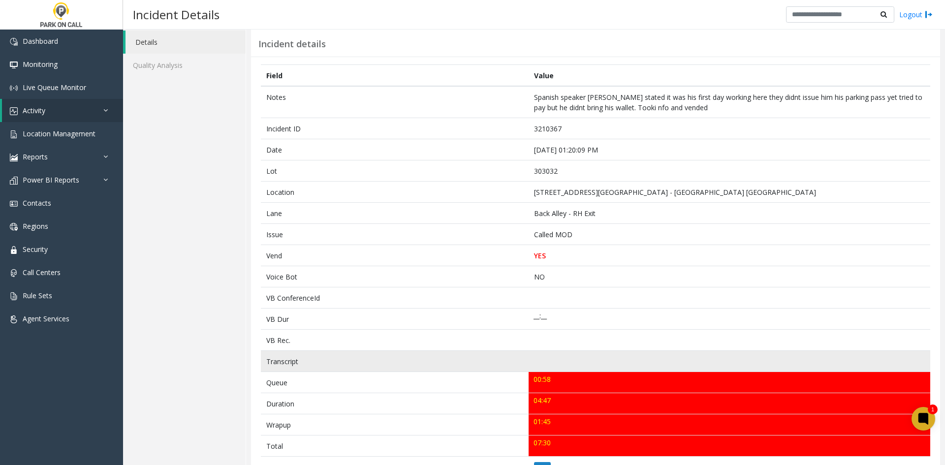
scroll to position [49, 0]
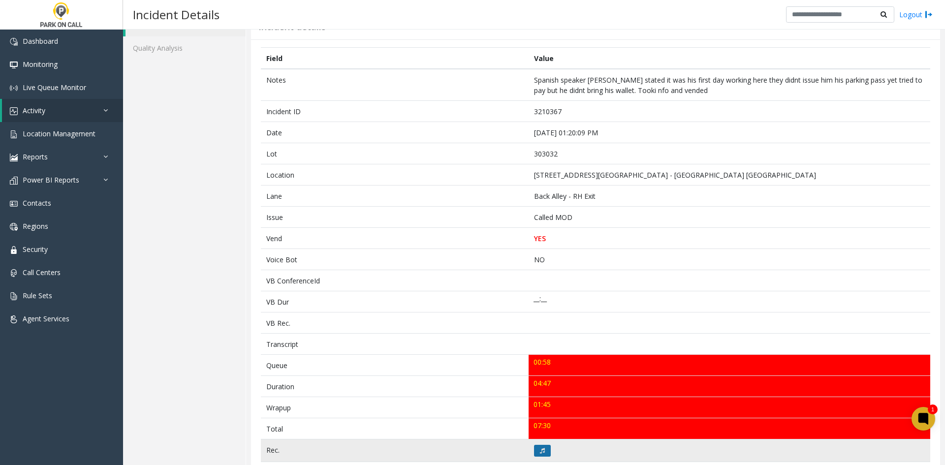
click at [542, 453] on button at bounding box center [542, 451] width 17 height 12
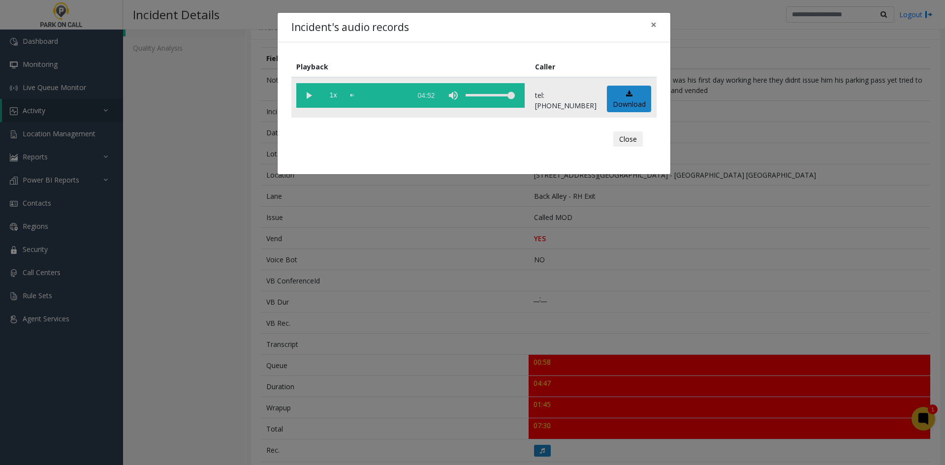
drag, startPoint x: 305, startPoint y: 105, endPoint x: 320, endPoint y: 111, distance: 16.5
click at [304, 105] on vg-play-pause at bounding box center [308, 95] width 25 height 25
click at [491, 99] on div "volume level" at bounding box center [489, 95] width 49 height 25
click at [487, 95] on div "volume level" at bounding box center [489, 95] width 49 height 25
click at [328, 92] on span "1x" at bounding box center [333, 95] width 25 height 25
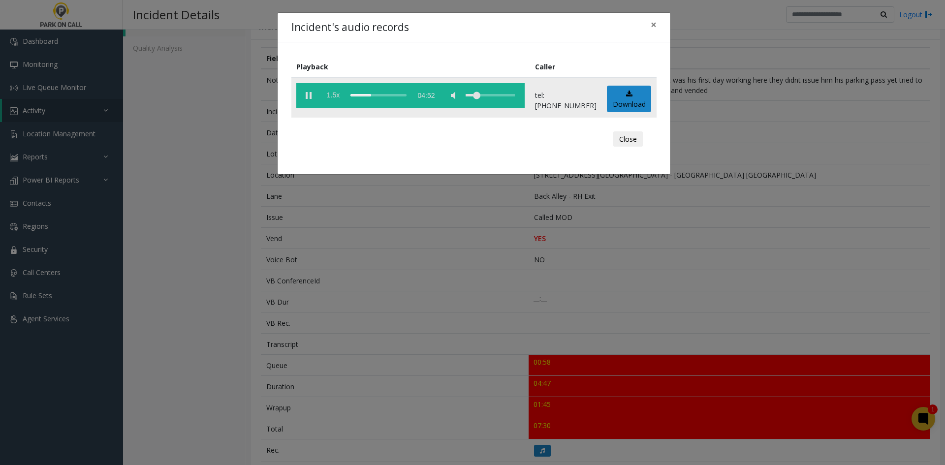
click at [328, 92] on span "1.5x" at bounding box center [333, 95] width 25 height 25
click at [404, 99] on div "scrub bar" at bounding box center [378, 95] width 56 height 25
click at [406, 98] on div "scrub bar" at bounding box center [378, 95] width 56 height 25
click at [406, 97] on div "scrub bar" at bounding box center [378, 95] width 56 height 25
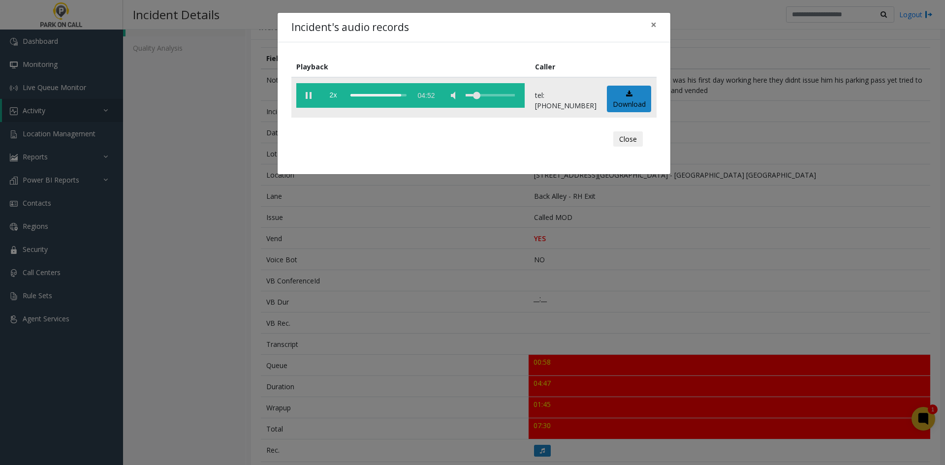
click at [311, 92] on vg-play-pause at bounding box center [308, 95] width 25 height 25
click at [257, 160] on div "Incident's audio records × Playback Caller 2x 04:52 tel:3030329004 Download Clo…" at bounding box center [472, 232] width 945 height 465
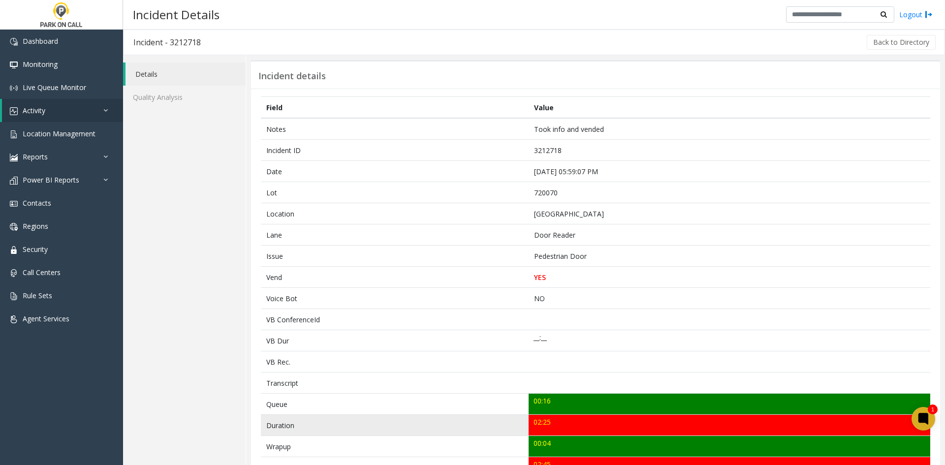
drag, startPoint x: 276, startPoint y: 419, endPoint x: 549, endPoint y: 417, distance: 272.6
click at [549, 417] on tr "Duration 02:25" at bounding box center [595, 425] width 669 height 21
click at [549, 417] on td "02:25" at bounding box center [728, 425] width 401 height 21
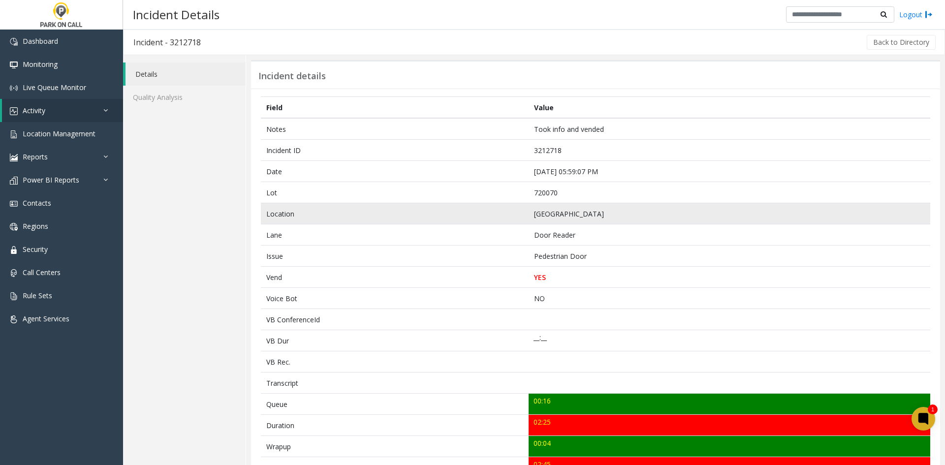
click at [548, 217] on td "[GEOGRAPHIC_DATA]" at bounding box center [728, 213] width 401 height 21
click at [541, 216] on td "[GEOGRAPHIC_DATA]" at bounding box center [728, 213] width 401 height 21
drag, startPoint x: 541, startPoint y: 216, endPoint x: 616, endPoint y: 222, distance: 75.0
click at [616, 222] on td "[GEOGRAPHIC_DATA]" at bounding box center [728, 213] width 401 height 21
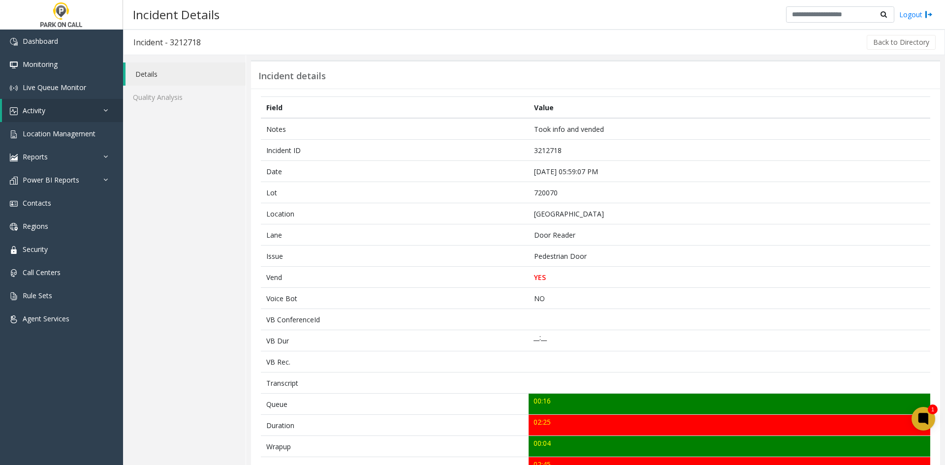
copy td "[GEOGRAPHIC_DATA]"
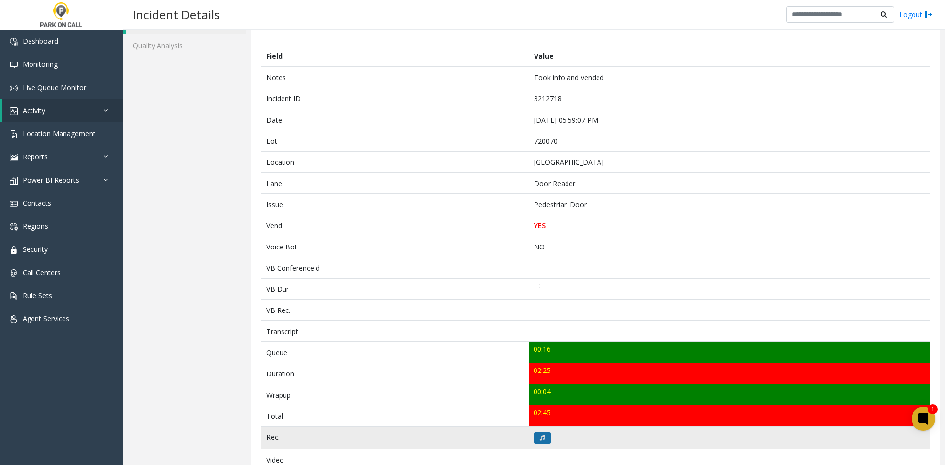
scroll to position [148, 0]
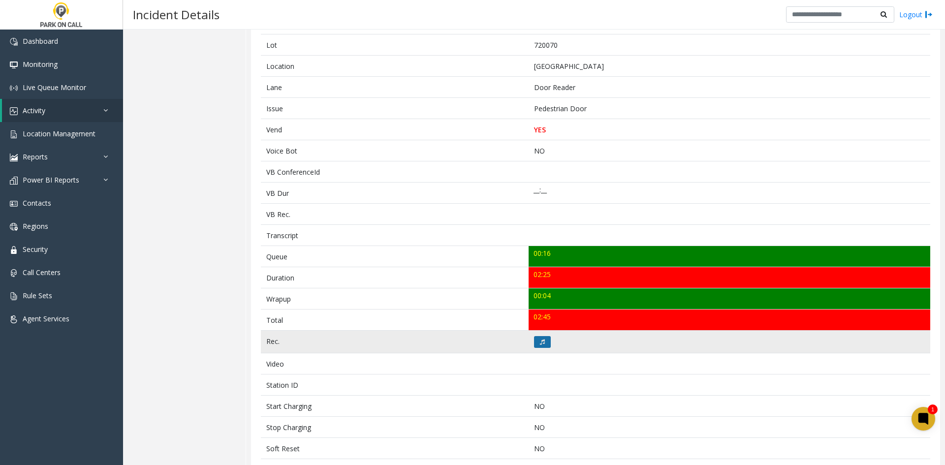
click at [543, 339] on button at bounding box center [542, 342] width 17 height 12
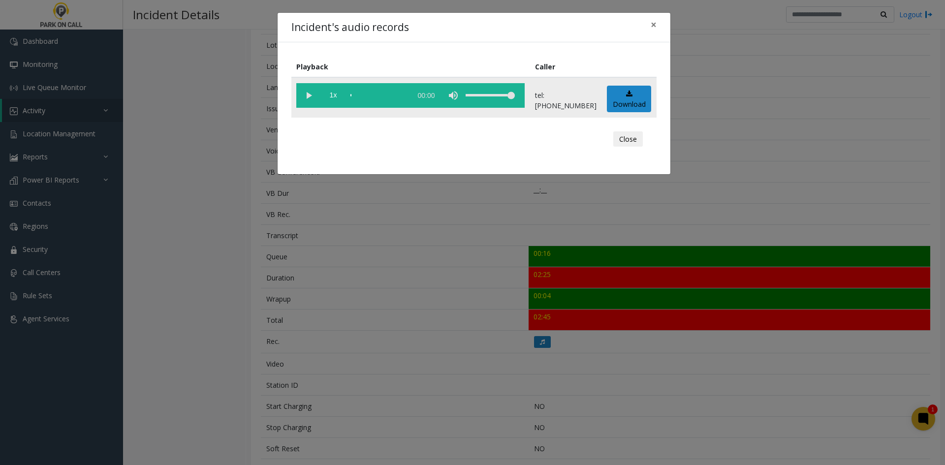
click at [306, 100] on vg-play-pause at bounding box center [308, 95] width 25 height 25
click at [497, 98] on div "volume level" at bounding box center [489, 95] width 49 height 25
drag, startPoint x: 497, startPoint y: 98, endPoint x: 485, endPoint y: 99, distance: 12.4
click at [485, 99] on div "volume level" at bounding box center [489, 95] width 49 height 25
click at [492, 100] on div "volume level" at bounding box center [489, 95] width 49 height 25
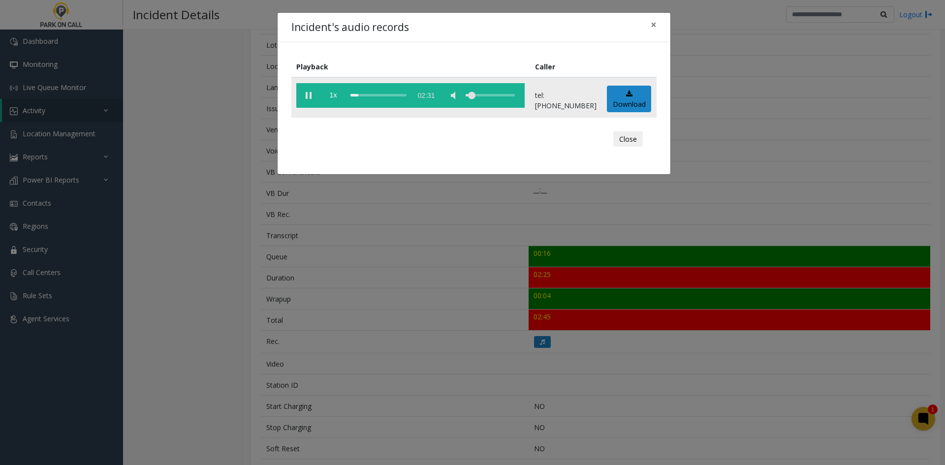
drag, startPoint x: 492, startPoint y: 100, endPoint x: 481, endPoint y: 100, distance: 11.3
click at [481, 100] on div "volume level" at bounding box center [489, 95] width 49 height 25
click at [386, 263] on div "Incident's audio records × Playback Caller 1x 02:31 tel:[PHONE_NUMBER] Download…" at bounding box center [472, 232] width 945 height 465
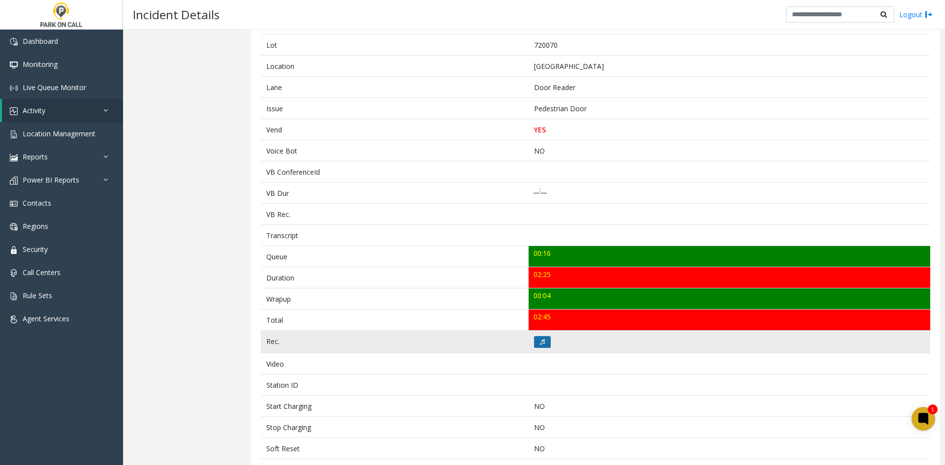
click at [545, 342] on button at bounding box center [542, 342] width 17 height 12
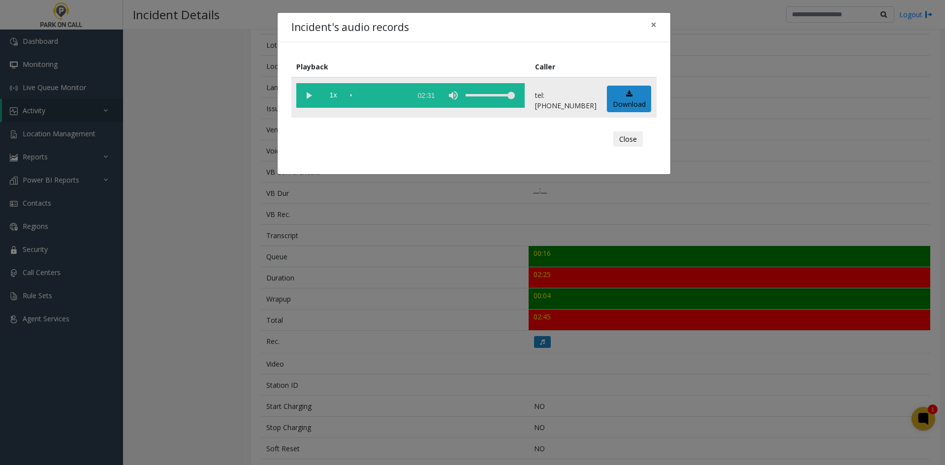
click at [310, 99] on vg-play-pause at bounding box center [308, 95] width 25 height 25
click at [358, 95] on div "scrub bar" at bounding box center [378, 95] width 56 height 25
drag, startPoint x: 490, startPoint y: 97, endPoint x: 485, endPoint y: 101, distance: 6.7
click at [485, 101] on div "volume level" at bounding box center [489, 95] width 49 height 25
drag, startPoint x: 353, startPoint y: 99, endPoint x: 335, endPoint y: 106, distance: 19.8
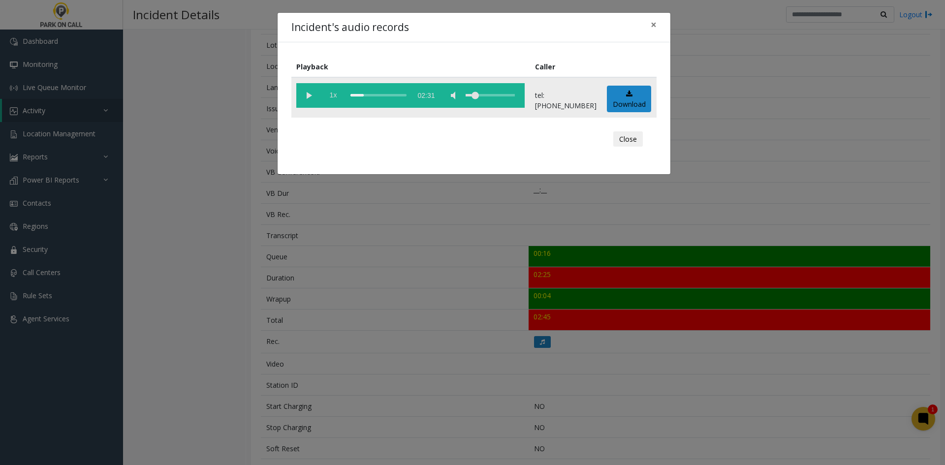
click at [335, 106] on vg-controls "1x 02:31" at bounding box center [410, 95] width 228 height 25
drag, startPoint x: 349, startPoint y: 94, endPoint x: 338, endPoint y: 98, distance: 11.4
click at [338, 98] on vg-controls "1x 02:31" at bounding box center [410, 95] width 228 height 25
drag, startPoint x: 352, startPoint y: 95, endPoint x: 318, endPoint y: 106, distance: 35.2
click at [318, 106] on vg-controls "1x 02:31" at bounding box center [410, 95] width 228 height 25
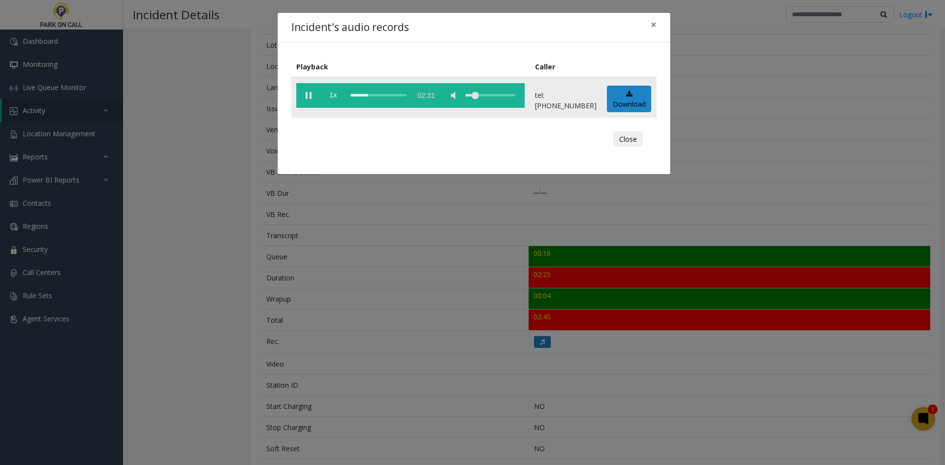
click at [346, 97] on vg-controls "1x 02:31" at bounding box center [410, 95] width 228 height 25
click at [349, 96] on vg-controls "1x 02:31" at bounding box center [410, 95] width 228 height 25
click at [361, 95] on div "scrub bar" at bounding box center [378, 95] width 56 height 25
click at [340, 97] on span "1x" at bounding box center [333, 95] width 25 height 25
click at [338, 98] on span "1x" at bounding box center [333, 95] width 25 height 25
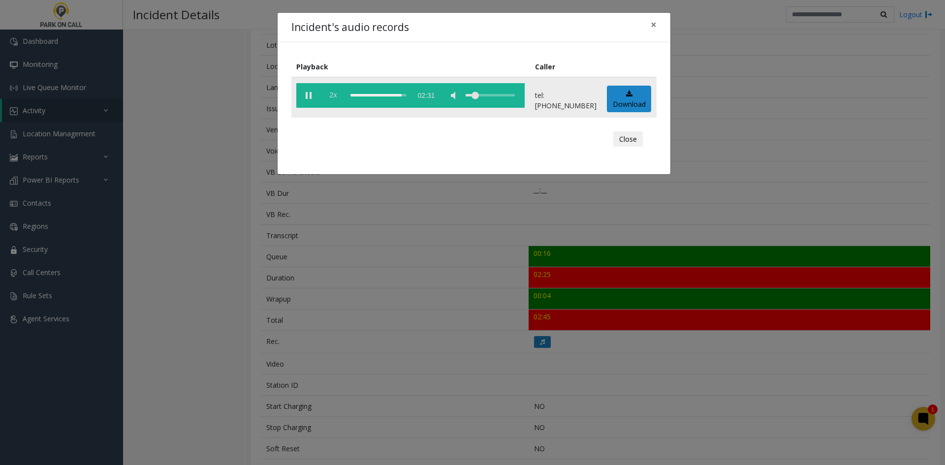
click at [333, 105] on span "2x" at bounding box center [333, 95] width 25 height 25
click at [333, 103] on span "0.5x" at bounding box center [333, 95] width 25 height 25
click at [404, 99] on div "scrub bar" at bounding box center [378, 95] width 56 height 25
drag, startPoint x: 367, startPoint y: 298, endPoint x: 349, endPoint y: 302, distance: 18.3
click at [366, 298] on div "Incident's audio records × Playback Caller 1x 02:31 tel:7200709002 Download Clo…" at bounding box center [472, 232] width 945 height 465
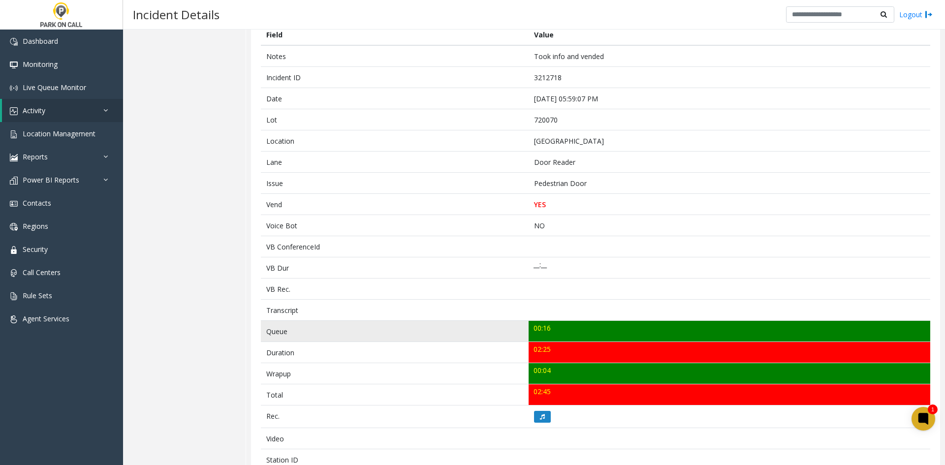
scroll to position [0, 0]
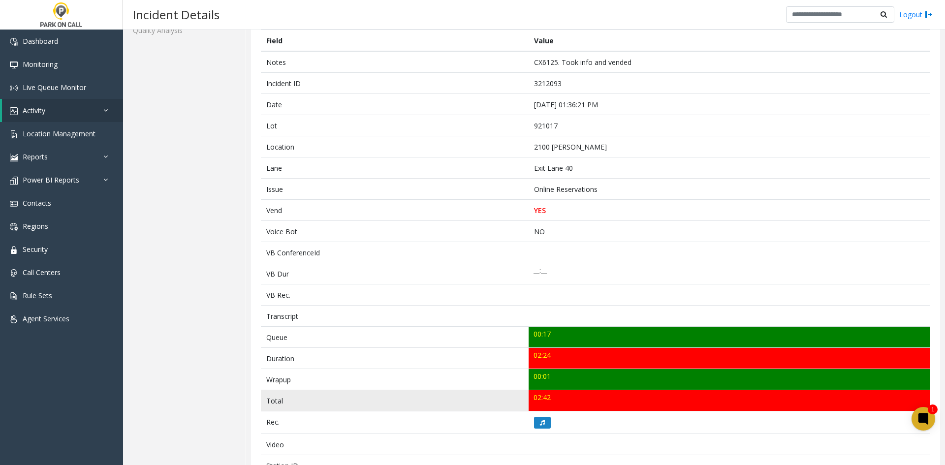
scroll to position [49, 0]
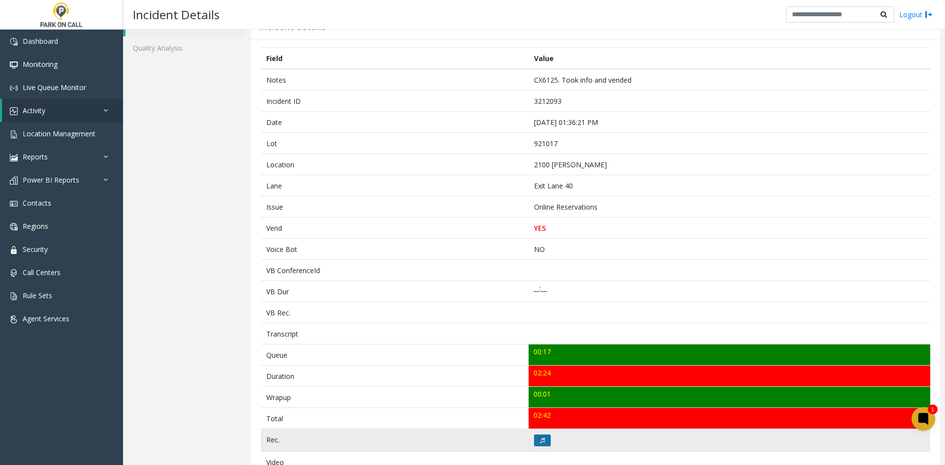
click at [535, 434] on button at bounding box center [542, 440] width 17 height 12
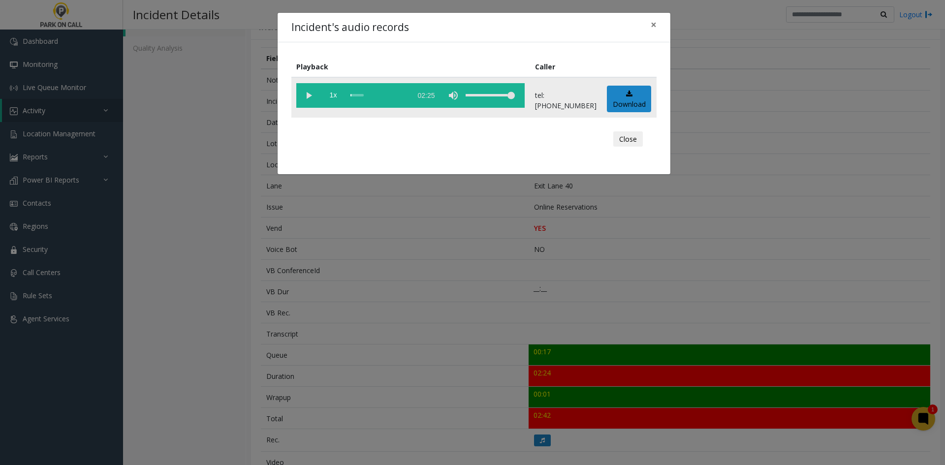
click at [302, 101] on vg-play-pause at bounding box center [308, 95] width 25 height 25
click at [495, 94] on div "volume level" at bounding box center [489, 95] width 49 height 25
drag, startPoint x: 488, startPoint y: 96, endPoint x: 480, endPoint y: 99, distance: 8.2
click at [480, 99] on div "volume level" at bounding box center [489, 95] width 49 height 25
drag, startPoint x: 480, startPoint y: 92, endPoint x: 488, endPoint y: 97, distance: 9.5
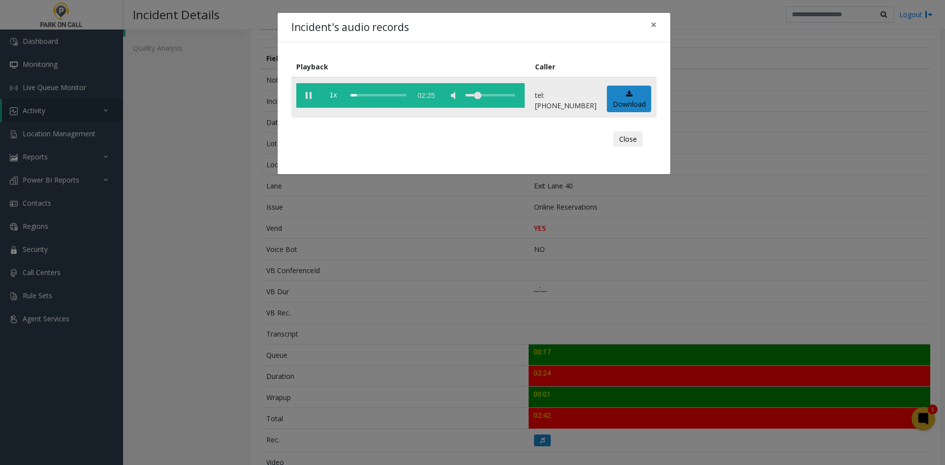
click at [488, 97] on div "volume level" at bounding box center [489, 95] width 49 height 25
click at [538, 307] on div "Incident's audio records × Playback Caller 1x 02:25 tel:[PHONE_NUMBER] Download…" at bounding box center [472, 232] width 945 height 465
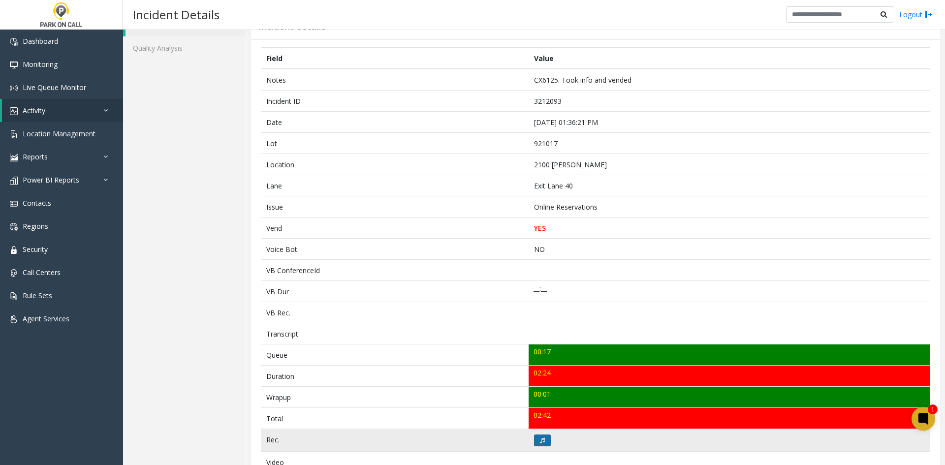
click at [545, 440] on button at bounding box center [542, 440] width 17 height 12
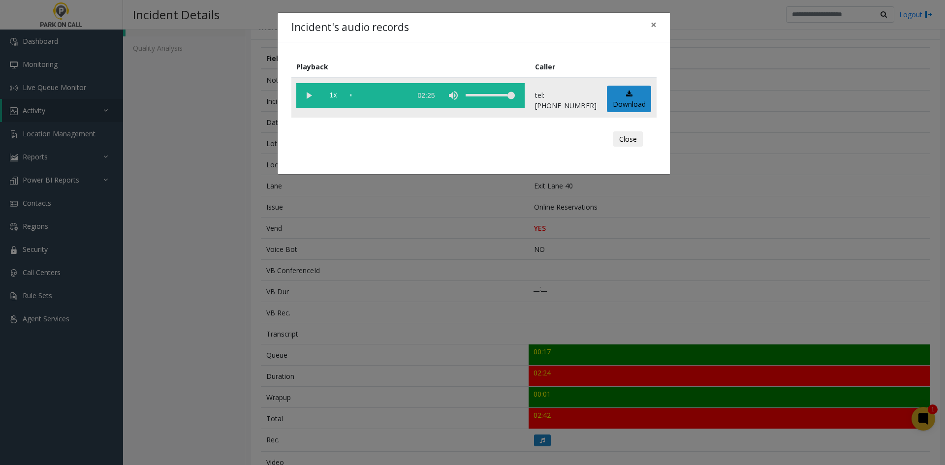
click at [320, 94] on vg-play-pause at bounding box center [308, 95] width 25 height 25
drag, startPoint x: 365, startPoint y: 93, endPoint x: 370, endPoint y: 97, distance: 7.1
click at [368, 96] on div "scrub bar" at bounding box center [378, 95] width 56 height 25
click at [376, 99] on div "scrub bar" at bounding box center [378, 95] width 56 height 25
click at [388, 101] on div "scrub bar" at bounding box center [378, 95] width 56 height 25
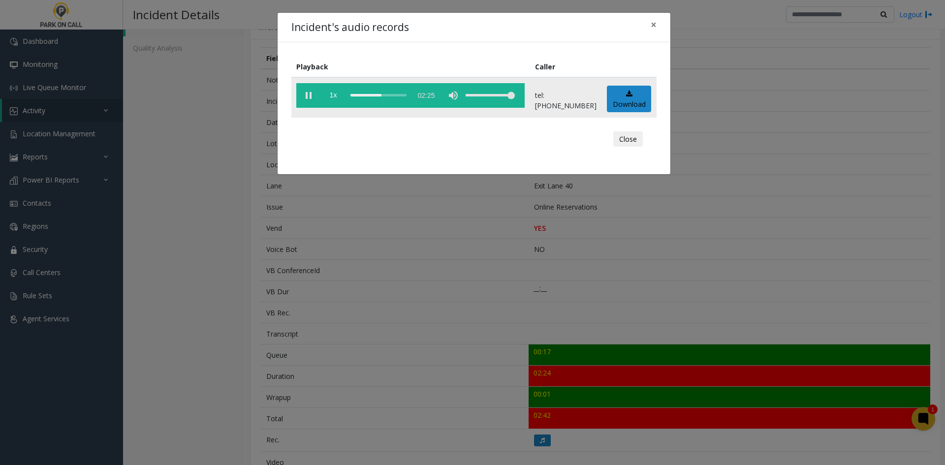
click at [391, 101] on div "scrub bar" at bounding box center [378, 95] width 56 height 25
click at [484, 102] on div "volume level" at bounding box center [489, 95] width 49 height 25
click at [336, 97] on span "1x" at bounding box center [333, 95] width 25 height 25
drag, startPoint x: 460, startPoint y: 411, endPoint x: 441, endPoint y: 398, distance: 23.5
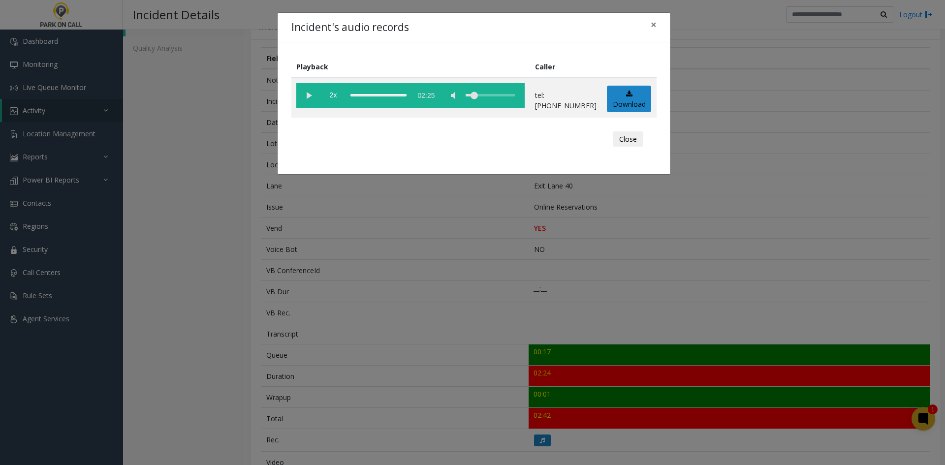
click at [442, 399] on div "Incident's audio records × Playback Caller 2x 02:25 tel:9210179002 Download Clo…" at bounding box center [472, 232] width 945 height 465
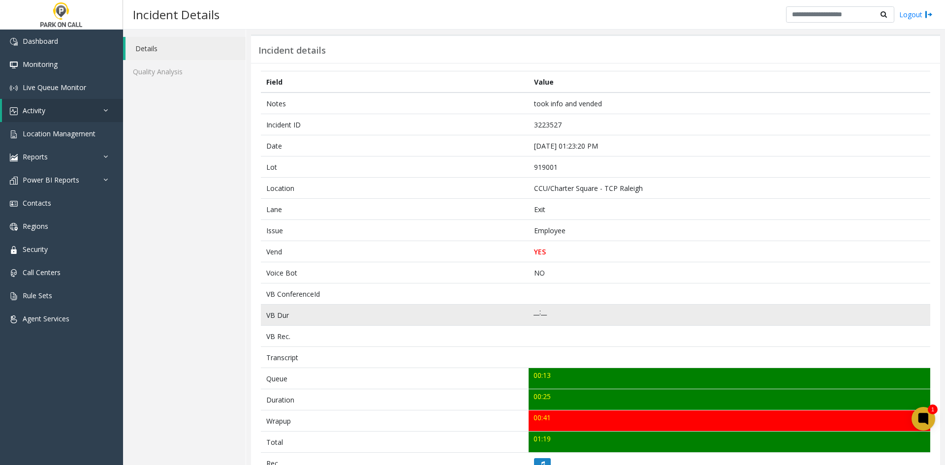
scroll to position [49, 0]
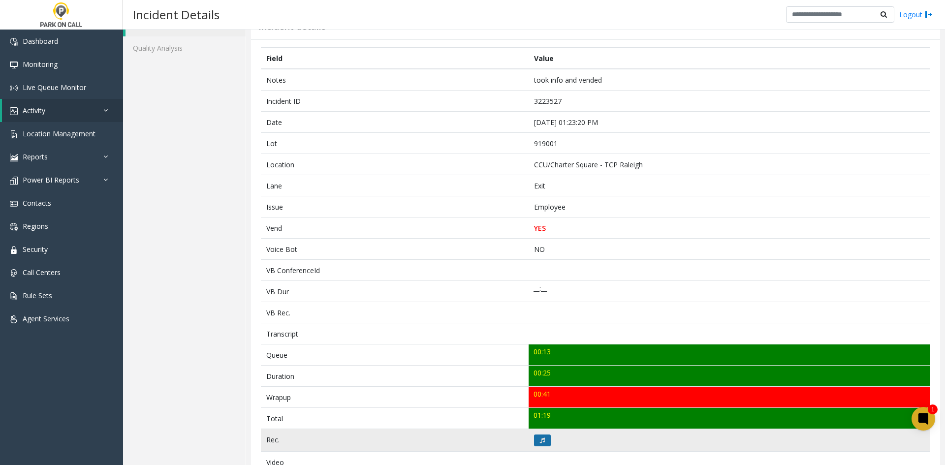
click at [534, 440] on button at bounding box center [542, 440] width 17 height 12
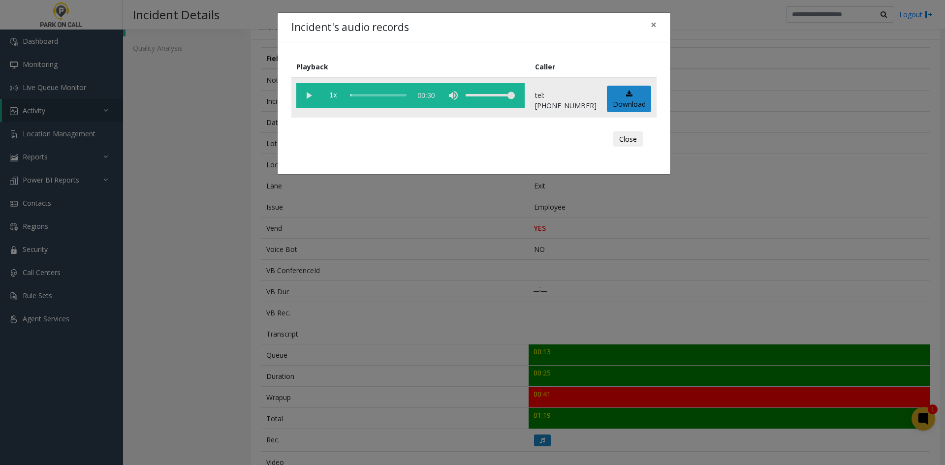
click at [305, 104] on vg-play-pause at bounding box center [308, 95] width 25 height 25
drag, startPoint x: 495, startPoint y: 95, endPoint x: 486, endPoint y: 95, distance: 9.8
click at [486, 95] on div "volume level" at bounding box center [489, 95] width 49 height 25
click at [823, 343] on div "Incident's audio records × Playback Caller 1x 00:30 tel:9190019002 Download Clo…" at bounding box center [472, 232] width 945 height 465
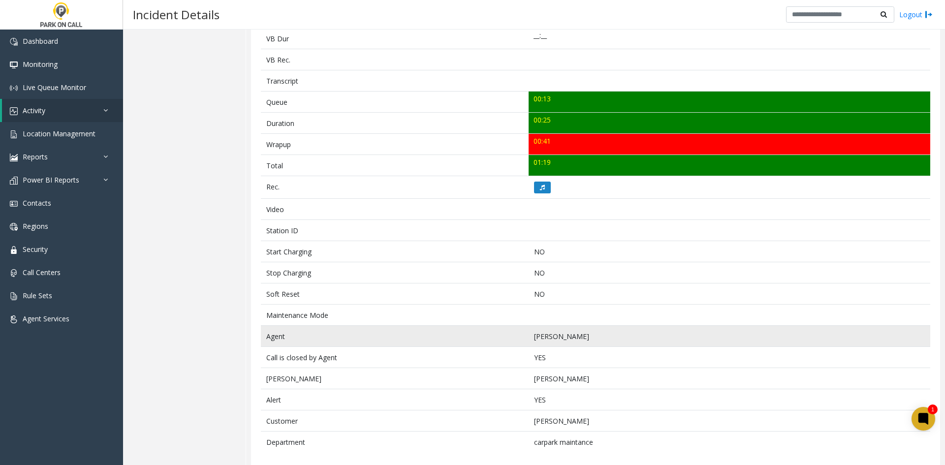
scroll to position [311, 0]
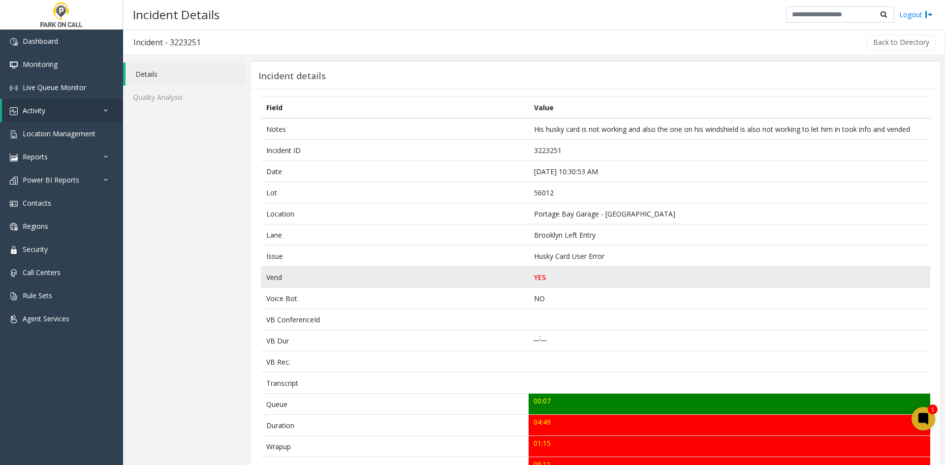
scroll to position [49, 0]
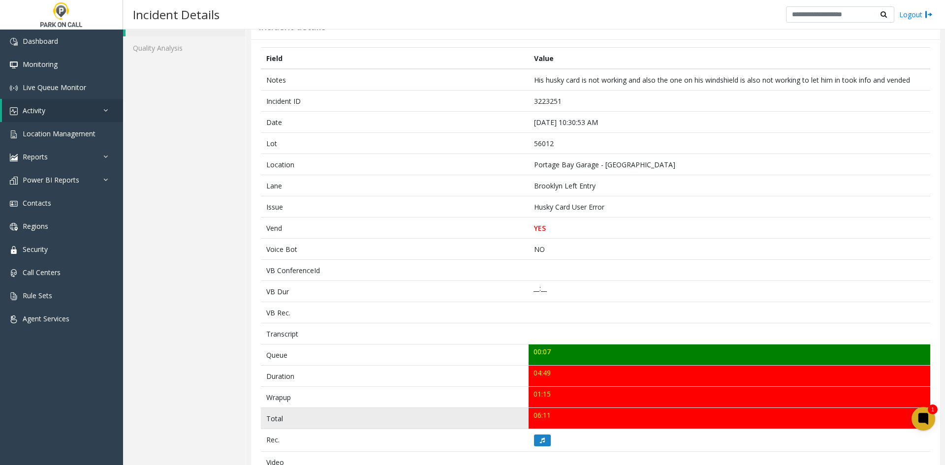
click at [538, 427] on td "06:11" at bounding box center [728, 418] width 401 height 21
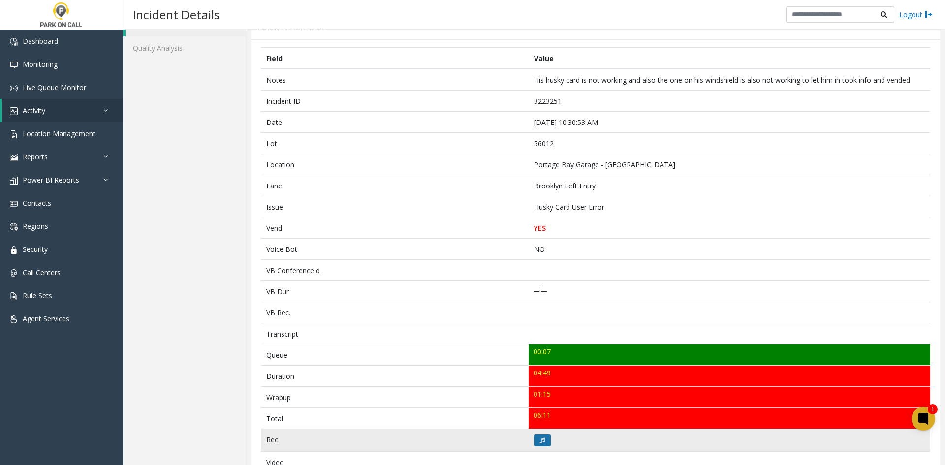
click at [534, 443] on button at bounding box center [542, 440] width 17 height 12
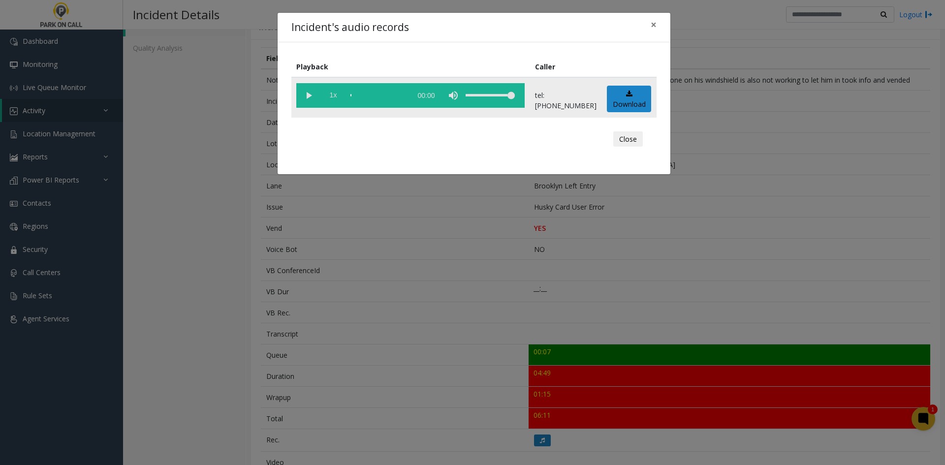
drag, startPoint x: 305, startPoint y: 101, endPoint x: 330, endPoint y: 103, distance: 25.2
click at [309, 102] on vg-play-pause at bounding box center [308, 95] width 25 height 25
click at [337, 100] on span "1x" at bounding box center [333, 95] width 25 height 25
drag, startPoint x: 490, startPoint y: 100, endPoint x: 484, endPoint y: 100, distance: 6.4
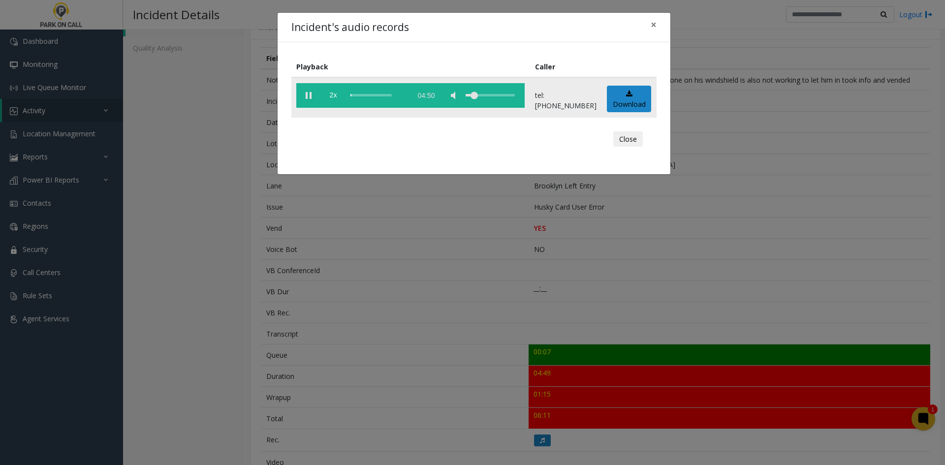
click at [484, 100] on div "volume level" at bounding box center [489, 95] width 49 height 25
click at [122, 464] on div "Incident's audio records × Playback Caller 2x 04:50 tel:0010269001 Download Clo…" at bounding box center [472, 232] width 945 height 465
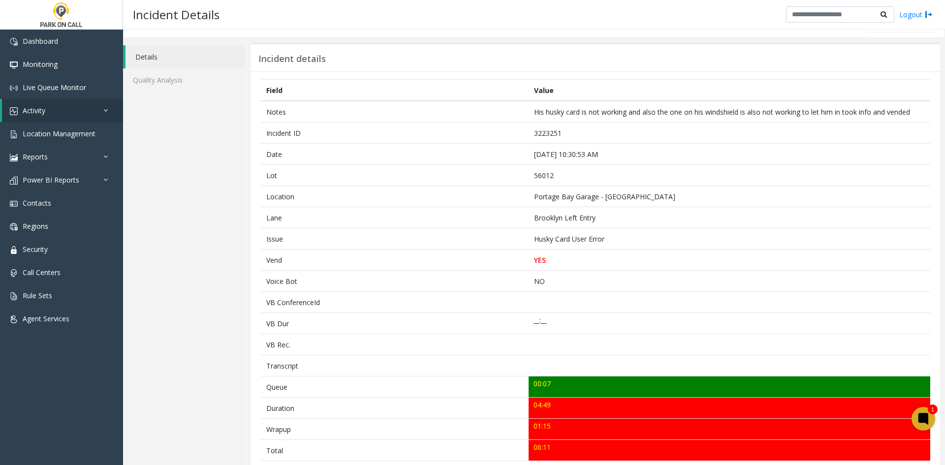
scroll to position [0, 0]
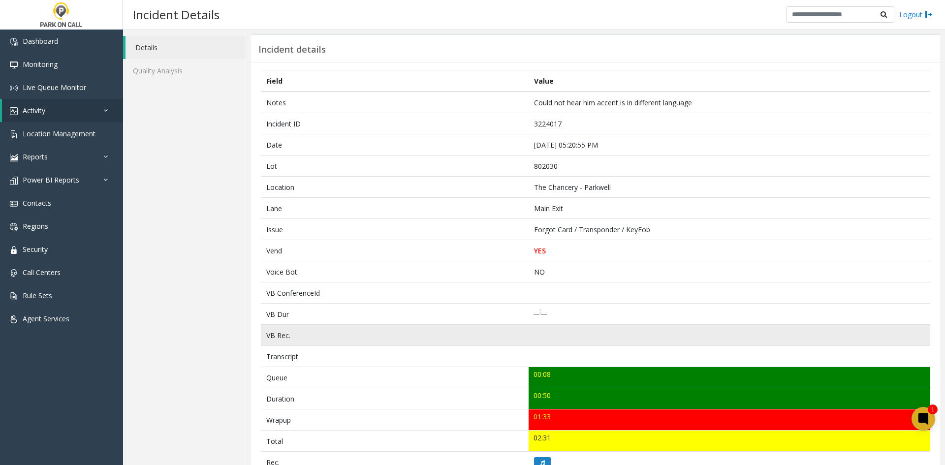
scroll to position [49, 0]
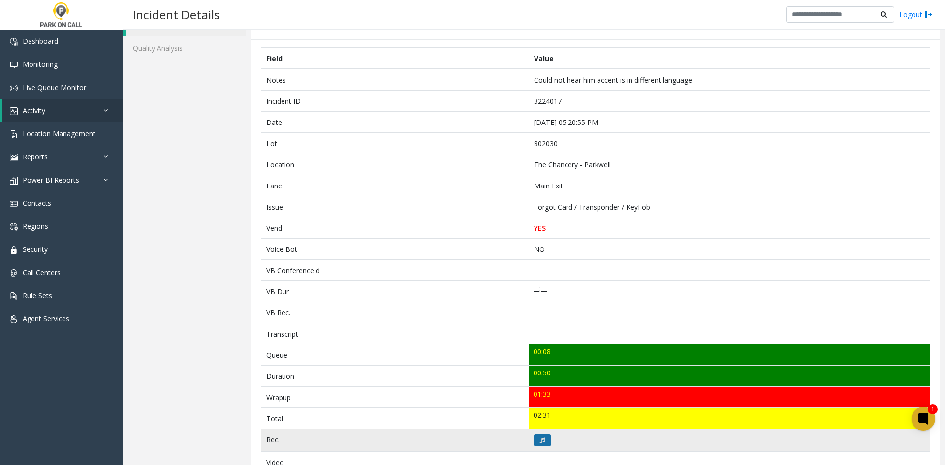
click at [546, 439] on button at bounding box center [542, 440] width 17 height 12
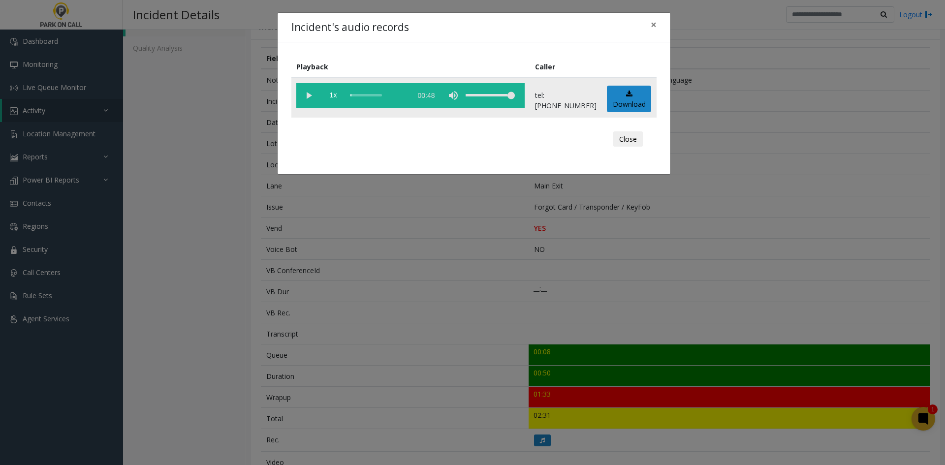
click at [318, 104] on vg-play-pause at bounding box center [308, 95] width 25 height 25
click at [497, 97] on div "volume level" at bounding box center [489, 95] width 49 height 25
drag, startPoint x: 490, startPoint y: 97, endPoint x: 482, endPoint y: 97, distance: 7.9
click at [482, 97] on div "volume level" at bounding box center [489, 95] width 49 height 25
click at [338, 100] on span "1x" at bounding box center [333, 95] width 25 height 25
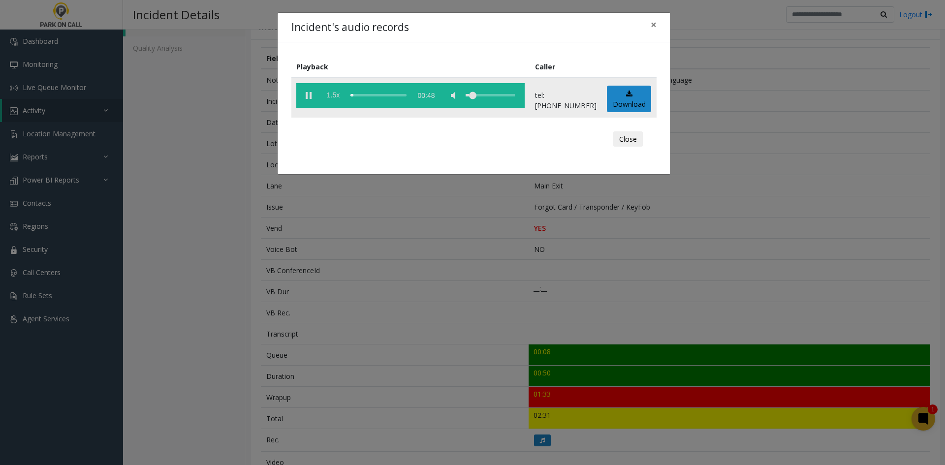
click at [338, 100] on span "1.5x" at bounding box center [333, 95] width 25 height 25
click at [334, 97] on span "2x" at bounding box center [333, 95] width 25 height 25
click at [333, 97] on span "0.5x" at bounding box center [333, 95] width 25 height 25
click at [395, 92] on div "scrub bar" at bounding box center [378, 95] width 56 height 25
drag, startPoint x: 406, startPoint y: 222, endPoint x: 413, endPoint y: 262, distance: 40.5
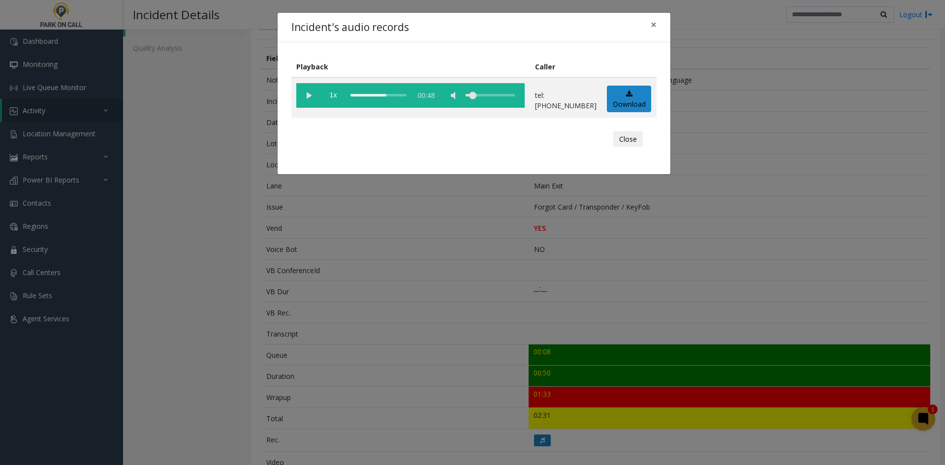
click at [414, 262] on div "Incident's audio records × Playback Caller 1x 00:48 tel:8020309002 Download Clo…" at bounding box center [472, 232] width 945 height 465
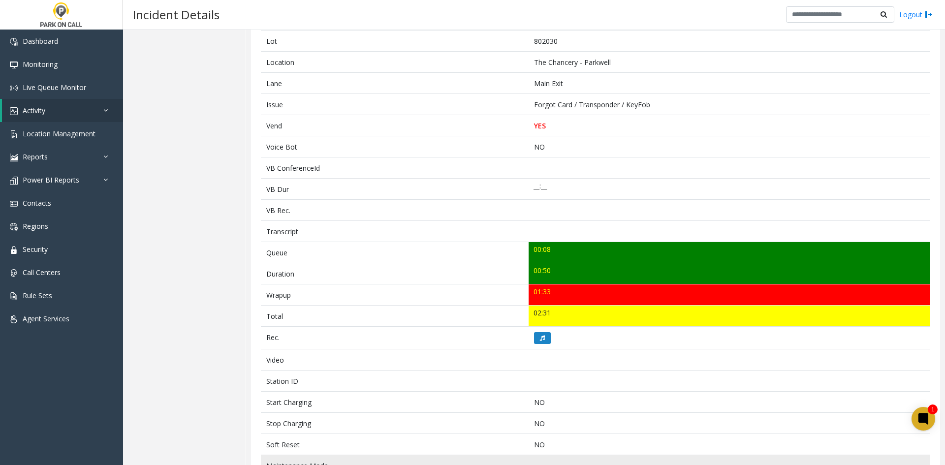
scroll to position [290, 0]
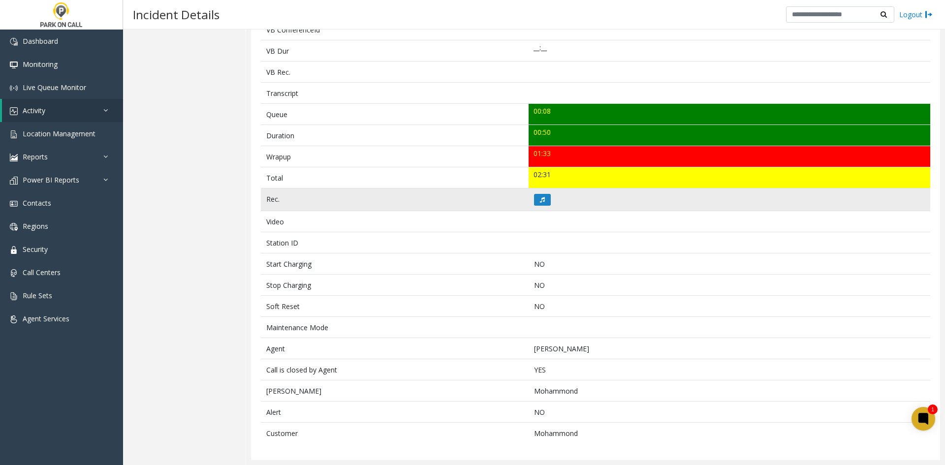
click at [538, 211] on td at bounding box center [728, 221] width 401 height 21
click at [538, 204] on button at bounding box center [542, 200] width 17 height 12
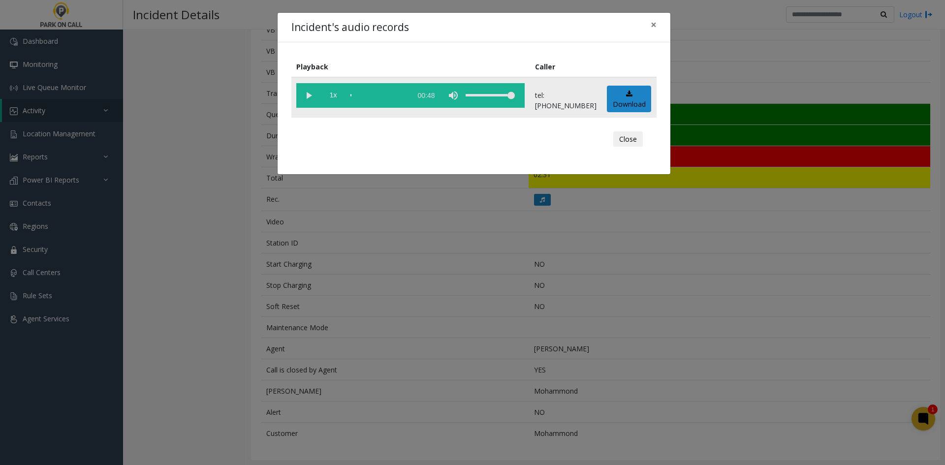
click at [300, 91] on vg-play-pause at bounding box center [308, 95] width 25 height 25
click at [426, 100] on vg-controls "1x 00:48" at bounding box center [410, 95] width 228 height 25
click at [389, 96] on div "scrub bar" at bounding box center [378, 95] width 56 height 25
drag, startPoint x: 503, startPoint y: 97, endPoint x: 496, endPoint y: 103, distance: 9.1
click at [496, 103] on div "volume level" at bounding box center [489, 95] width 49 height 25
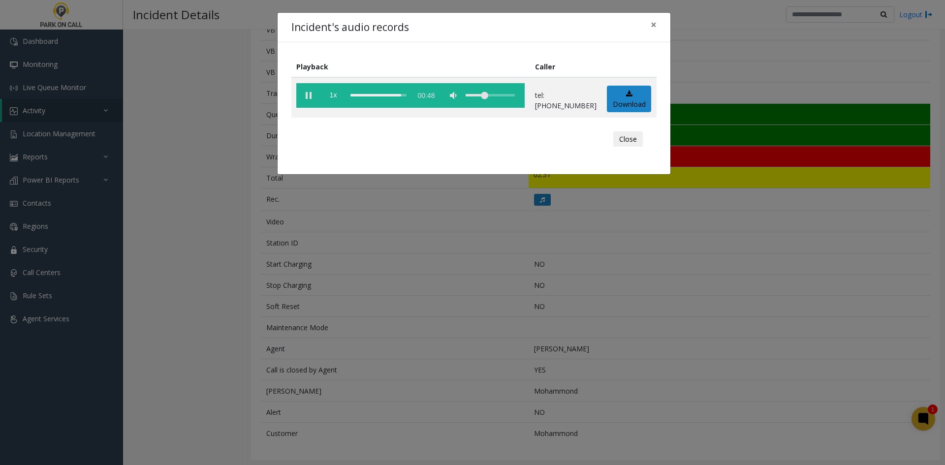
click at [458, 226] on div "Incident's audio records × Playback Caller 1x 00:48 tel:8020309002 Download Clo…" at bounding box center [472, 232] width 945 height 465
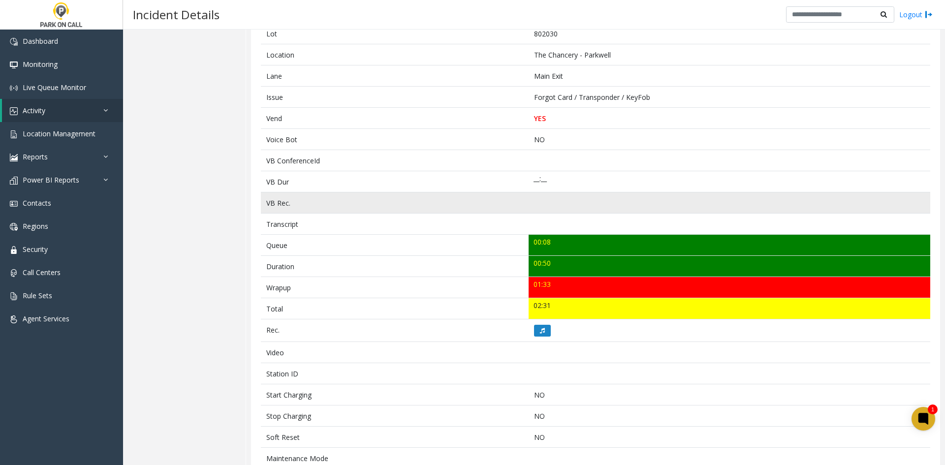
scroll to position [0, 0]
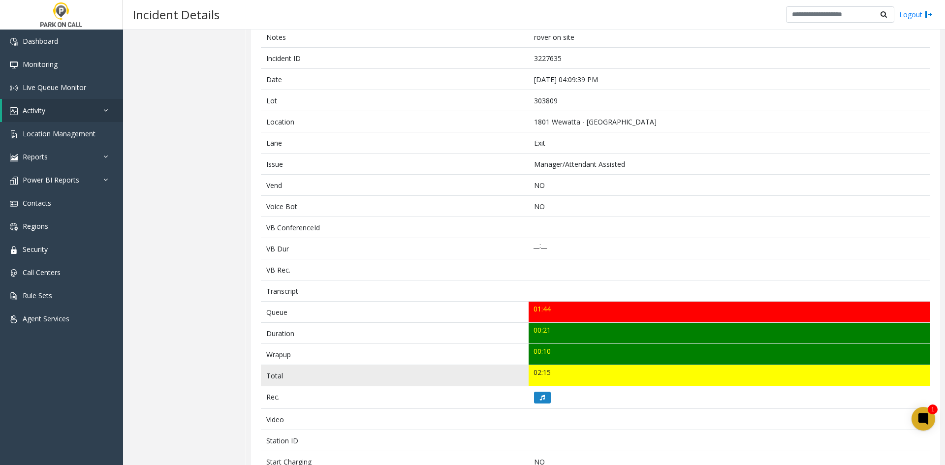
scroll to position [98, 0]
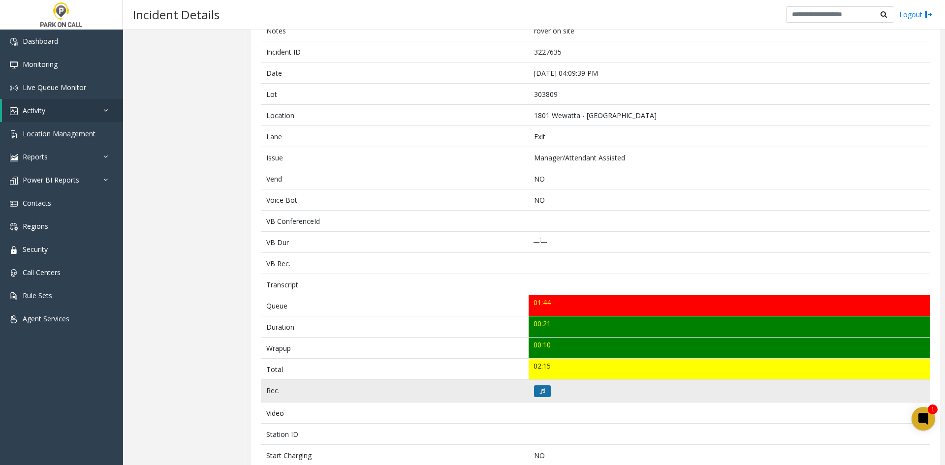
click at [541, 390] on icon at bounding box center [542, 391] width 5 height 6
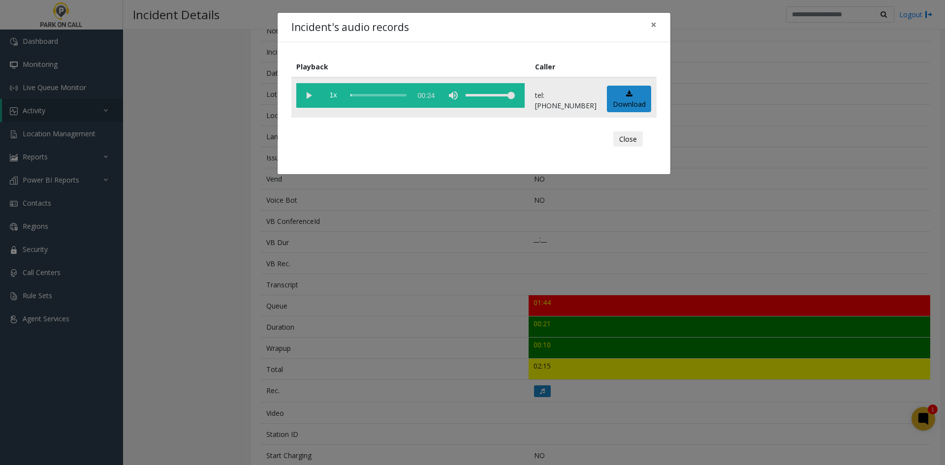
click at [312, 92] on vg-play-pause at bounding box center [308, 95] width 25 height 25
drag, startPoint x: 512, startPoint y: 101, endPoint x: 494, endPoint y: 104, distance: 18.0
click at [494, 104] on div "volume level" at bounding box center [489, 95] width 49 height 25
click at [161, 356] on div "Incident's audio records × Playback Caller 1x 00:24 tel:[PHONE_NUMBER] Download…" at bounding box center [472, 232] width 945 height 465
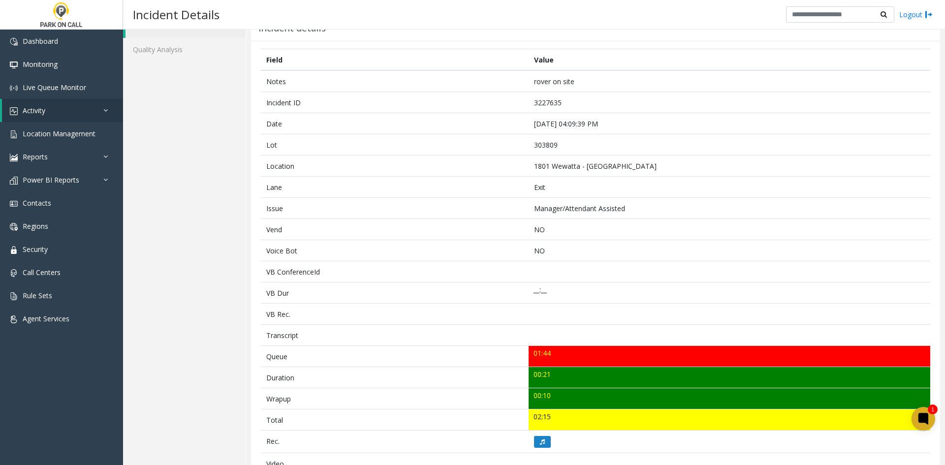
scroll to position [0, 0]
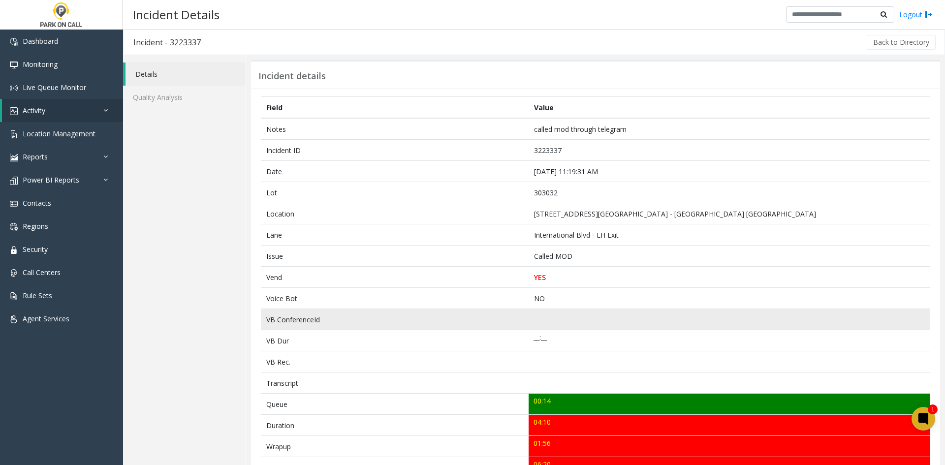
scroll to position [49, 0]
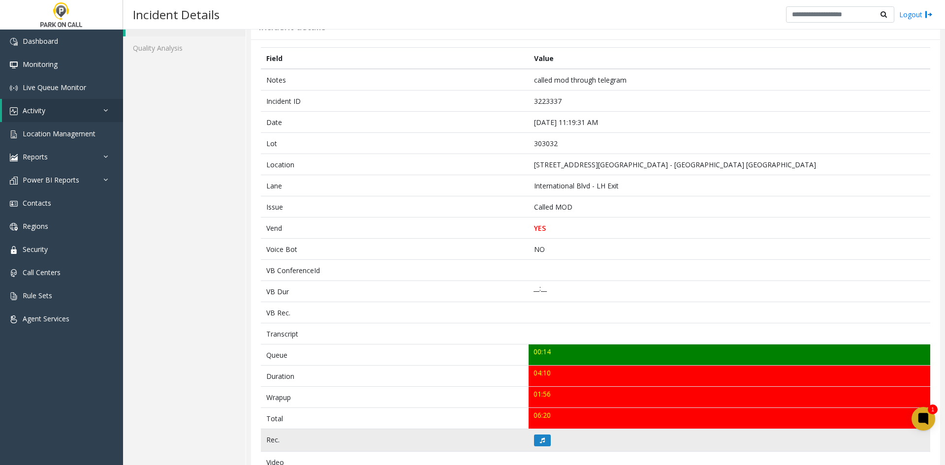
click at [537, 433] on td at bounding box center [728, 440] width 401 height 23
click at [547, 431] on td at bounding box center [728, 440] width 401 height 23
click at [534, 440] on button at bounding box center [542, 440] width 17 height 12
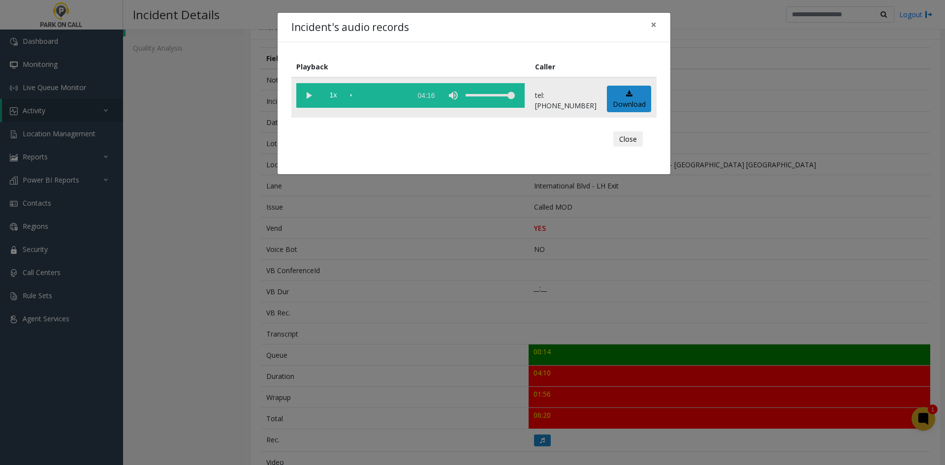
click at [308, 105] on vg-play-pause at bounding box center [308, 95] width 25 height 25
drag, startPoint x: 494, startPoint y: 119, endPoint x: 490, endPoint y: 102, distance: 17.3
click at [490, 111] on div "Playback Caller 1x 04:16 tel:[PHONE_NUMBER] Download Close" at bounding box center [473, 108] width 393 height 132
click at [490, 100] on div "volume level" at bounding box center [489, 95] width 49 height 25
click at [337, 100] on span "1x" at bounding box center [333, 95] width 25 height 25
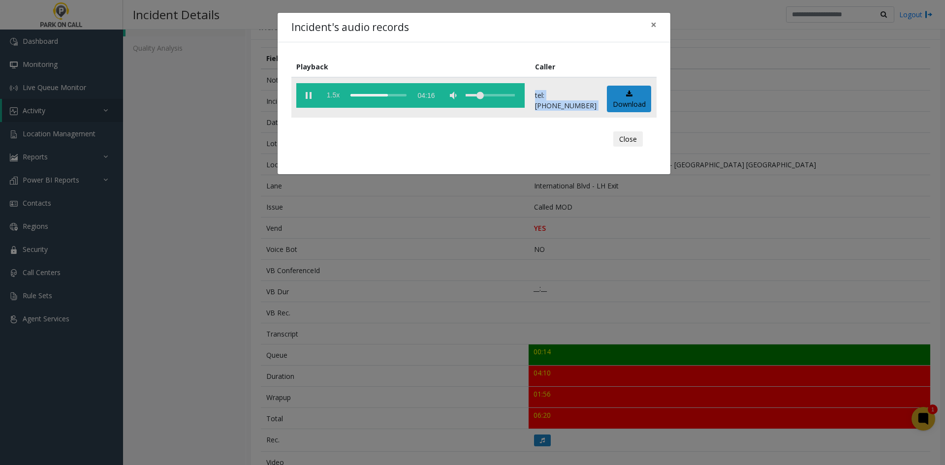
click at [337, 100] on span "1.5x" at bounding box center [333, 95] width 25 height 25
click at [306, 95] on vg-play-pause at bounding box center [308, 95] width 25 height 25
click at [220, 157] on div "Incident's audio records × Playback Caller 2x 04:16 tel:[PHONE_NUMBER] Download…" at bounding box center [472, 232] width 945 height 465
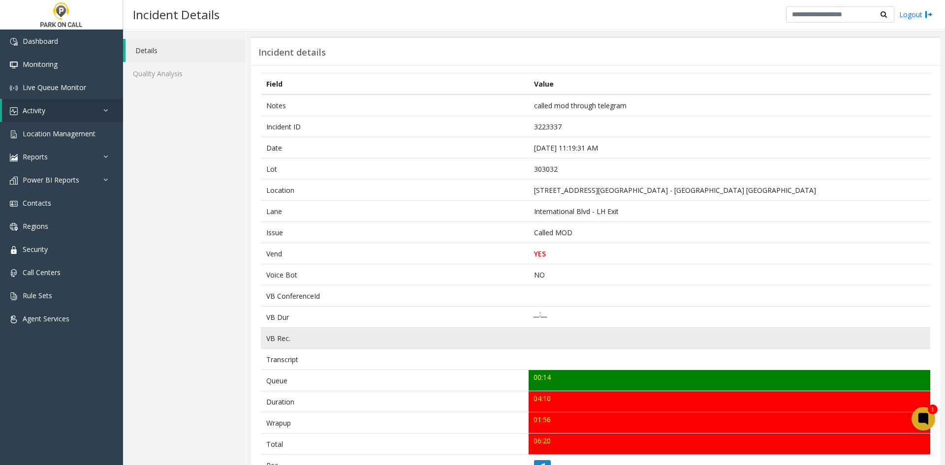
scroll to position [0, 0]
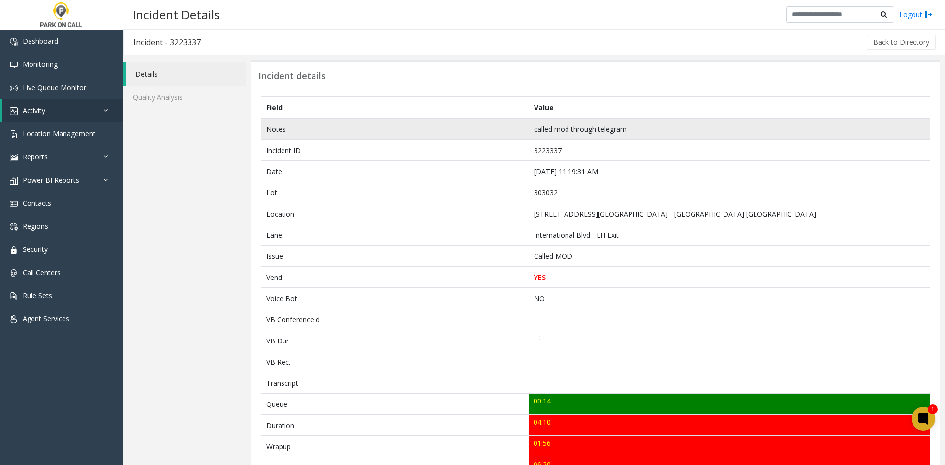
click at [263, 126] on td "Notes" at bounding box center [395, 129] width 268 height 22
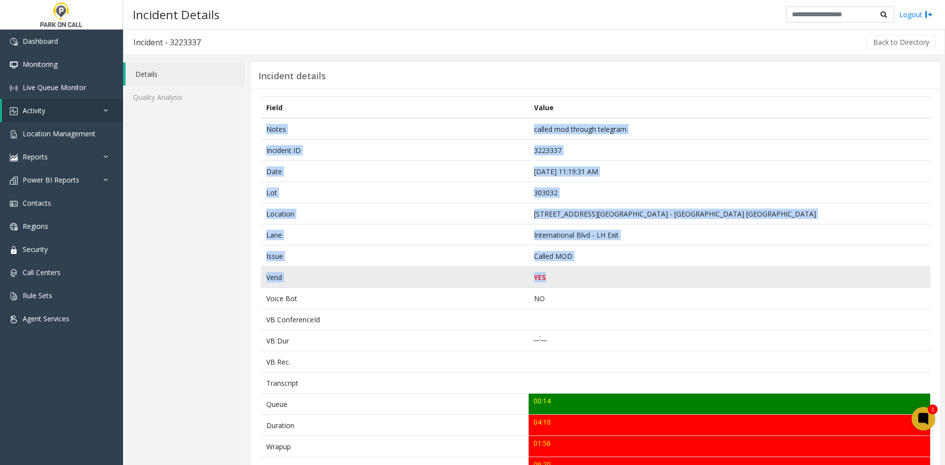
drag, startPoint x: 263, startPoint y: 126, endPoint x: 582, endPoint y: 276, distance: 352.8
click at [582, 276] on tbody "Notes called mod through telegram Incident ID 3223337 Date [DATE] 11:19:31 AM L…" at bounding box center [595, 404] width 669 height 573
copy tbody "Notes called mod through telegram Incident ID 3223337 Date [DATE] 11:19:31 AM L…"
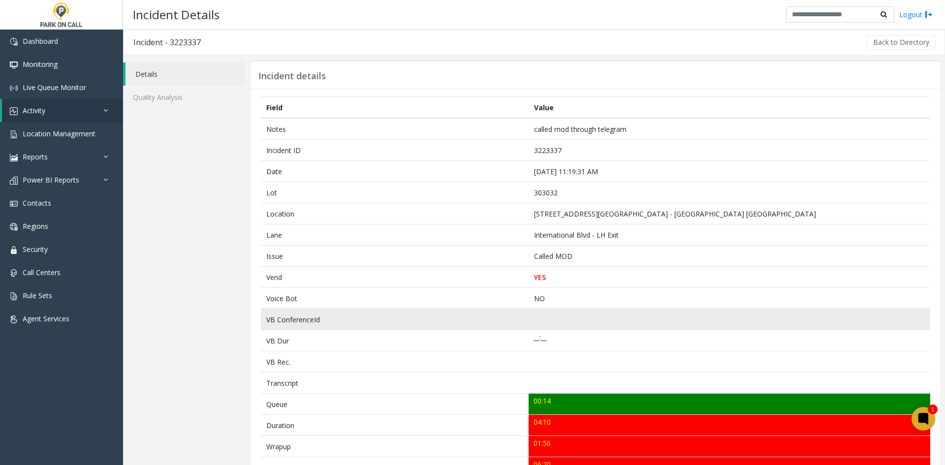
click at [797, 317] on td at bounding box center [728, 319] width 401 height 21
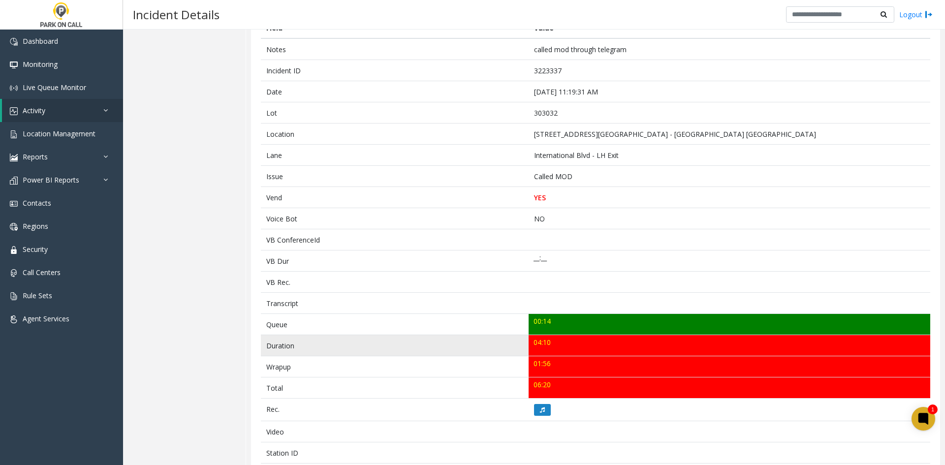
scroll to position [98, 0]
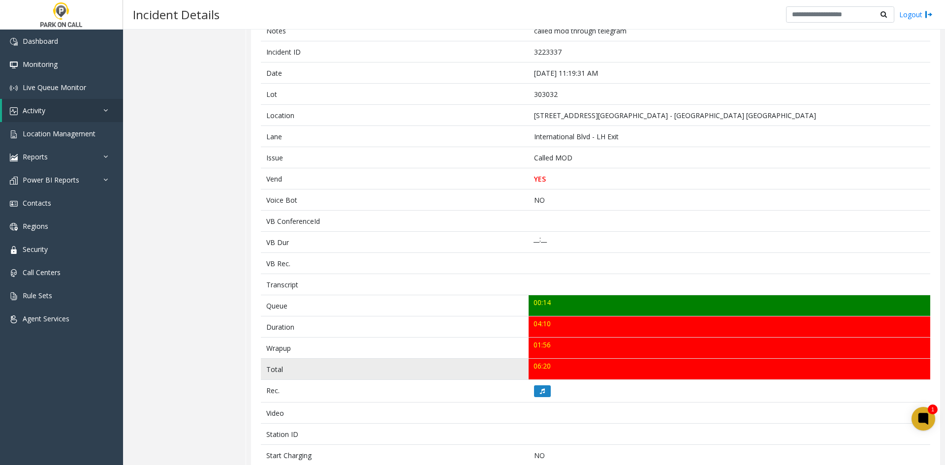
drag, startPoint x: 265, startPoint y: 304, endPoint x: 587, endPoint y: 362, distance: 327.0
click at [587, 362] on tbody "Notes called mod through telegram Incident ID 3223337 Date [DATE] 11:19:31 AM L…" at bounding box center [595, 306] width 669 height 573
copy tbody "Queue 00:14 Duration 04:10 Wrapup 01:56 Total 06:20"
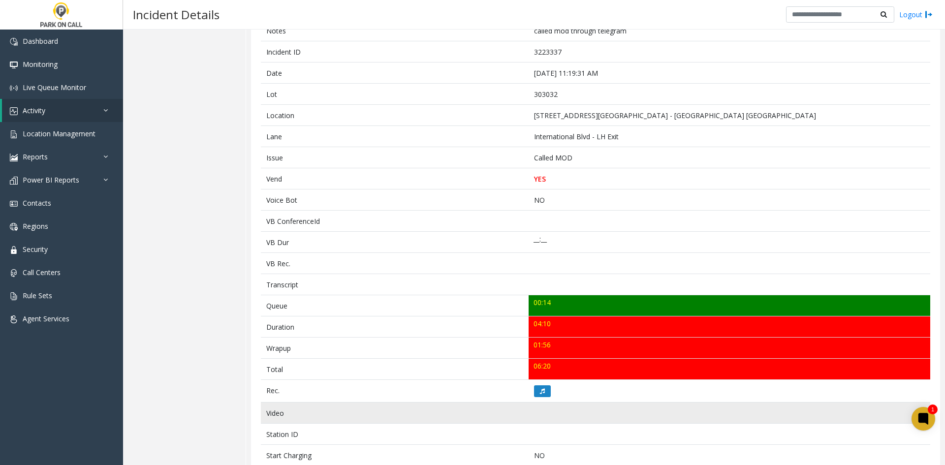
click at [491, 416] on td "Video" at bounding box center [395, 412] width 268 height 21
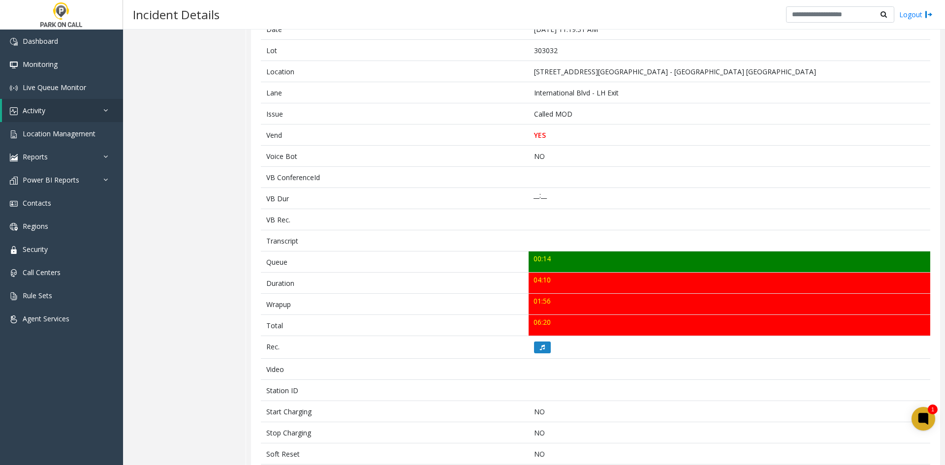
scroll to position [247, 0]
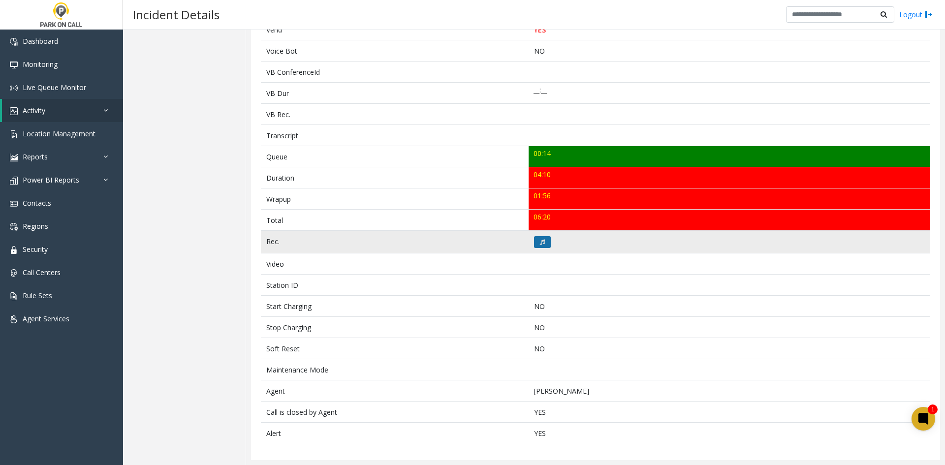
click at [537, 246] on button at bounding box center [542, 242] width 17 height 12
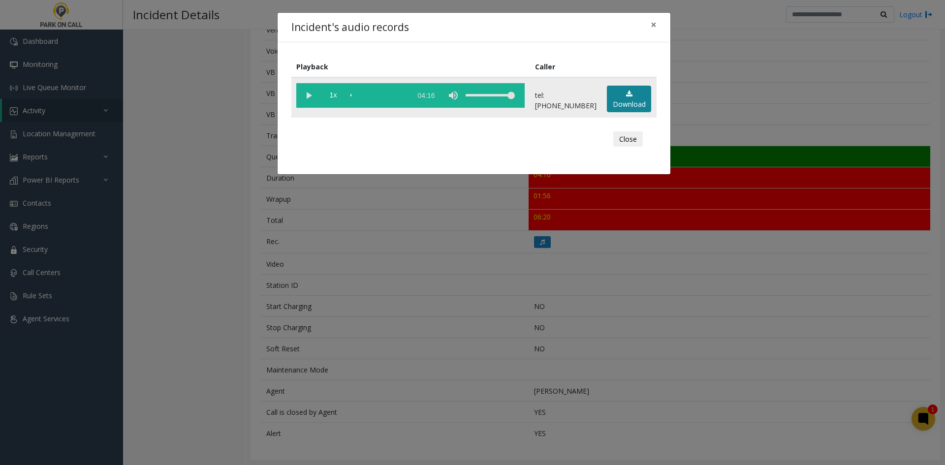
click at [622, 103] on link "Download" at bounding box center [629, 99] width 44 height 27
click at [756, 182] on div "Incident's audio records × Playback Caller 1x 04:16 tel:[PHONE_NUMBER] Download…" at bounding box center [472, 232] width 945 height 465
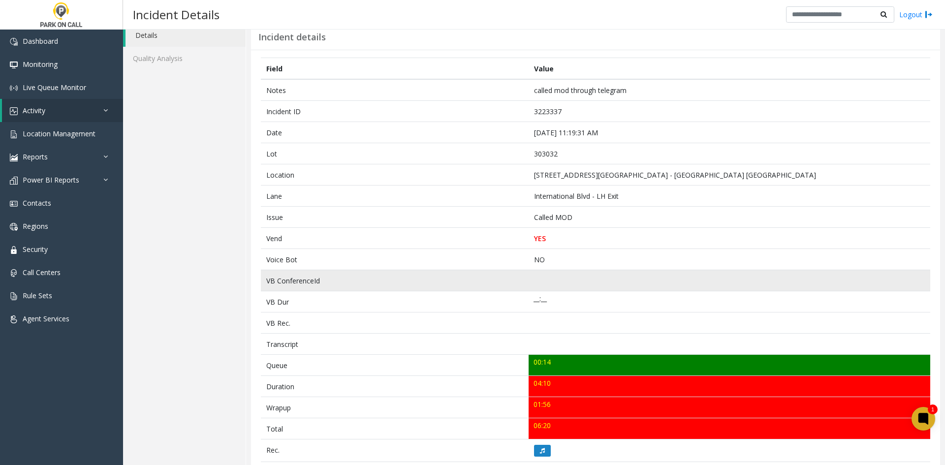
scroll to position [0, 0]
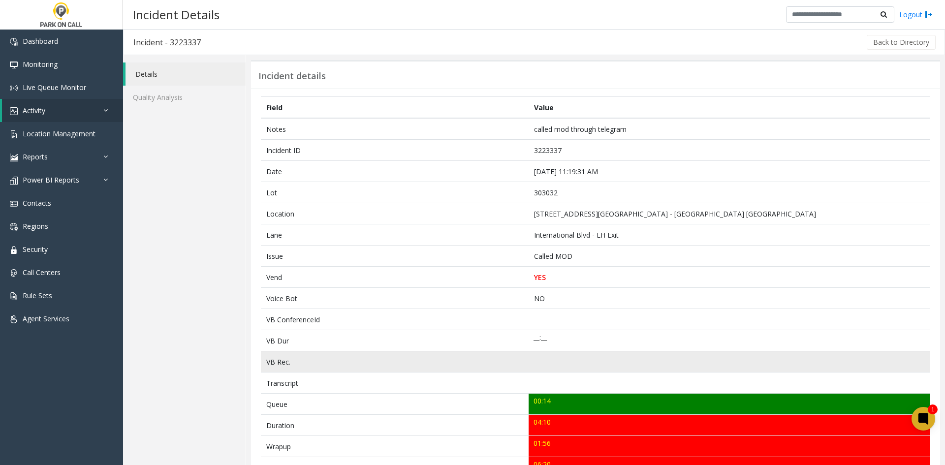
click at [321, 367] on td "VB Rec." at bounding box center [395, 361] width 268 height 21
